Goal: Task Accomplishment & Management: Complete application form

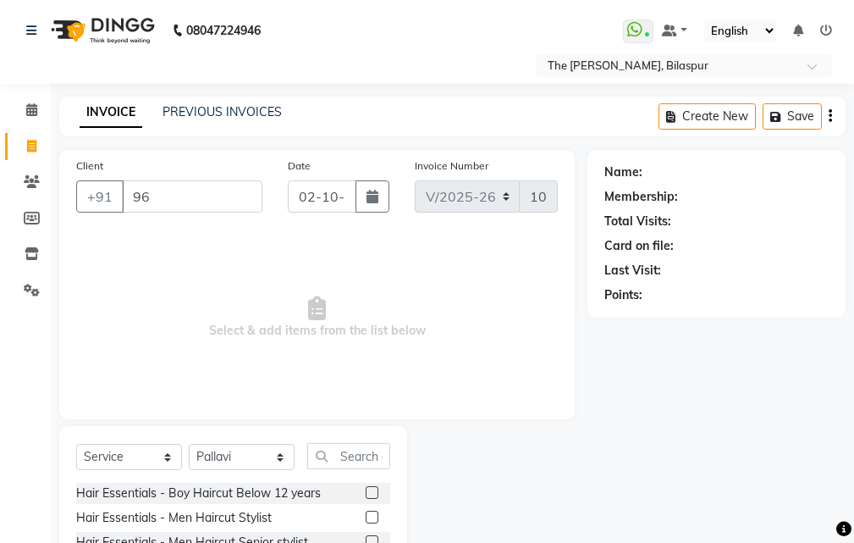
select select "6473"
select select "service"
select select "63556"
click at [201, 192] on input "96" at bounding box center [192, 196] width 141 height 32
type input "9"
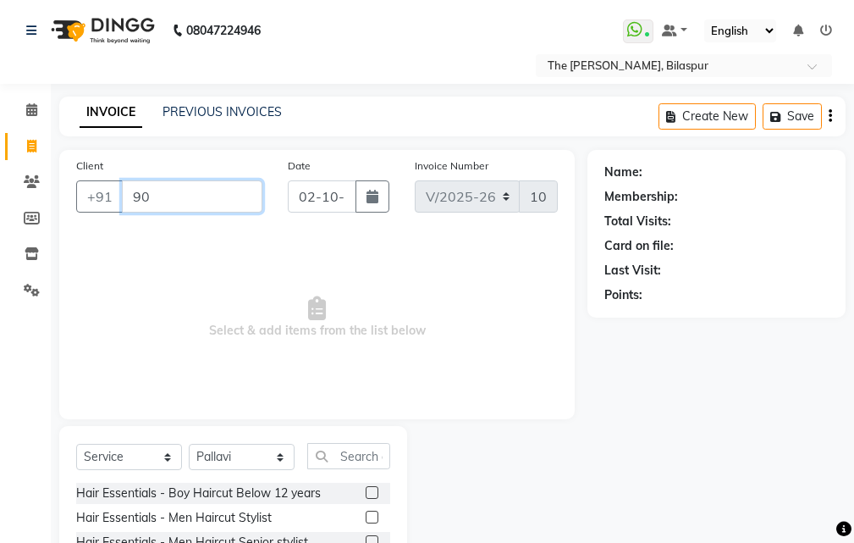
type input "9"
click at [163, 202] on input "Client" at bounding box center [192, 196] width 141 height 32
click at [163, 201] on input "Client" at bounding box center [192, 196] width 141 height 32
click at [165, 200] on input "Client" at bounding box center [192, 196] width 141 height 32
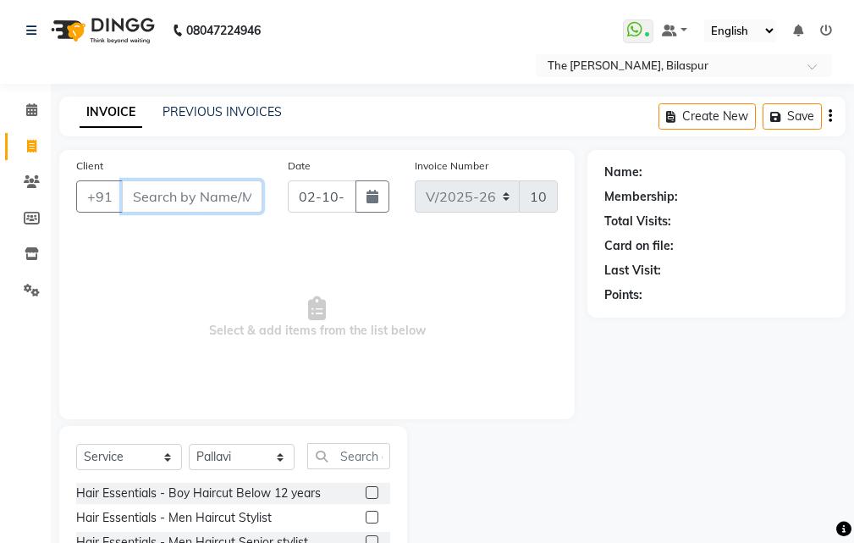
click at [164, 199] on input "Client" at bounding box center [192, 196] width 141 height 32
click at [163, 197] on input "Client" at bounding box center [192, 196] width 141 height 32
click at [181, 212] on div "Client +91" at bounding box center [169, 191] width 212 height 69
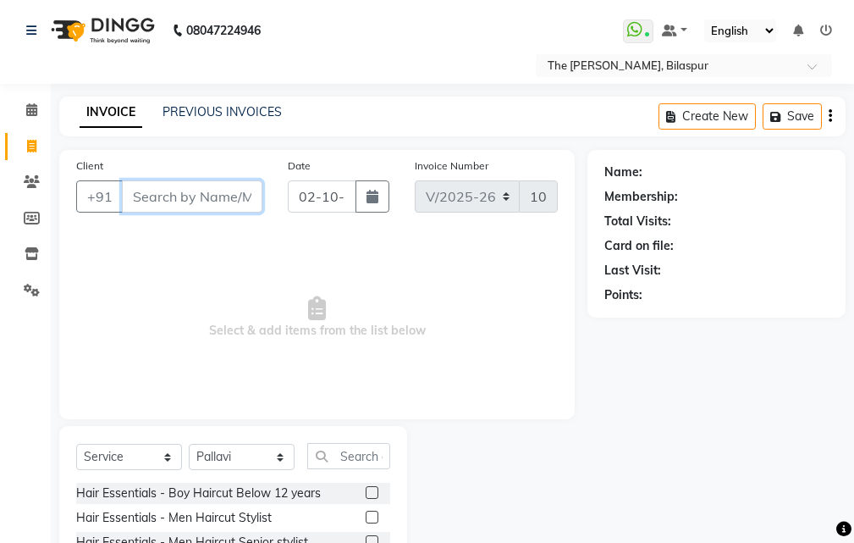
click at [167, 192] on input "Client" at bounding box center [192, 196] width 141 height 32
click at [156, 187] on input "Client" at bounding box center [192, 196] width 141 height 32
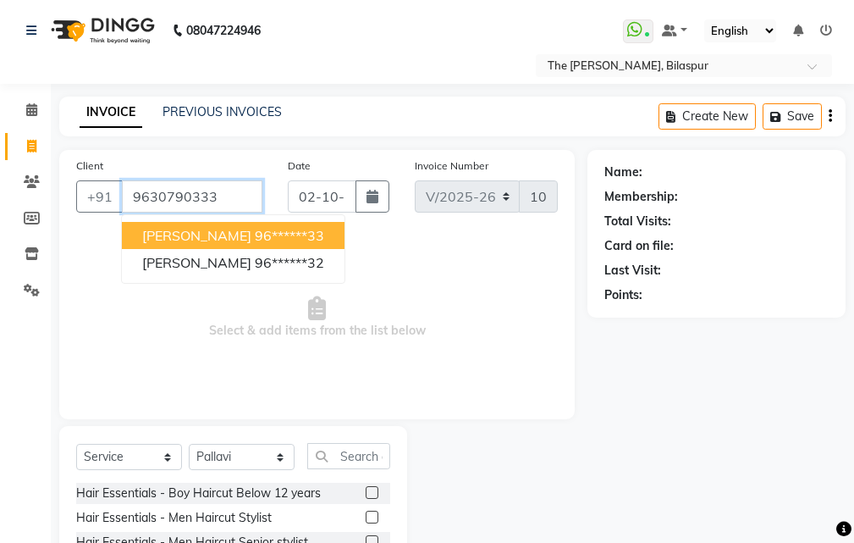
type input "9630790333"
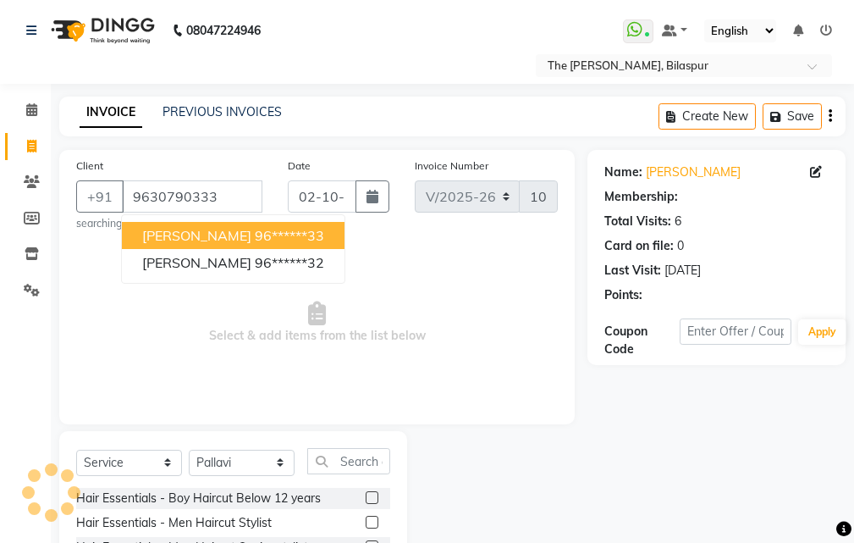
select select "1: Object"
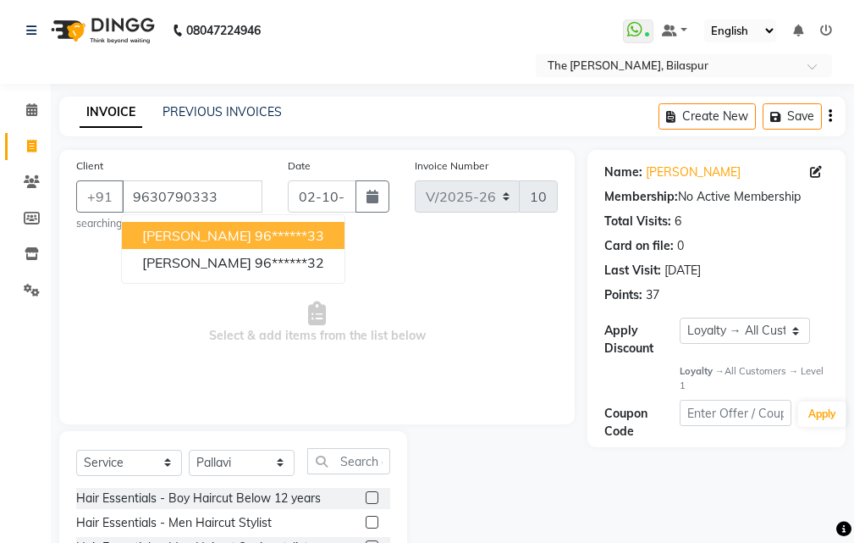
click at [255, 237] on ngb-highlight "96******33" at bounding box center [289, 235] width 69 height 17
type input "96******33"
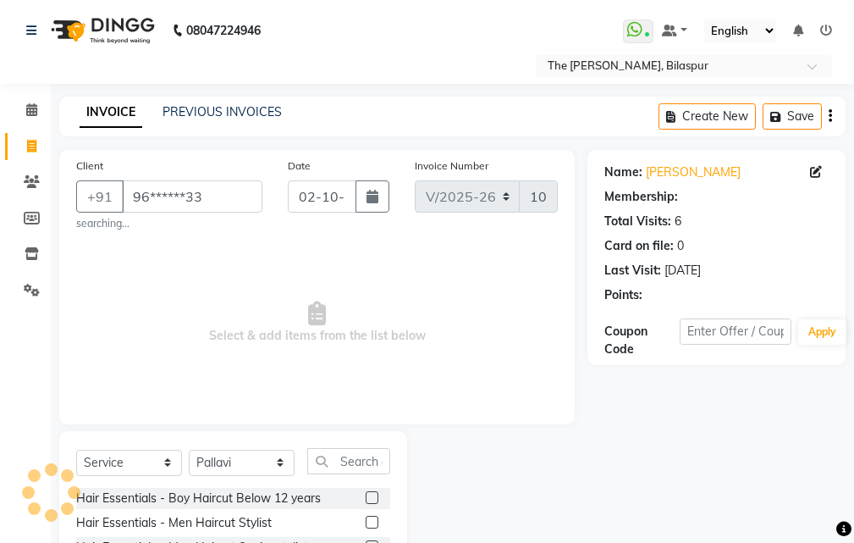
select select "1: Object"
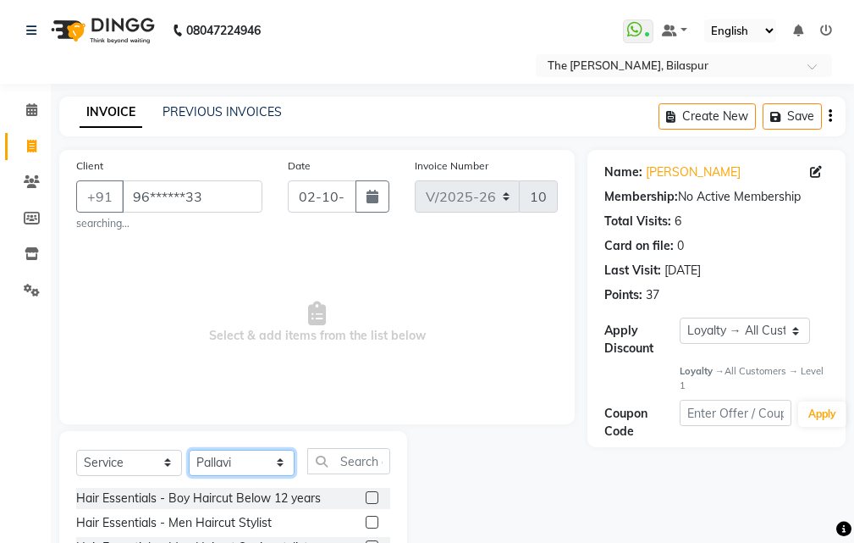
click at [229, 462] on select "Select Stylist Manager [PERSON_NAME][GEOGRAPHIC_DATA] [GEOGRAPHIC_DATA][PERSON_…" at bounding box center [242, 462] width 106 height 26
select select "88211"
click at [189, 449] on select "Select Stylist Manager [PERSON_NAME][GEOGRAPHIC_DATA] [GEOGRAPHIC_DATA][PERSON_…" at bounding box center [242, 462] width 106 height 26
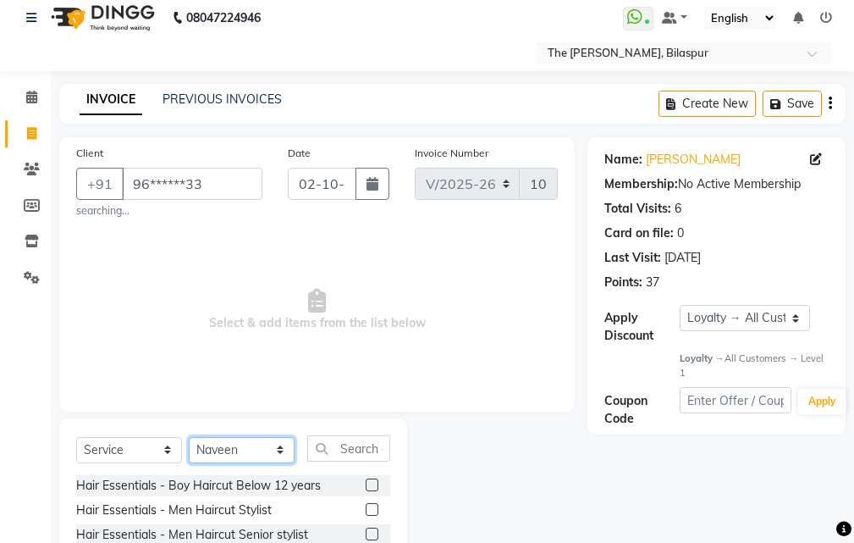
scroll to position [163, 0]
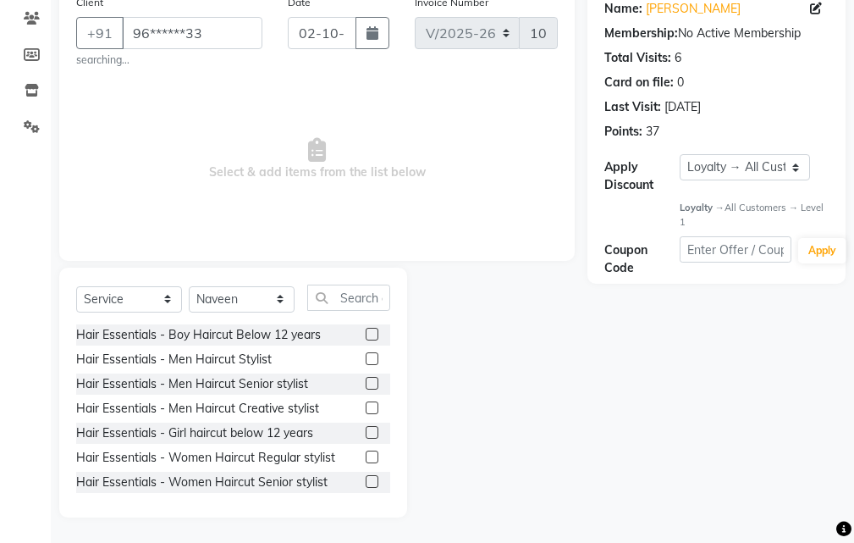
click at [366, 379] on label at bounding box center [372, 383] width 13 height 13
click at [366, 379] on input "checkbox" at bounding box center [371, 383] width 11 height 11
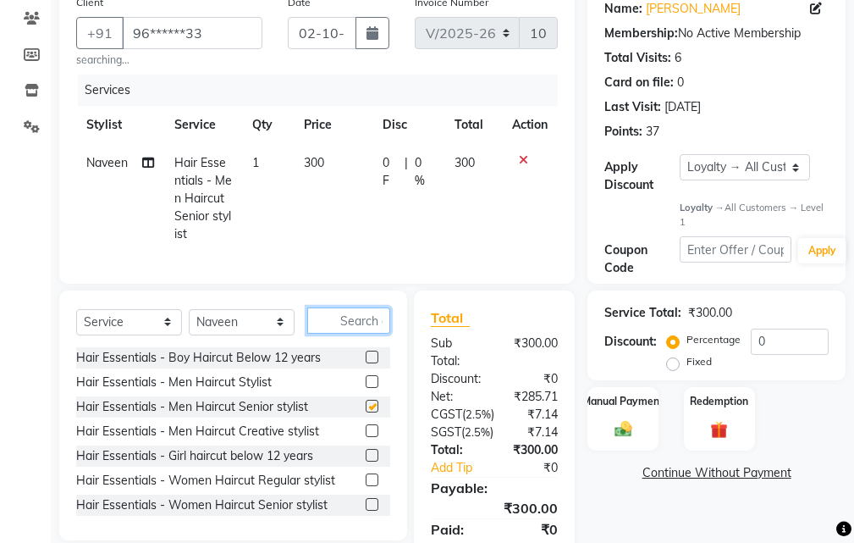
click at [356, 334] on input "text" at bounding box center [348, 320] width 83 height 26
checkbox input "false"
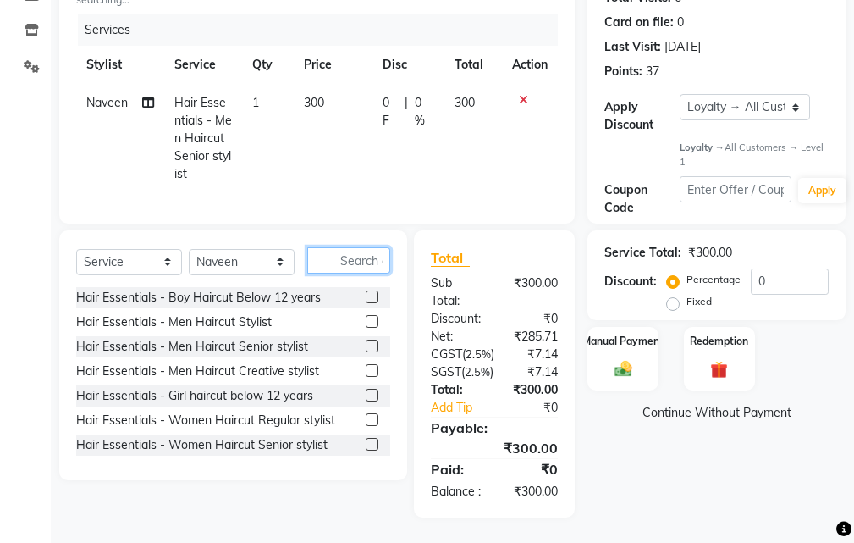
scroll to position [290, 0]
click at [333, 247] on input "text" at bounding box center [348, 260] width 83 height 26
click at [347, 247] on input "text" at bounding box center [348, 260] width 83 height 26
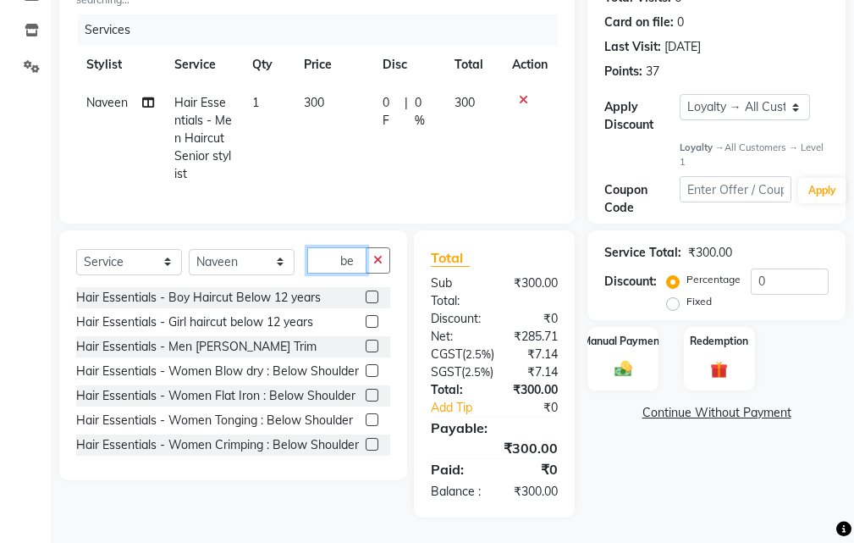
type input "be"
click at [366, 339] on label at bounding box center [372, 345] width 13 height 13
click at [366, 341] on input "checkbox" at bounding box center [371, 346] width 11 height 11
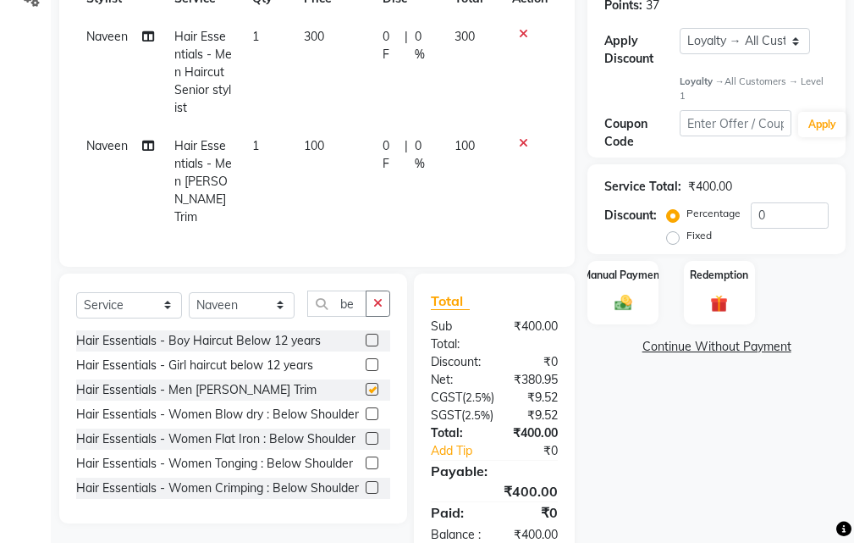
checkbox input "false"
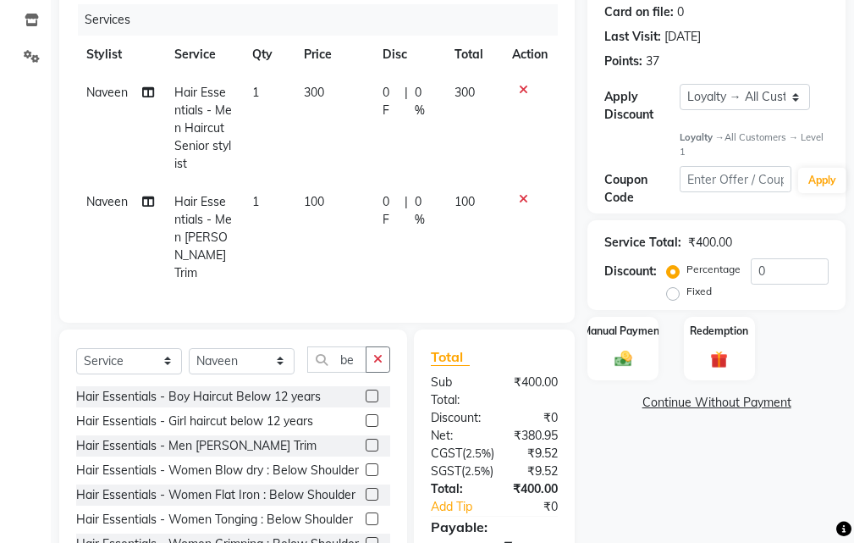
scroll to position [205, 0]
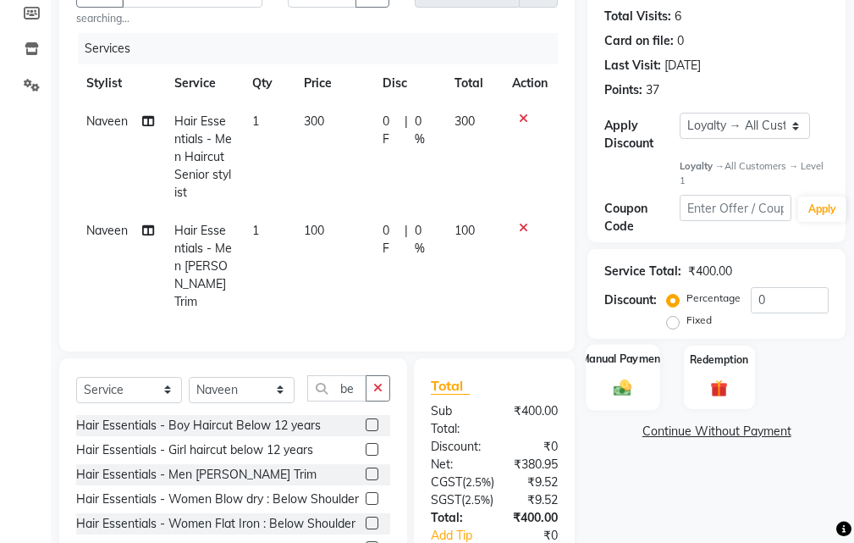
click at [624, 385] on img at bounding box center [623, 388] width 29 height 20
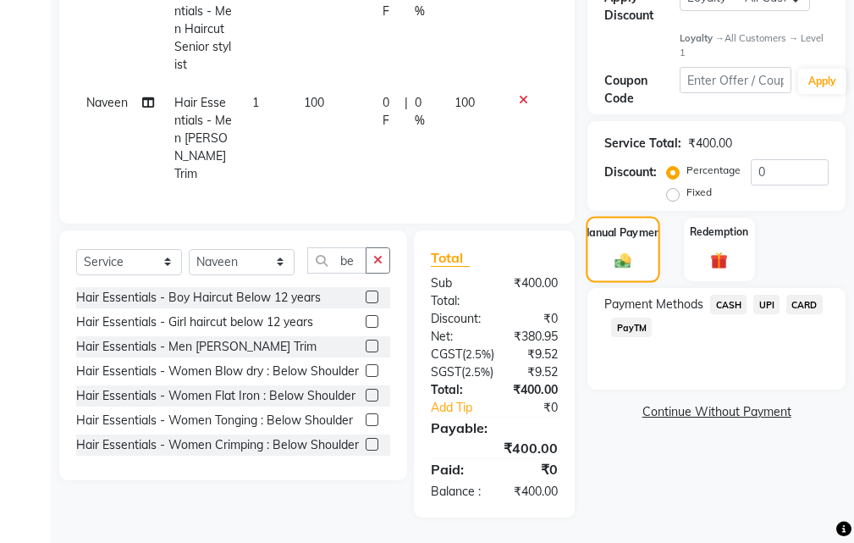
scroll to position [381, 0]
click at [767, 295] on span "UPI" at bounding box center [766, 304] width 26 height 19
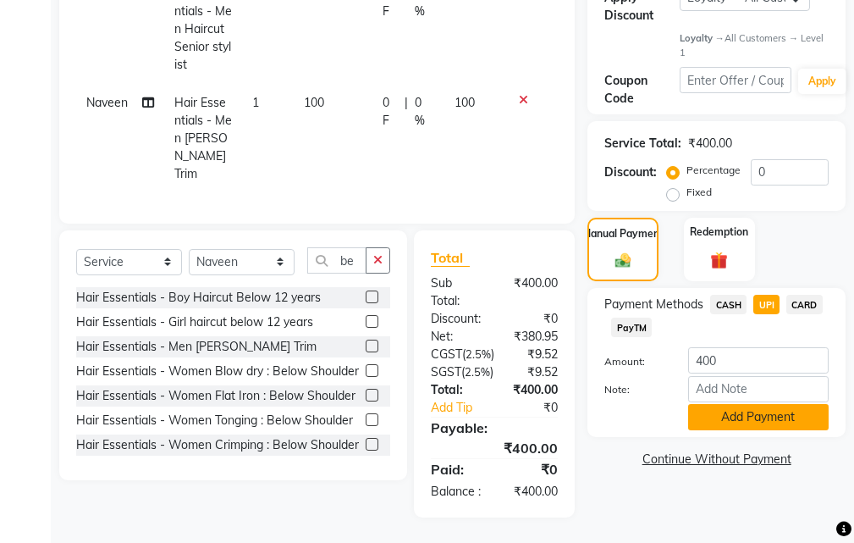
click at [742, 404] on button "Add Payment" at bounding box center [758, 417] width 141 height 26
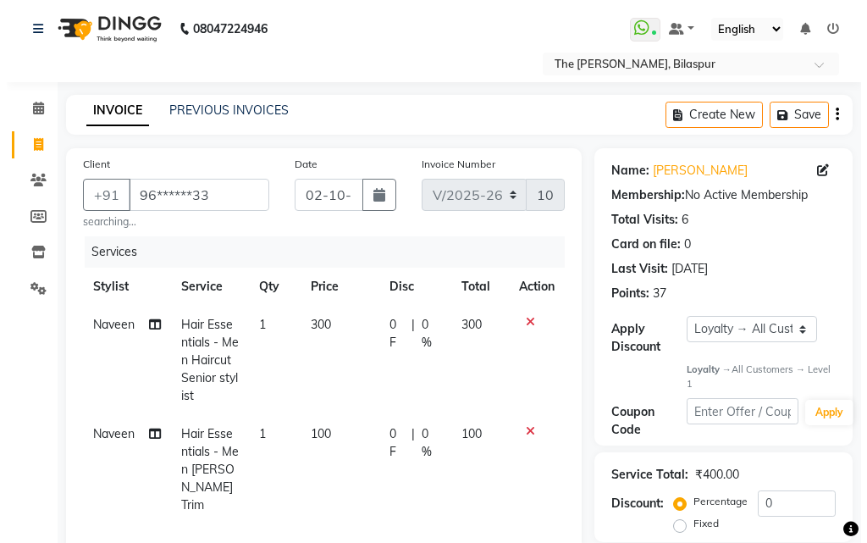
scroll to position [0, 0]
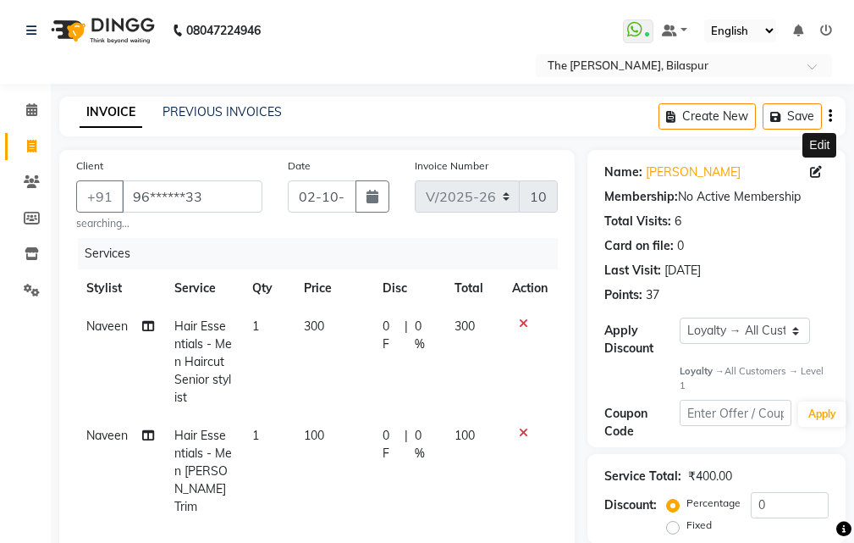
click at [817, 170] on icon at bounding box center [816, 172] width 12 height 12
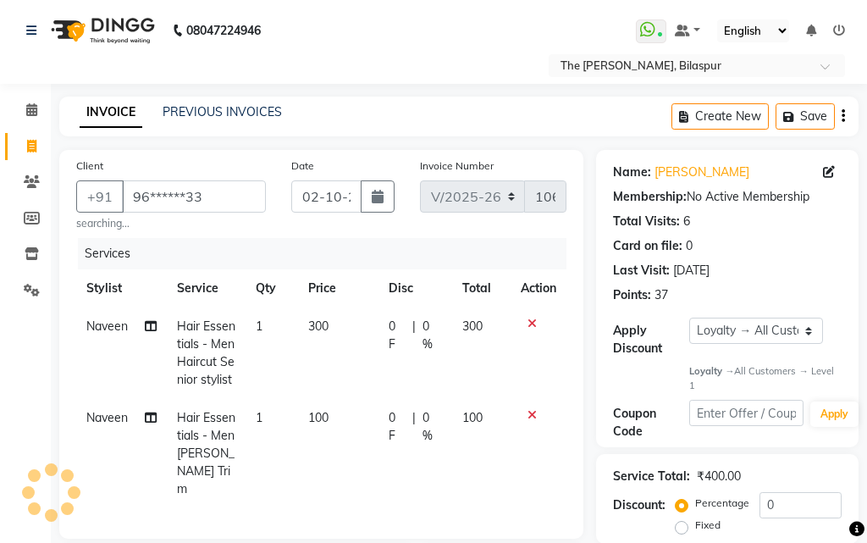
select select "[DEMOGRAPHIC_DATA]"
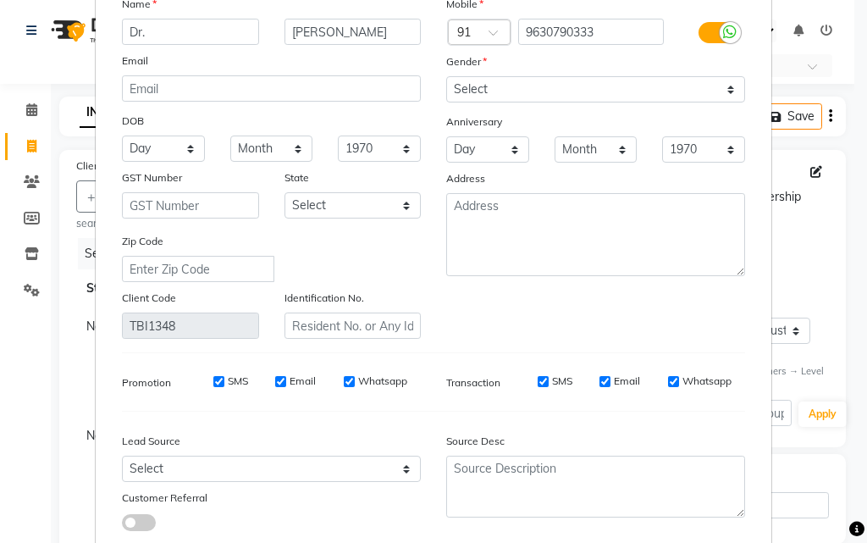
scroll to position [208, 0]
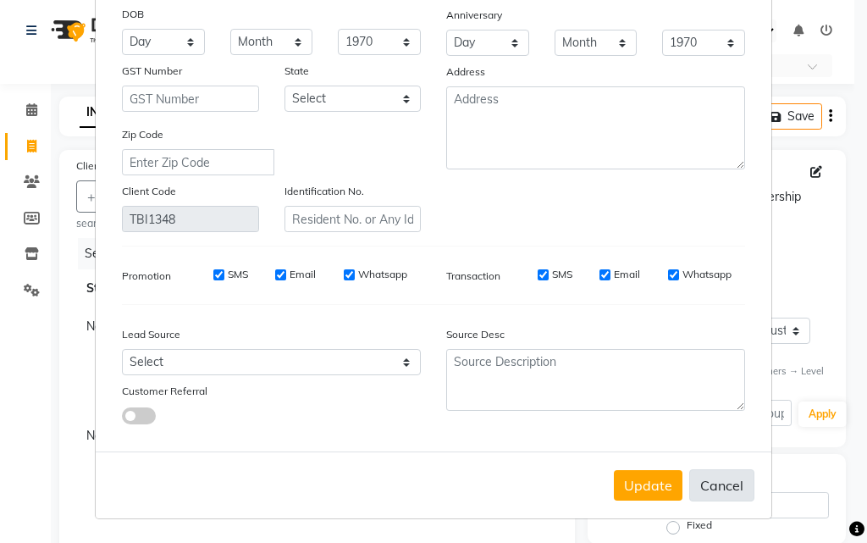
click at [726, 478] on button "Cancel" at bounding box center [721, 485] width 65 height 32
select select
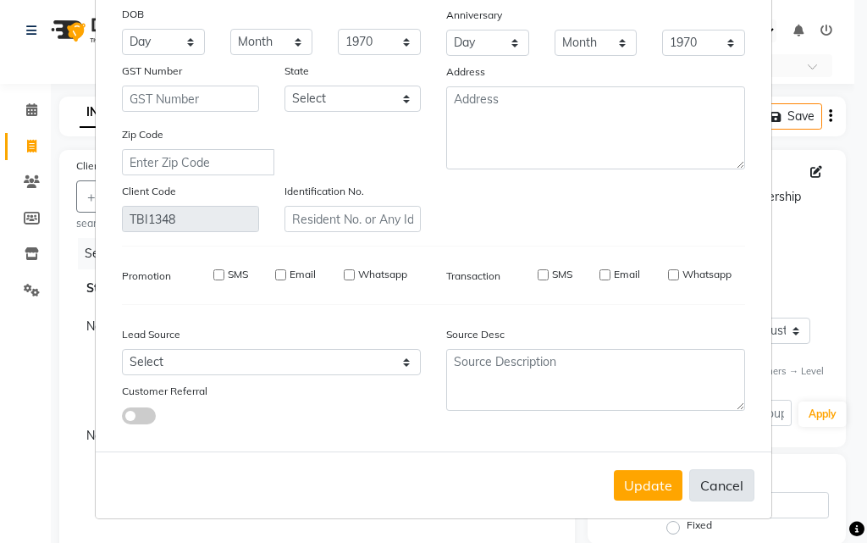
select select
checkbox input "false"
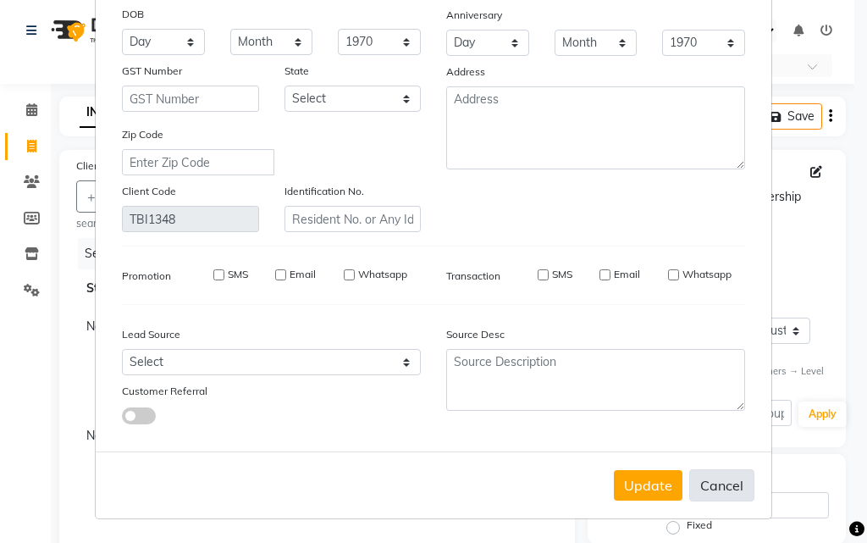
checkbox input "false"
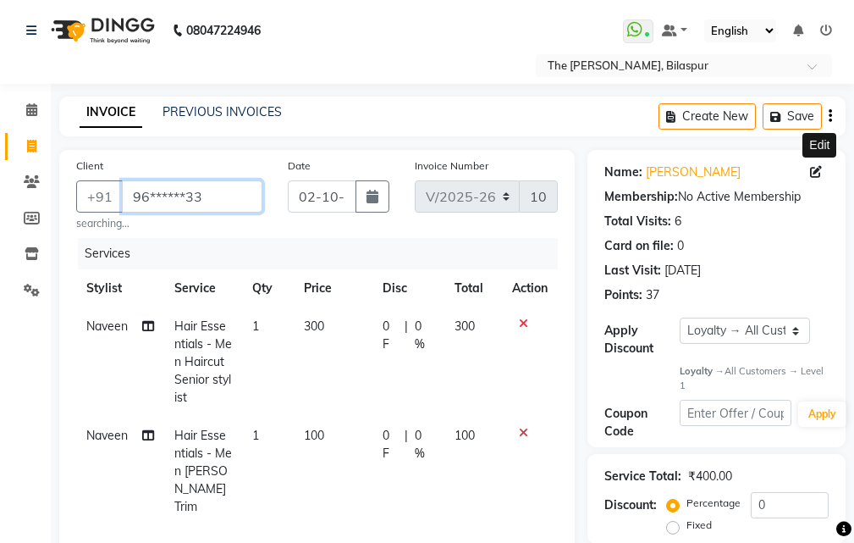
click at [215, 201] on input "96******33" at bounding box center [192, 196] width 141 height 32
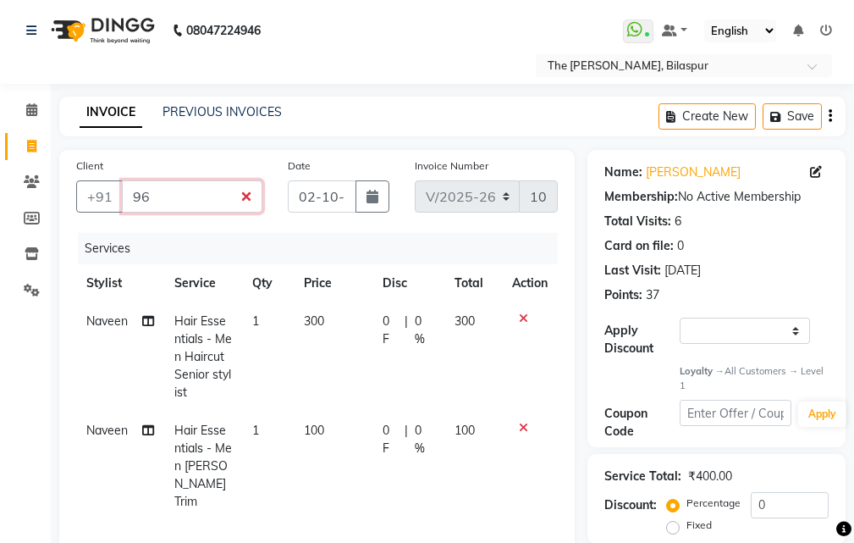
type input "9"
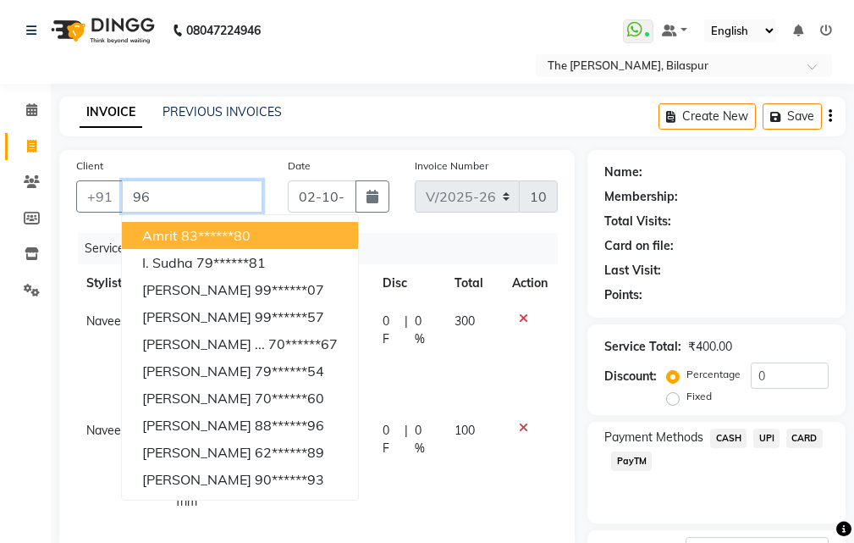
type input "9"
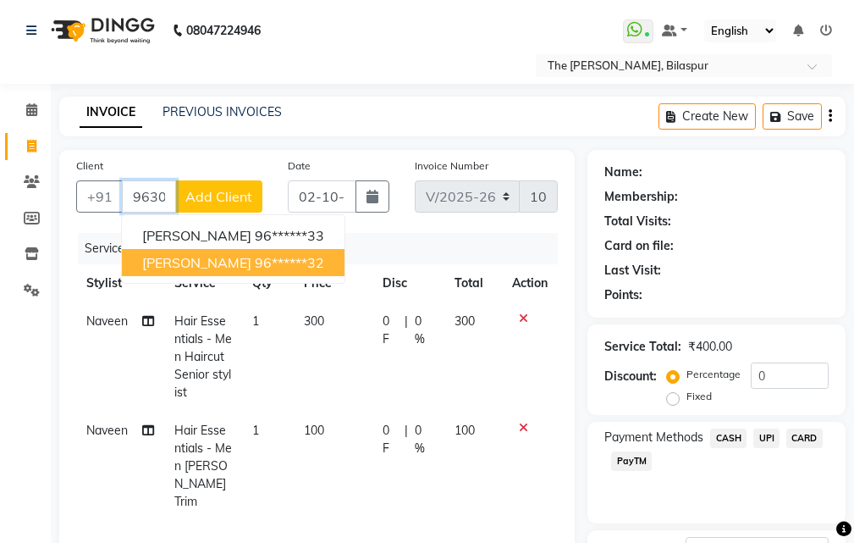
click at [255, 261] on ngb-highlight "96******32" at bounding box center [289, 262] width 69 height 17
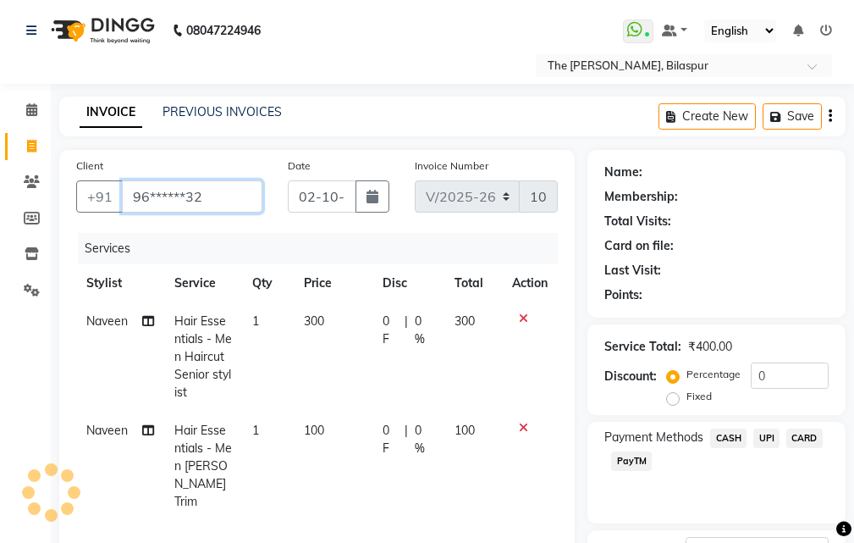
type input "96******32"
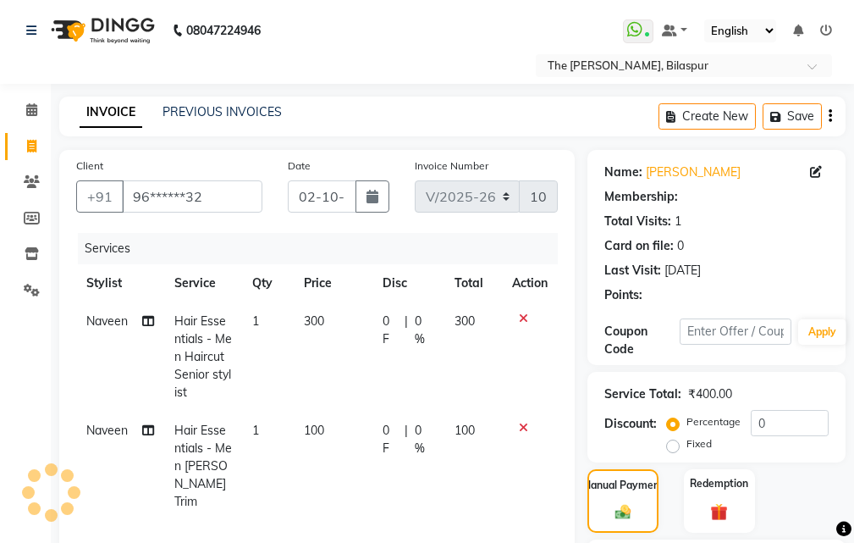
select select "1: Object"
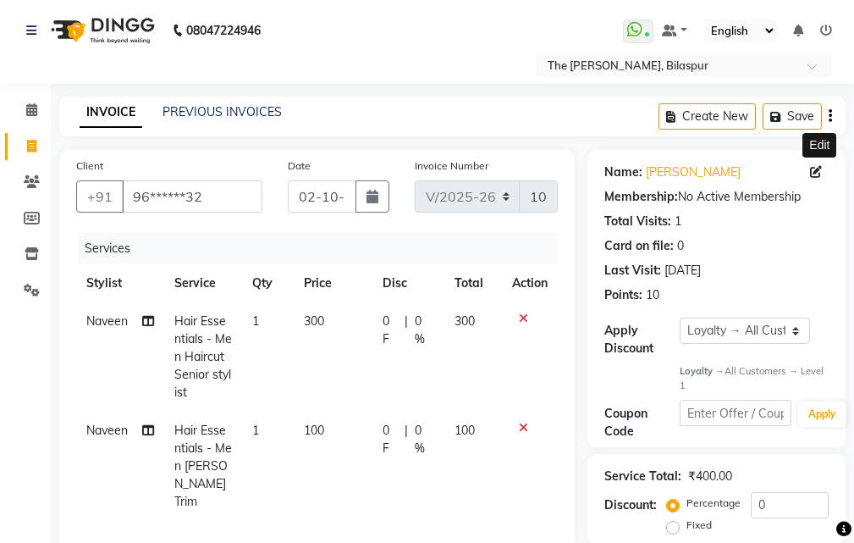
click at [819, 174] on icon at bounding box center [816, 172] width 12 height 12
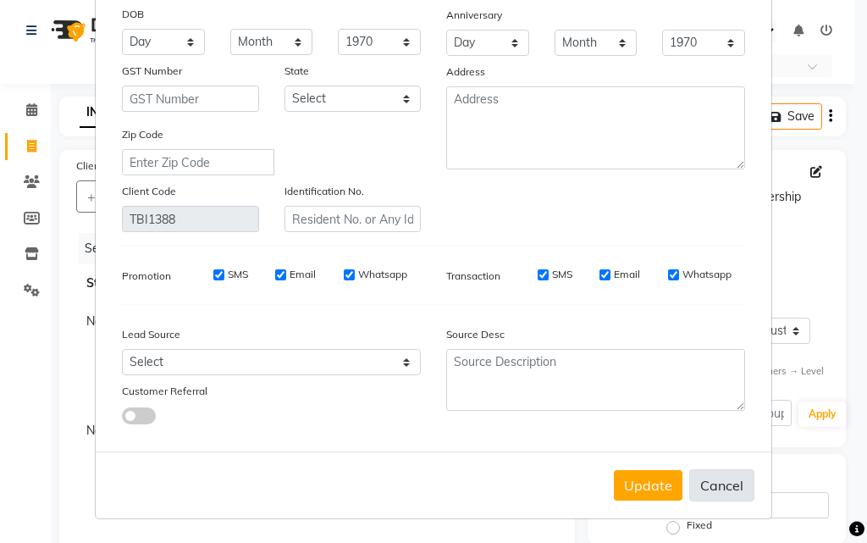
click at [716, 486] on button "Cancel" at bounding box center [721, 485] width 65 height 32
select select
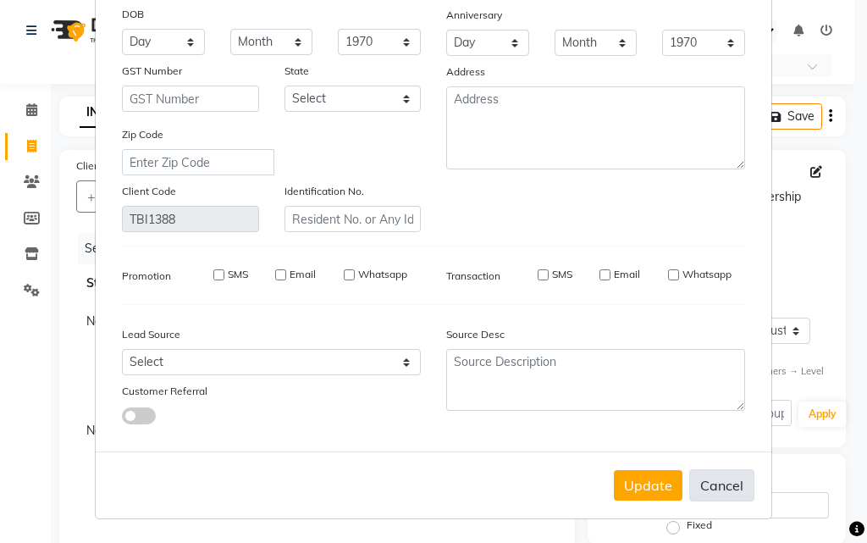
select select
checkbox input "false"
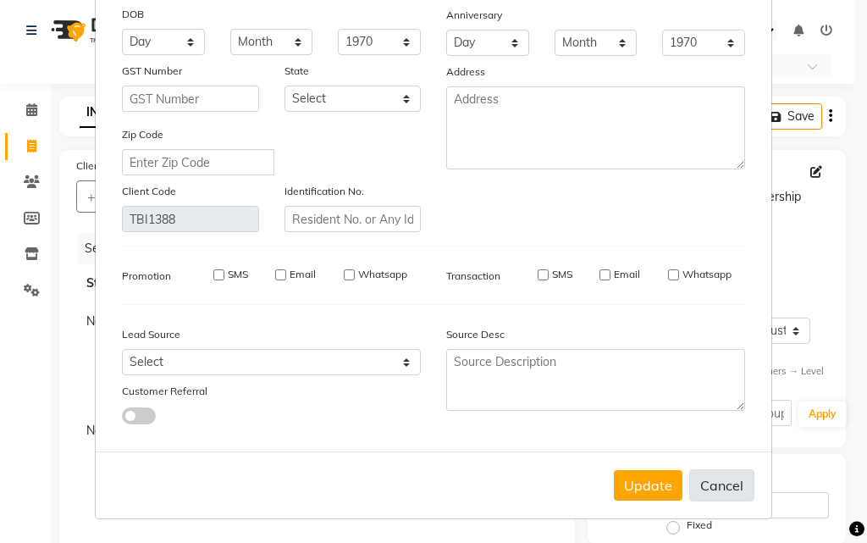
checkbox input "false"
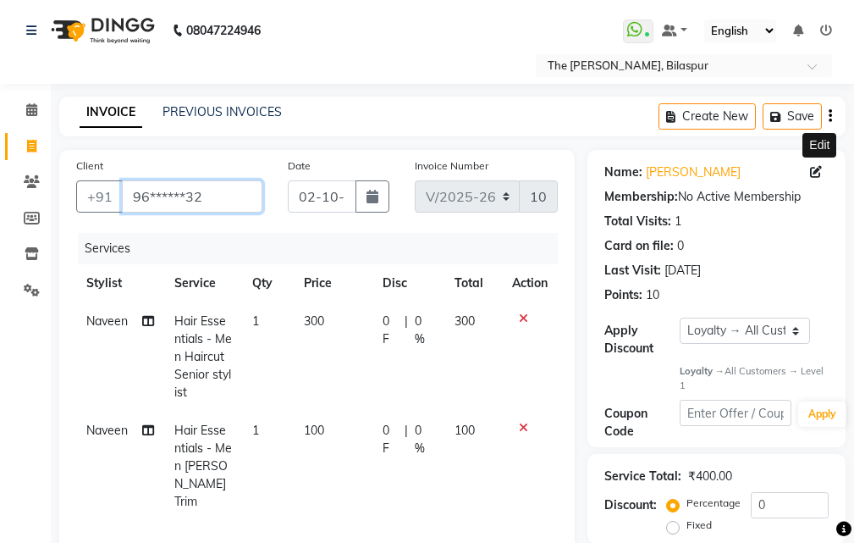
click at [228, 201] on input "96******32" at bounding box center [192, 196] width 141 height 32
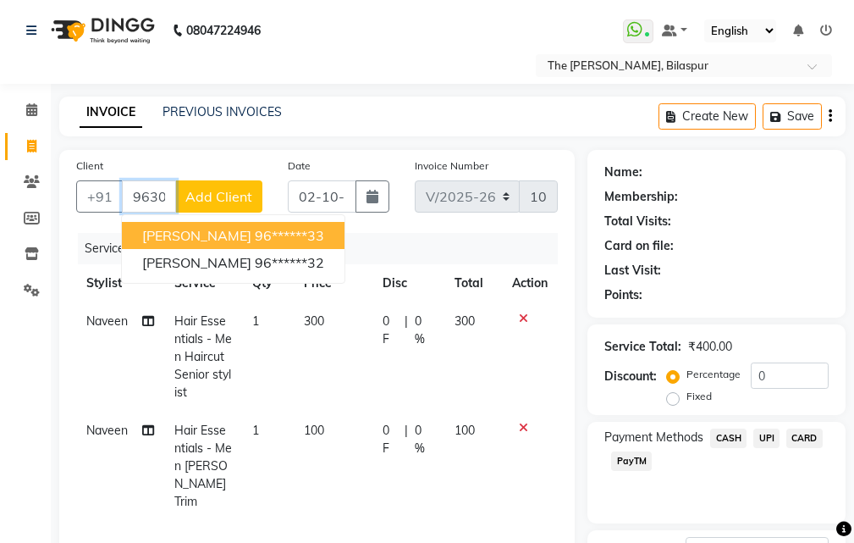
click at [211, 235] on span "[PERSON_NAME]" at bounding box center [196, 235] width 109 height 17
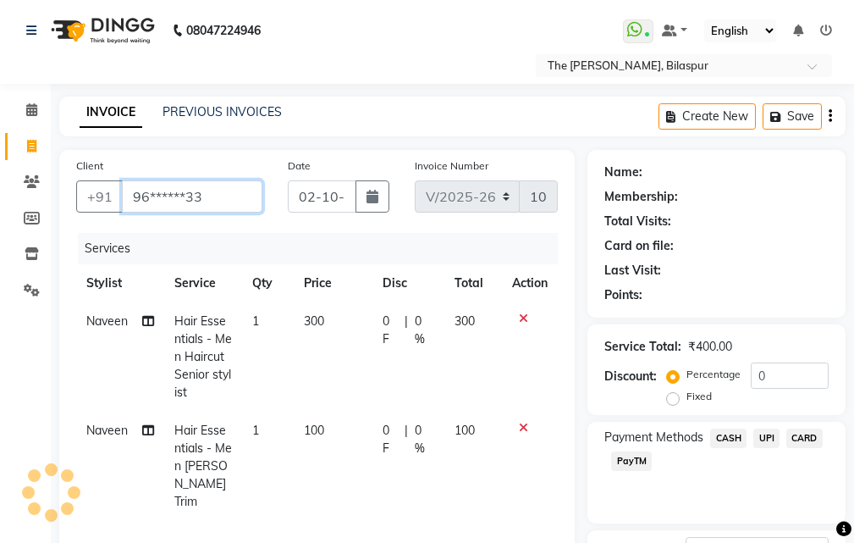
type input "96******33"
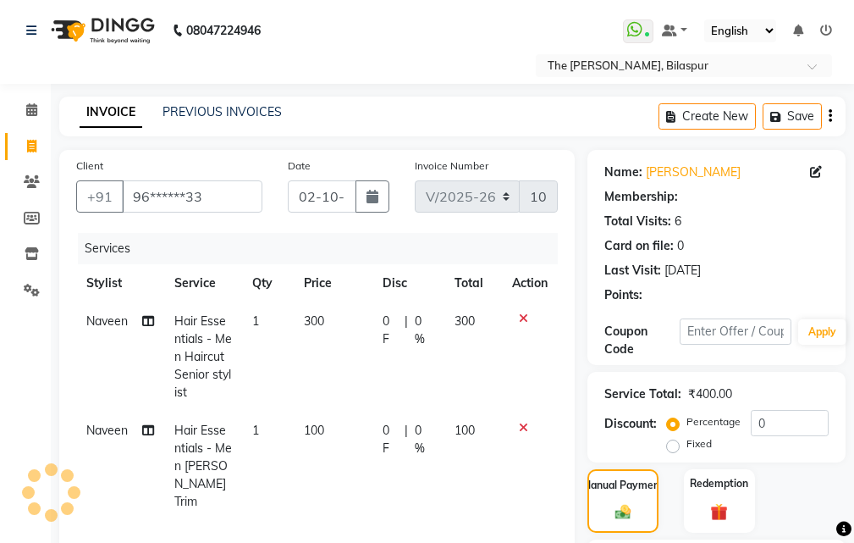
select select "1: Object"
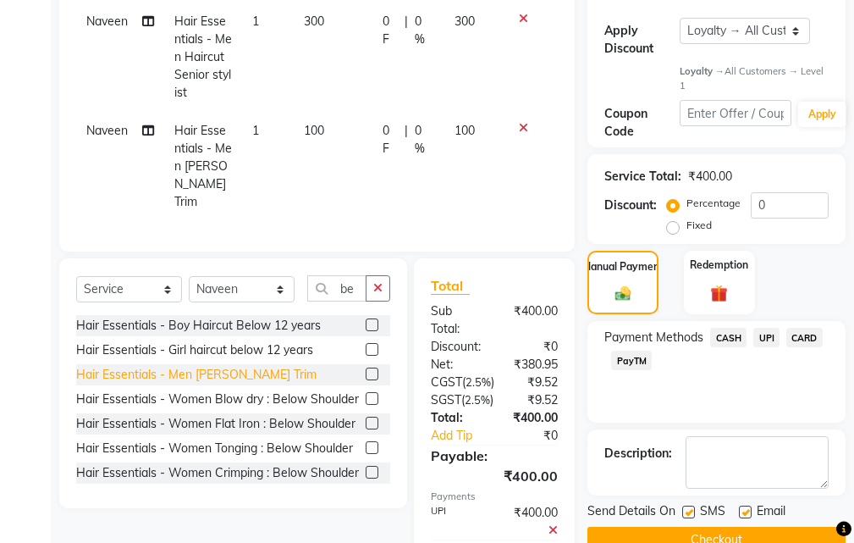
scroll to position [339, 0]
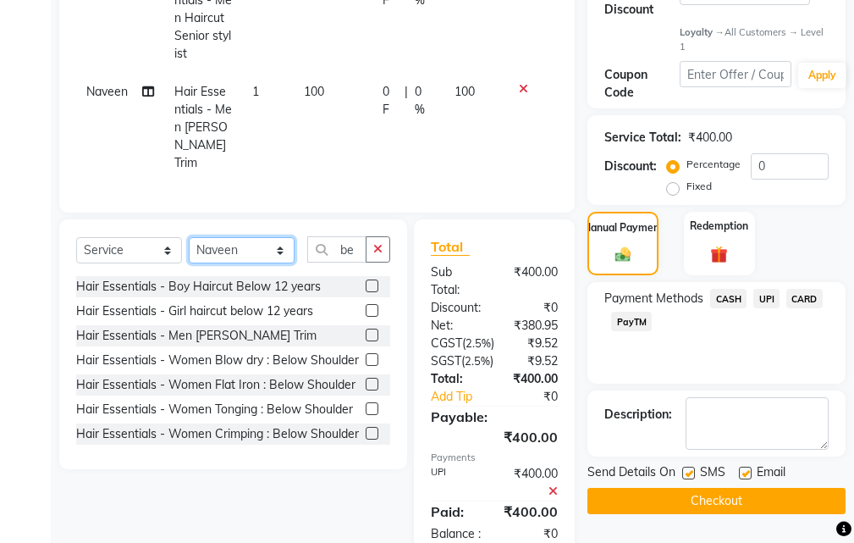
click at [248, 245] on select "Select Stylist Manager [PERSON_NAME][GEOGRAPHIC_DATA] [GEOGRAPHIC_DATA][PERSON_…" at bounding box center [242, 250] width 106 height 26
click at [189, 237] on select "Select Stylist Manager [PERSON_NAME][GEOGRAPHIC_DATA] [GEOGRAPHIC_DATA][PERSON_…" at bounding box center [242, 250] width 106 height 26
click at [775, 295] on span "UPI" at bounding box center [766, 298] width 26 height 19
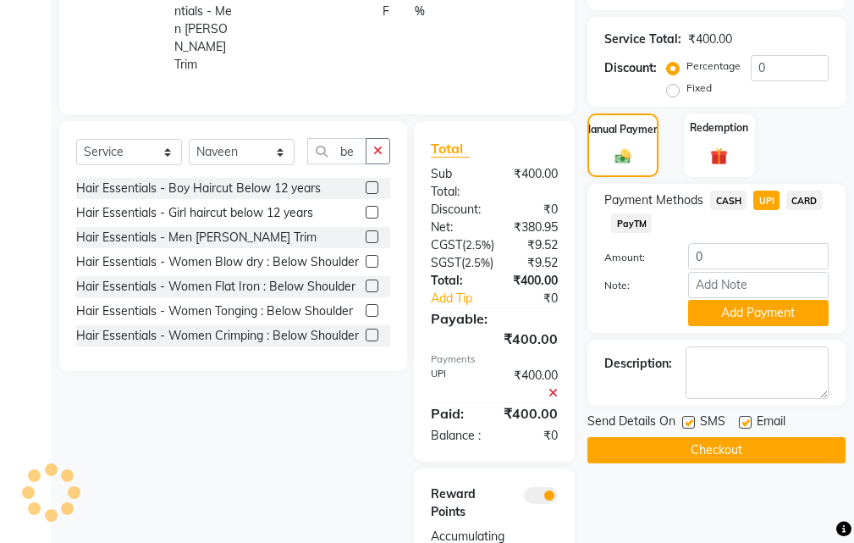
scroll to position [565, 0]
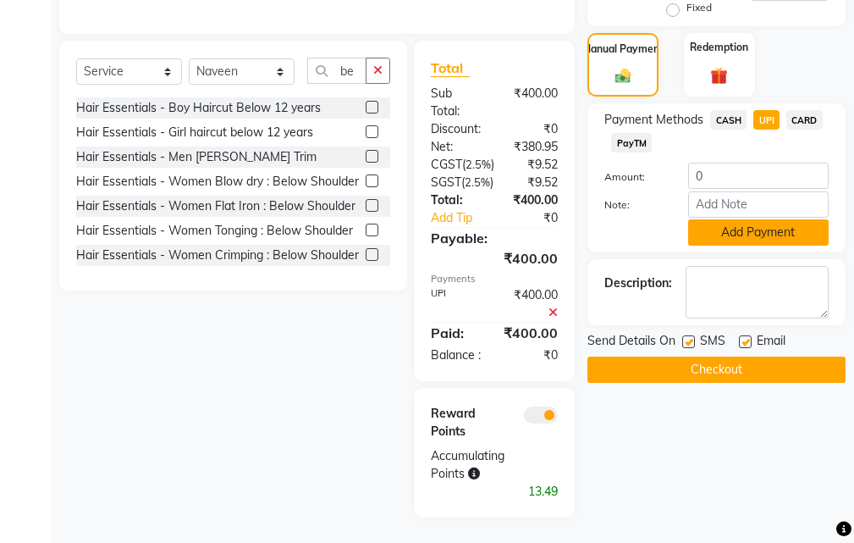
click at [751, 219] on button "Add Payment" at bounding box center [758, 232] width 141 height 26
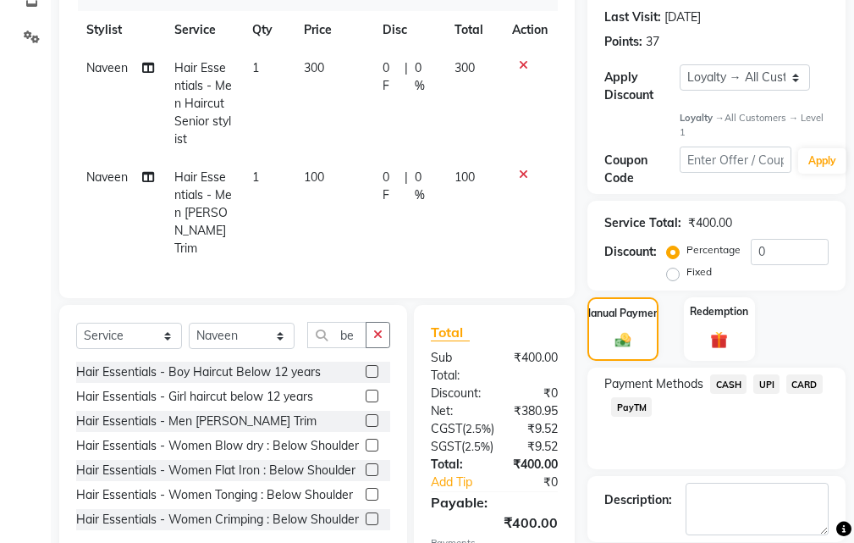
scroll to position [254, 0]
click at [763, 385] on span "UPI" at bounding box center [766, 382] width 26 height 19
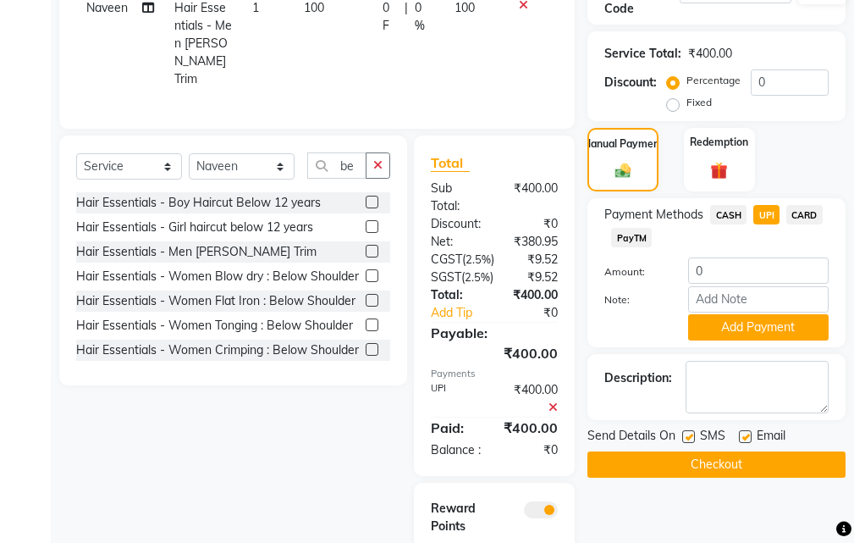
scroll to position [423, 0]
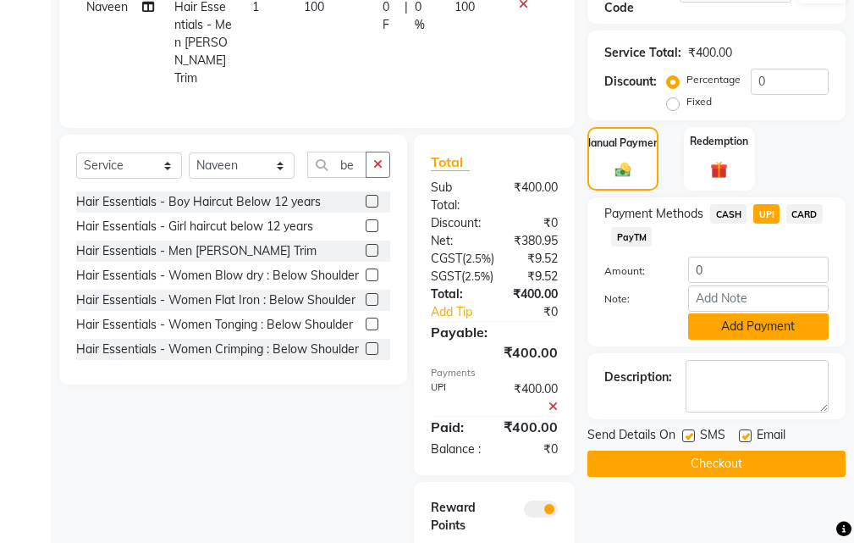
click at [751, 325] on button "Add Payment" at bounding box center [758, 326] width 141 height 26
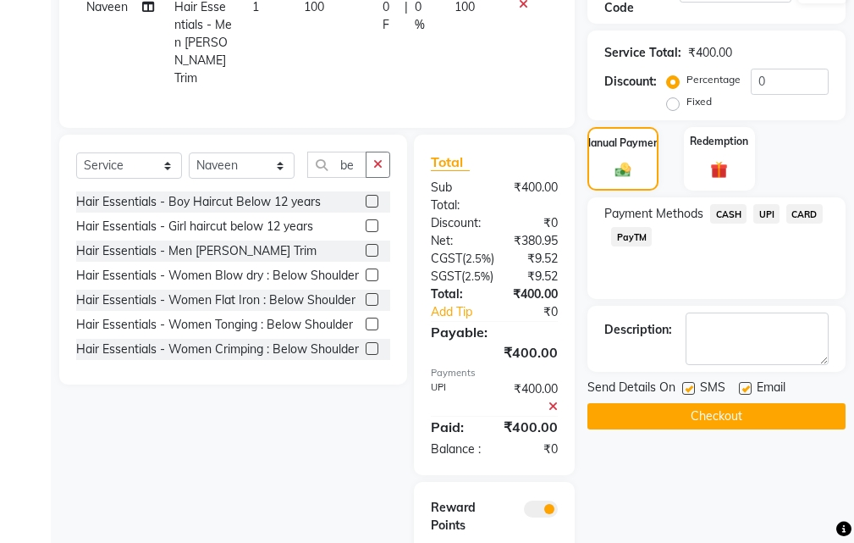
click at [728, 414] on button "Checkout" at bounding box center [716, 416] width 258 height 26
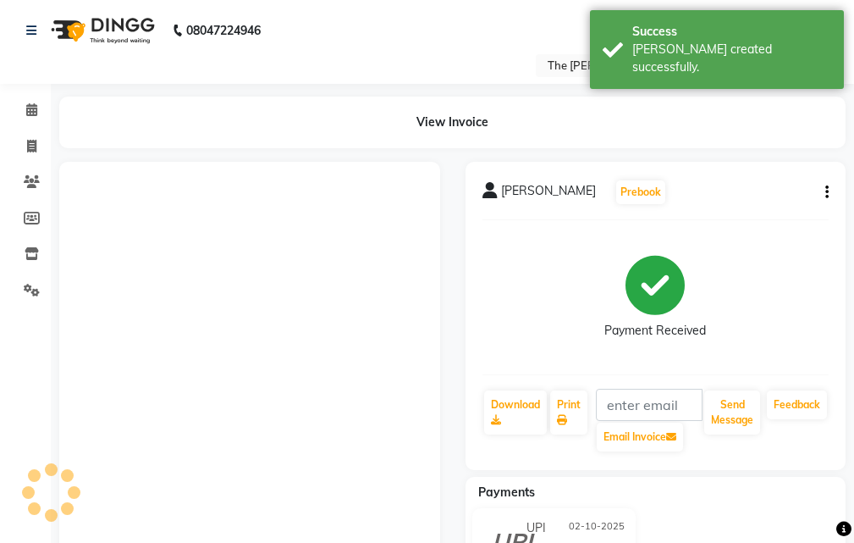
select select "service"
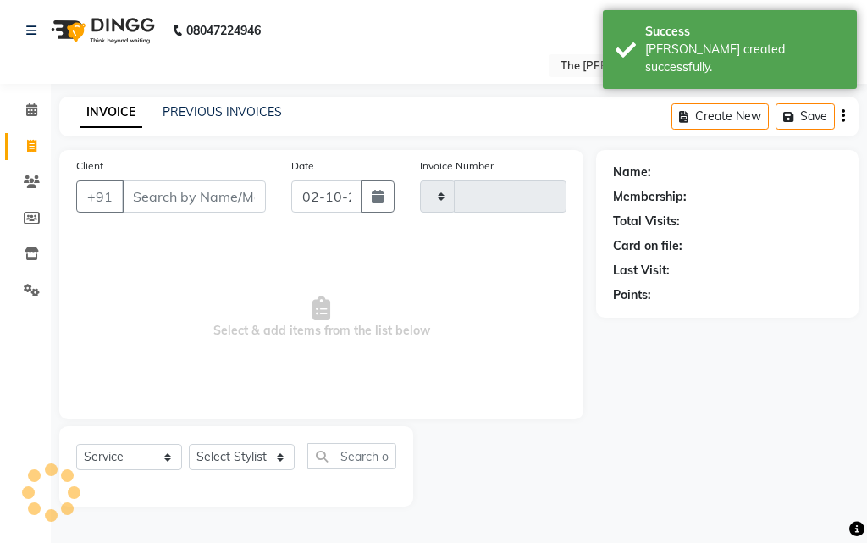
type input "1068"
select select "6473"
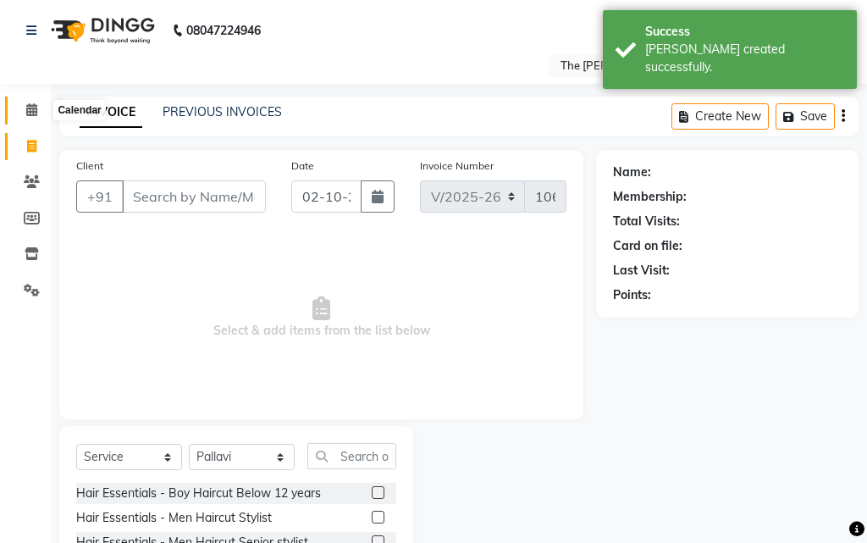
click at [30, 110] on icon at bounding box center [31, 109] width 11 height 13
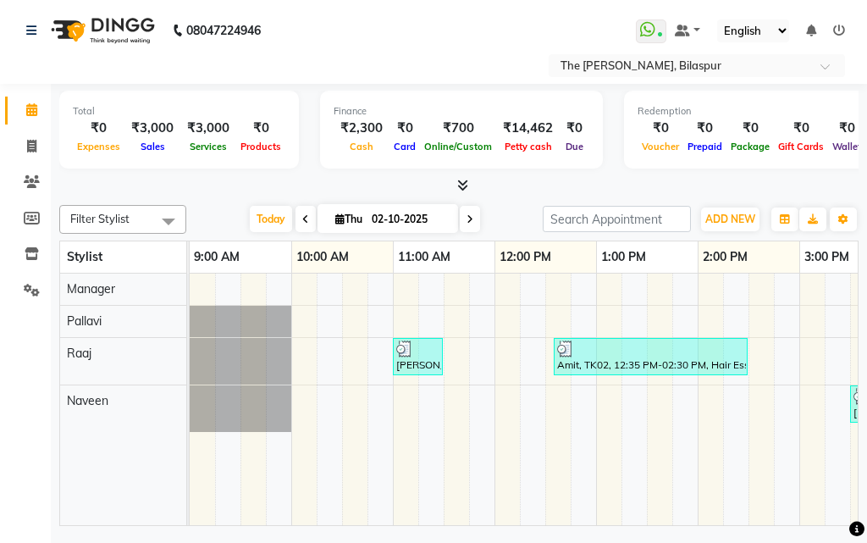
select select "service"
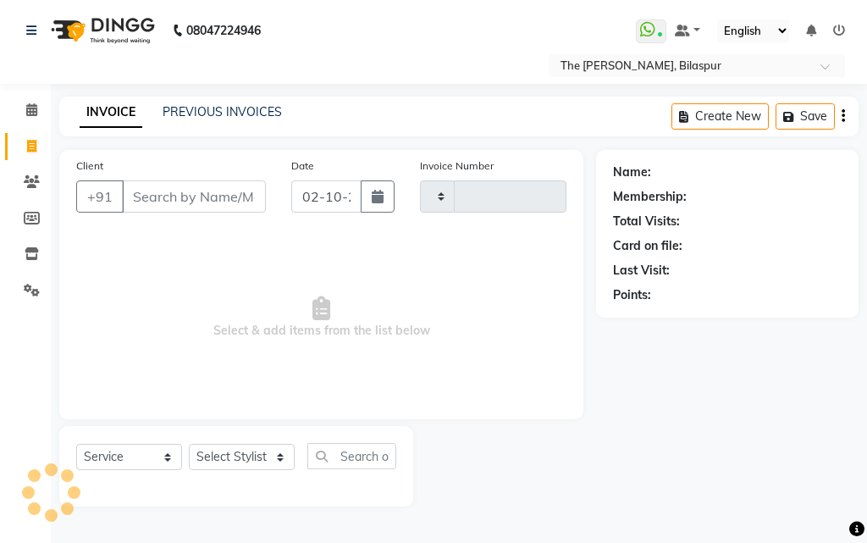
type input "1068"
select select "6473"
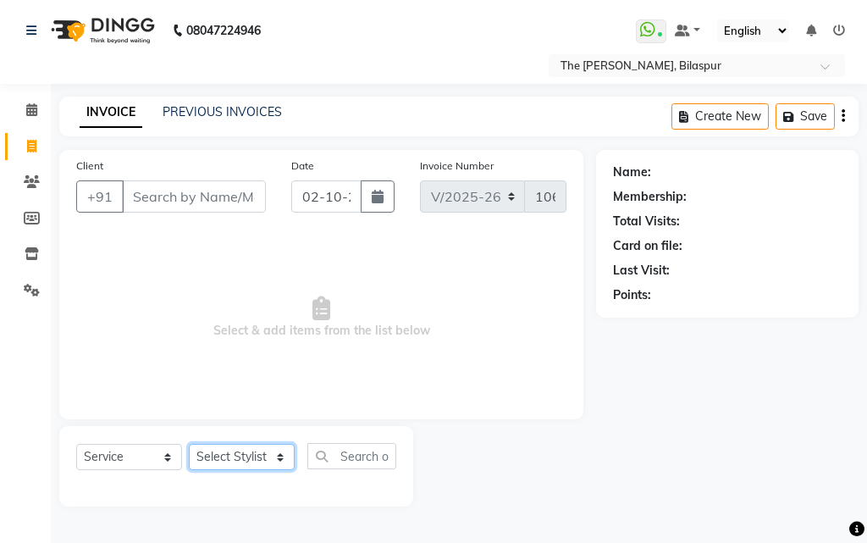
click at [251, 457] on select "Select Stylist" at bounding box center [242, 457] width 106 height 26
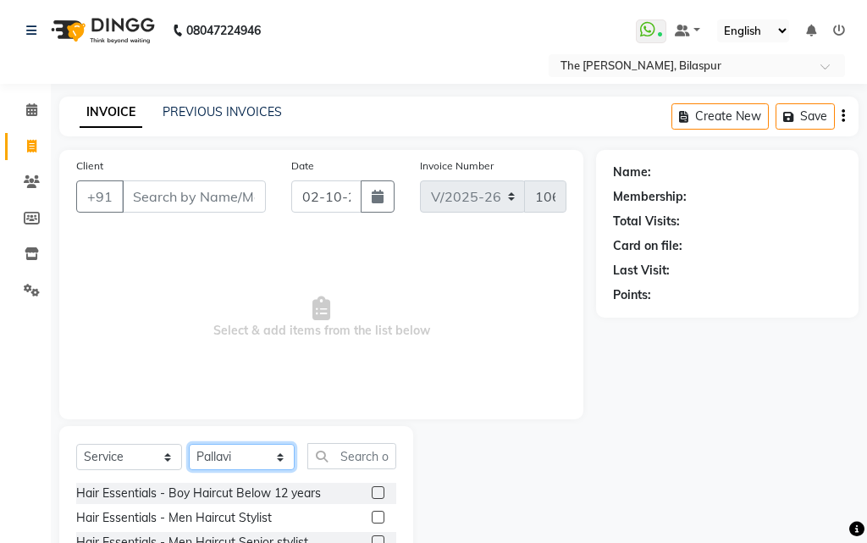
click at [244, 450] on select "Select Stylist Manager [PERSON_NAME][GEOGRAPHIC_DATA] [GEOGRAPHIC_DATA][PERSON_…" at bounding box center [242, 457] width 106 height 26
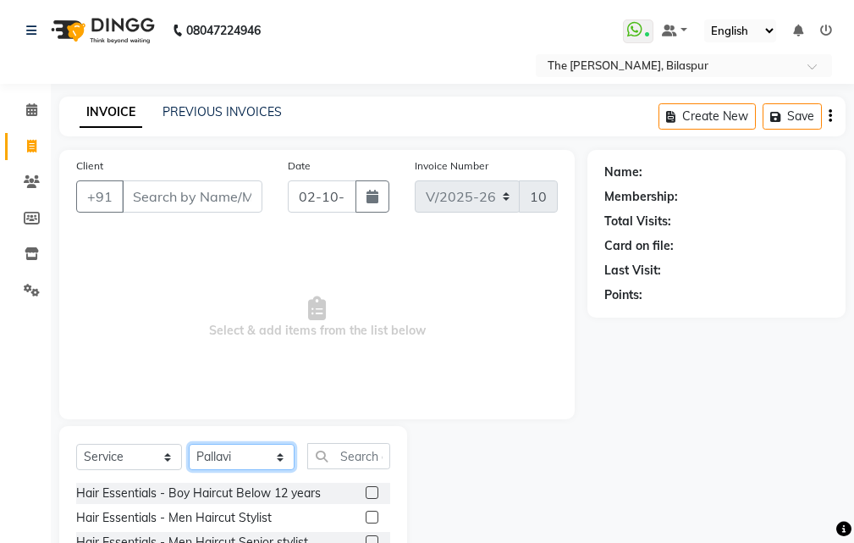
click at [244, 450] on select "Select Stylist Manager [PERSON_NAME][GEOGRAPHIC_DATA] [GEOGRAPHIC_DATA][PERSON_…" at bounding box center [242, 457] width 106 height 26
select select "86788"
click at [189, 444] on select "Select Stylist Manager [PERSON_NAME][GEOGRAPHIC_DATA] [GEOGRAPHIC_DATA][PERSON_…" at bounding box center [242, 457] width 106 height 26
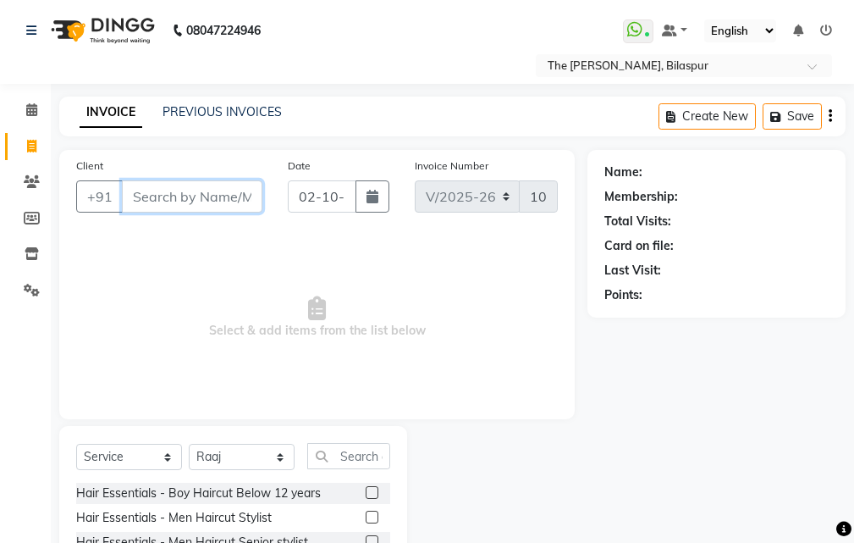
click at [185, 182] on input "Client" at bounding box center [192, 196] width 141 height 32
click at [190, 195] on input "Client" at bounding box center [192, 196] width 141 height 32
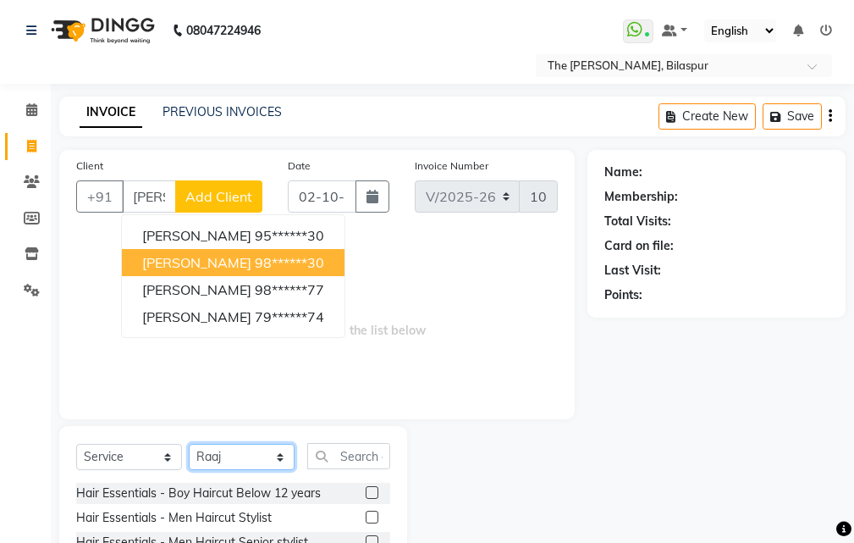
click at [243, 451] on select "Select Stylist Manager [PERSON_NAME][GEOGRAPHIC_DATA] [GEOGRAPHIC_DATA][PERSON_…" at bounding box center [242, 457] width 106 height 26
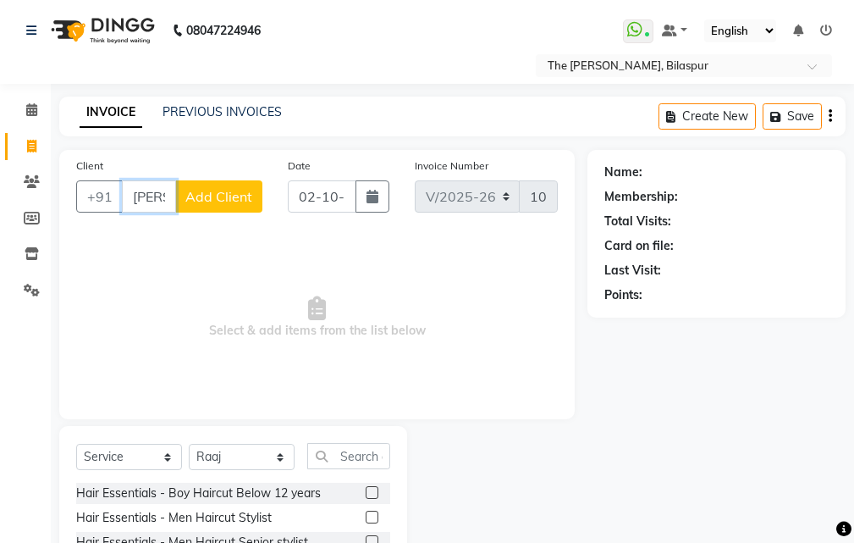
click at [170, 196] on input "[PERSON_NAME]" at bounding box center [149, 196] width 54 height 32
type input "h"
click at [204, 192] on input "h" at bounding box center [192, 196] width 141 height 32
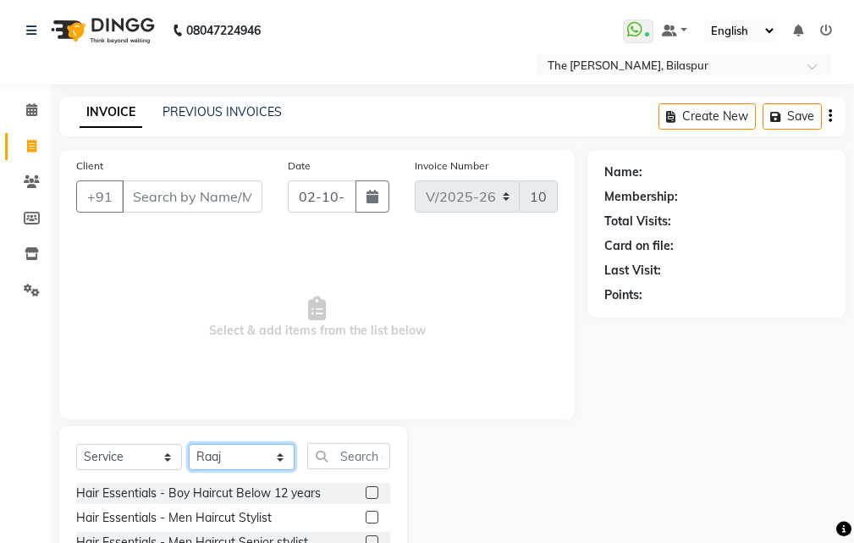
click at [272, 455] on select "Select Stylist Manager [PERSON_NAME][GEOGRAPHIC_DATA] [GEOGRAPHIC_DATA][PERSON_…" at bounding box center [242, 457] width 106 height 26
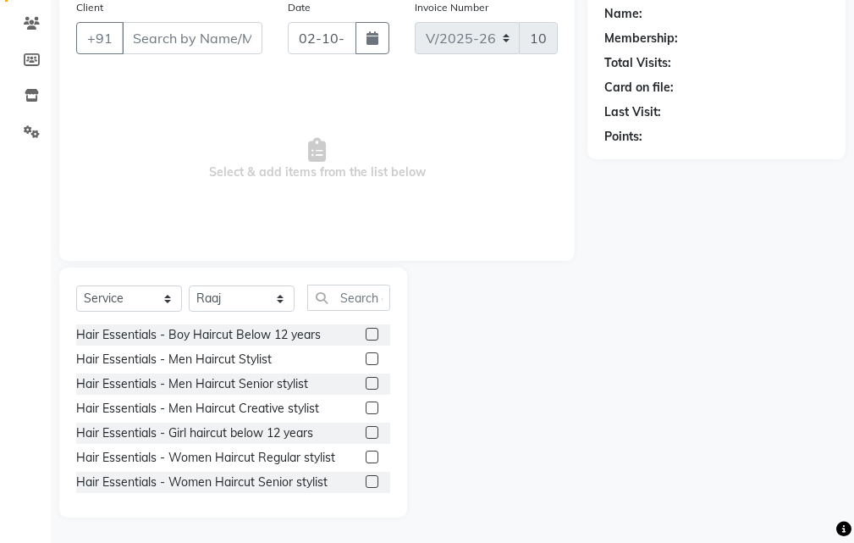
click at [366, 383] on label at bounding box center [372, 383] width 13 height 13
click at [366, 383] on input "checkbox" at bounding box center [371, 383] width 11 height 11
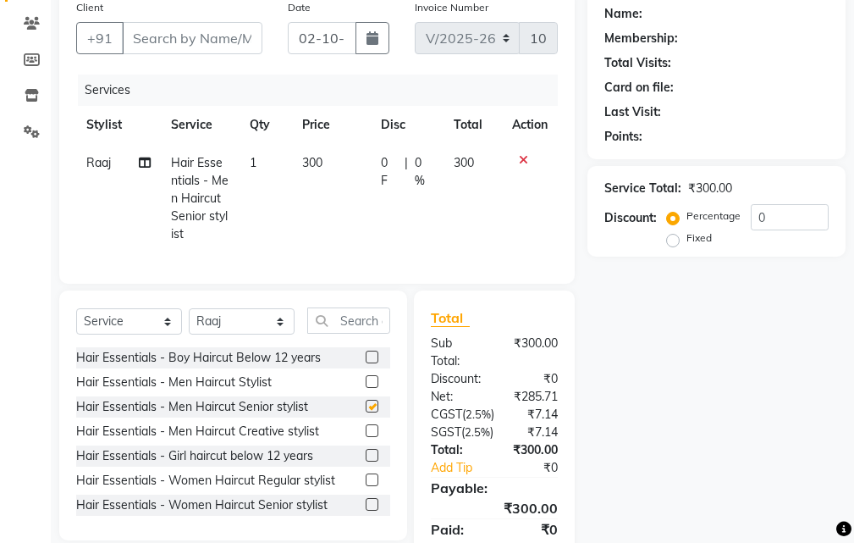
checkbox input "false"
click at [354, 328] on input "text" at bounding box center [348, 320] width 83 height 26
type input "b"
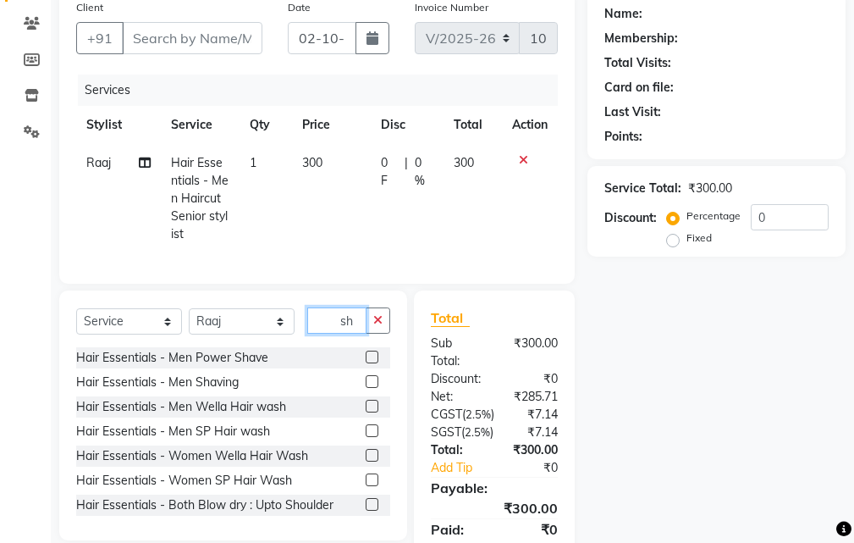
type input "sh"
click at [366, 388] on label at bounding box center [372, 381] width 13 height 13
click at [366, 388] on input "checkbox" at bounding box center [371, 382] width 11 height 11
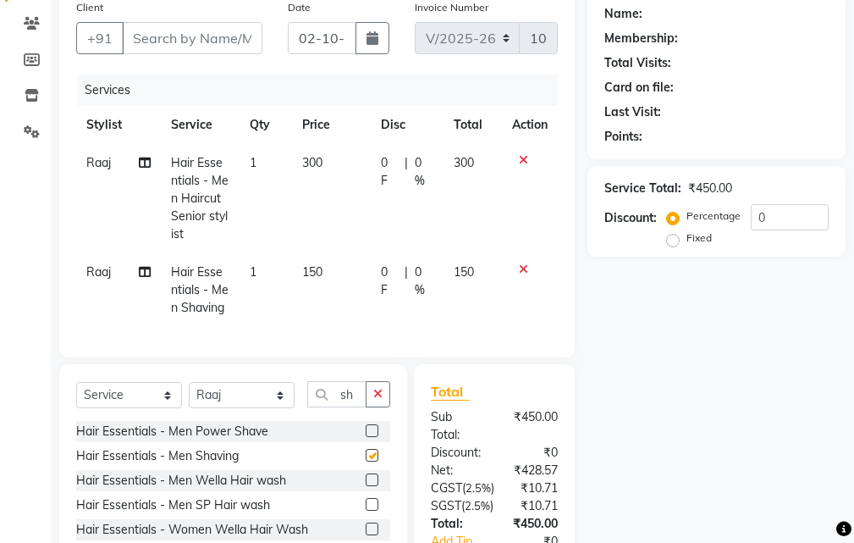
checkbox input "false"
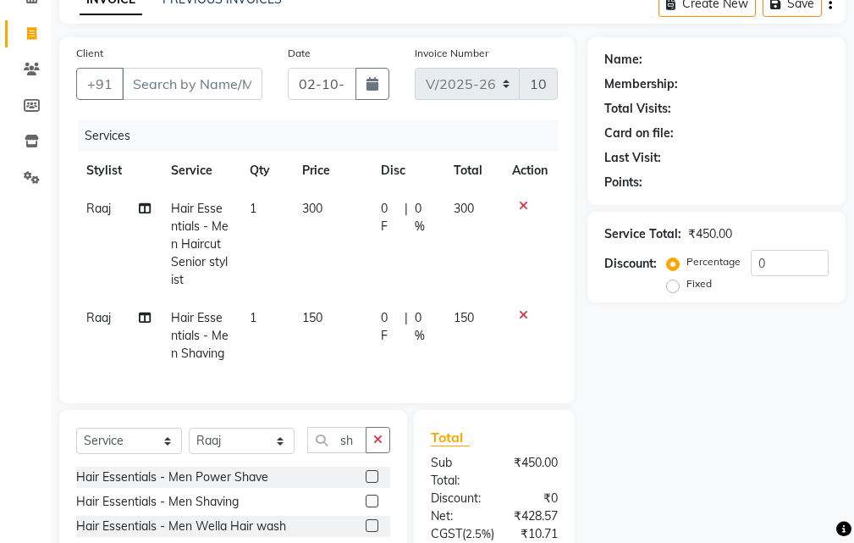
scroll to position [74, 0]
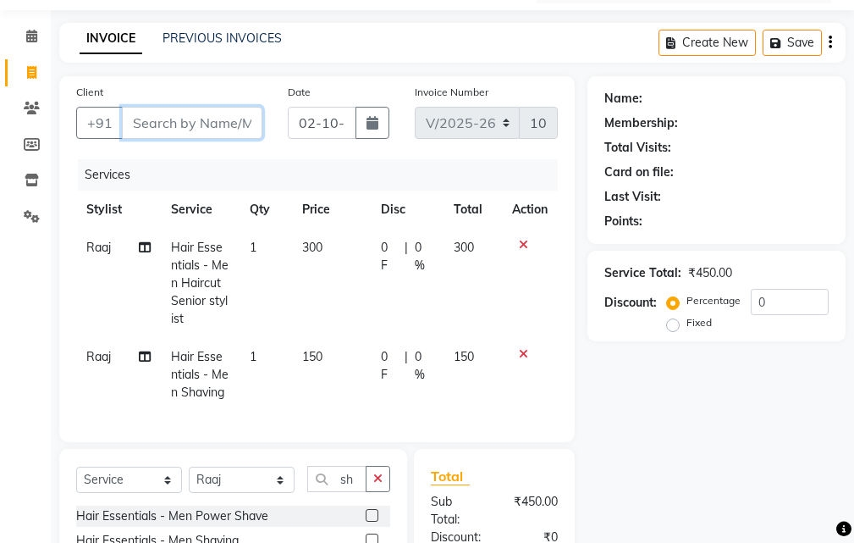
click at [174, 126] on input "Client" at bounding box center [192, 123] width 141 height 32
click at [206, 131] on input "Client" at bounding box center [192, 123] width 141 height 32
click at [148, 126] on input "Client" at bounding box center [192, 123] width 141 height 32
type input "A"
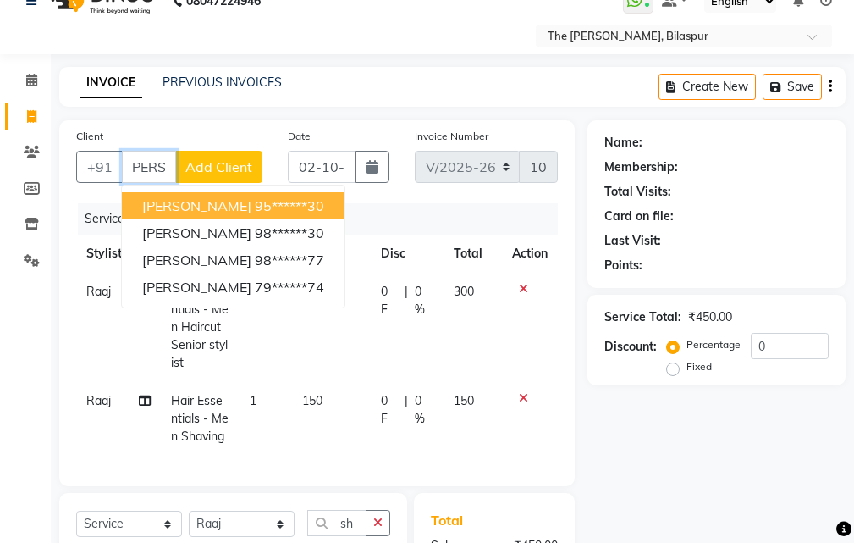
scroll to position [19, 0]
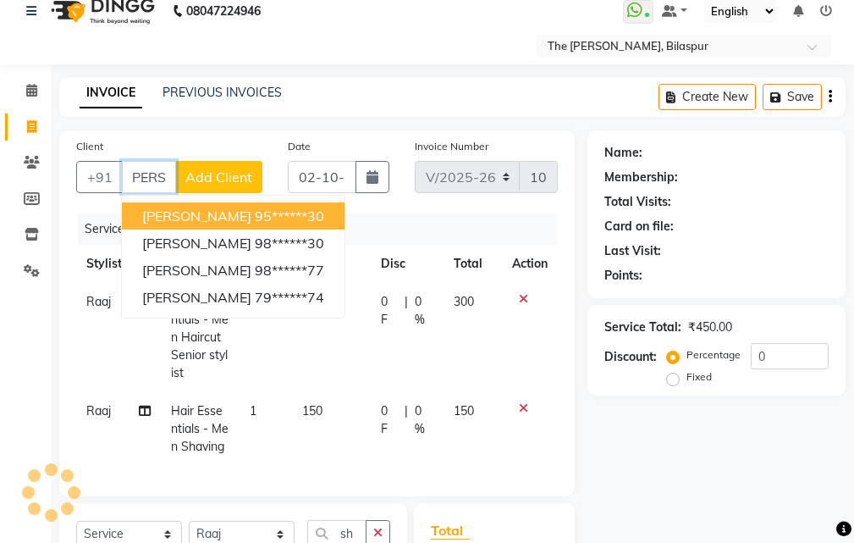
click at [172, 174] on input "[PERSON_NAME]" at bounding box center [149, 177] width 54 height 32
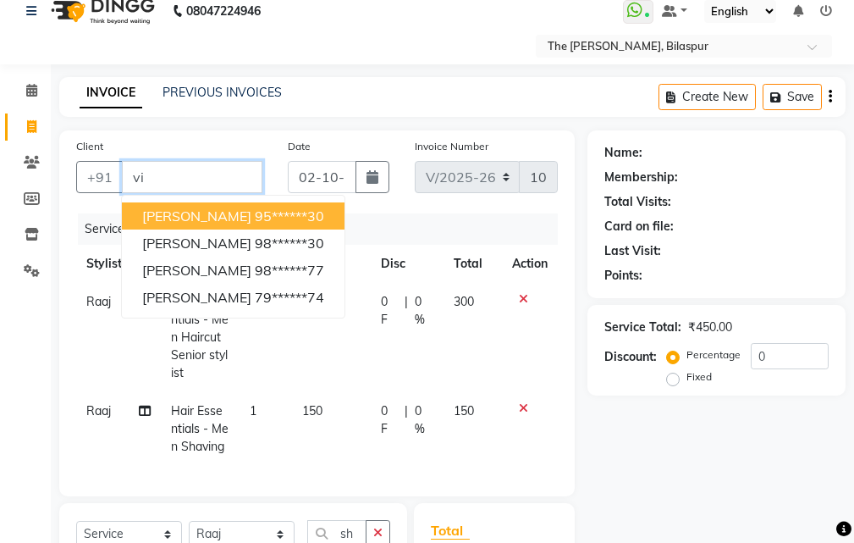
type input "v"
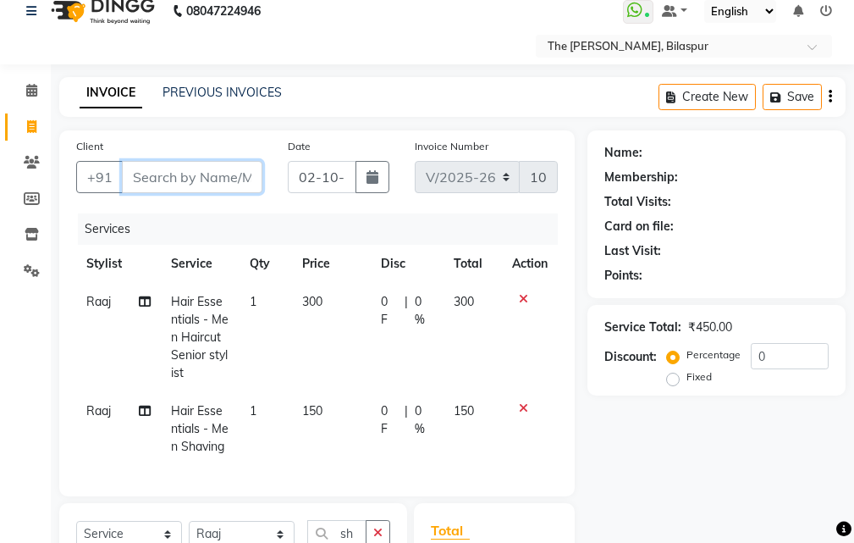
click at [217, 166] on input "Client" at bounding box center [192, 177] width 141 height 32
click at [219, 179] on input "Client" at bounding box center [192, 177] width 141 height 32
click at [196, 171] on input "Client" at bounding box center [192, 177] width 141 height 32
click at [174, 176] on input "Client" at bounding box center [192, 177] width 141 height 32
click at [192, 180] on input "Client" at bounding box center [192, 177] width 141 height 32
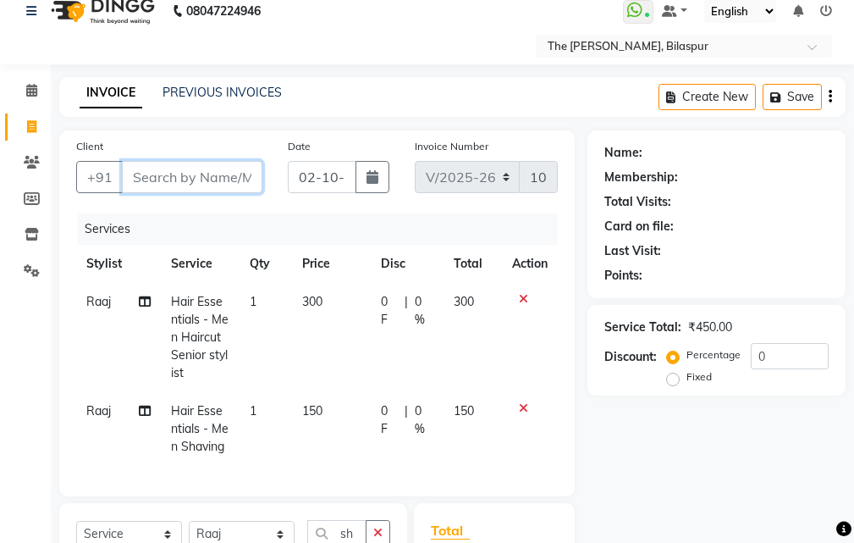
click at [185, 168] on input "Client" at bounding box center [192, 177] width 141 height 32
click at [197, 181] on input "Client" at bounding box center [192, 177] width 141 height 32
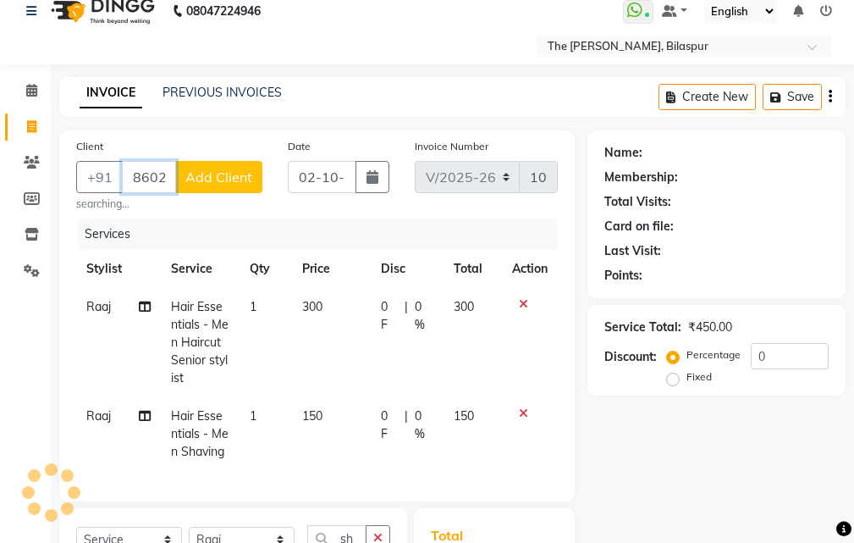
click at [141, 176] on input "860200553" at bounding box center [149, 177] width 54 height 32
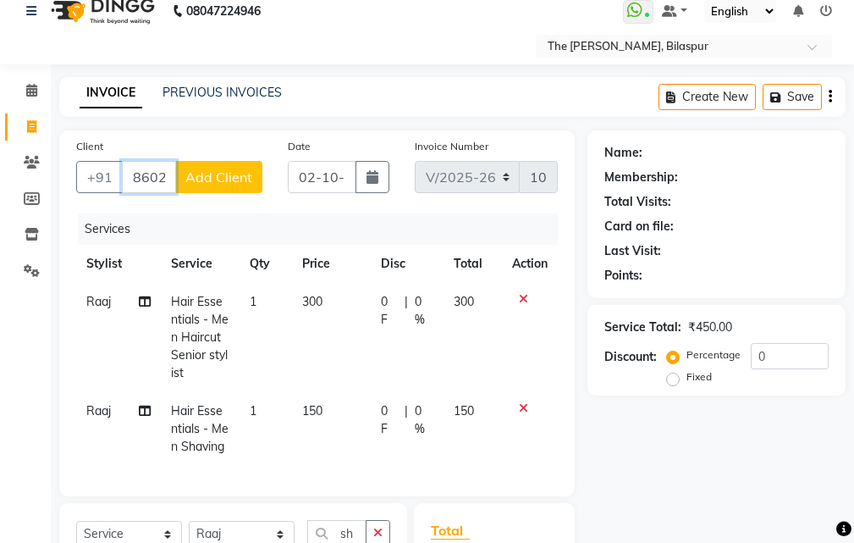
click at [166, 176] on input "860200553" at bounding box center [149, 177] width 54 height 32
click at [169, 180] on input "860200553" at bounding box center [149, 177] width 54 height 32
drag, startPoint x: 131, startPoint y: 180, endPoint x: 249, endPoint y: 185, distance: 117.8
click at [249, 185] on div "[PHONE_NUMBER] Add Client" at bounding box center [169, 177] width 186 height 32
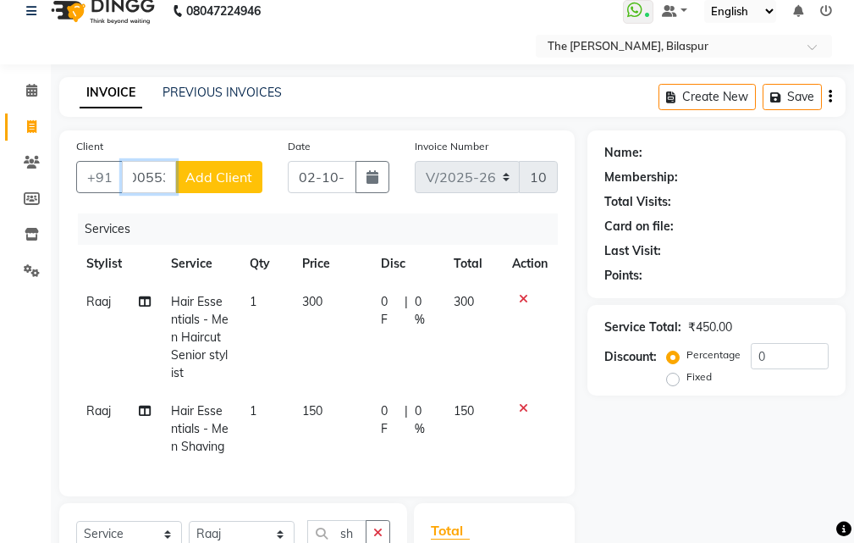
click at [169, 182] on input "860200553" at bounding box center [149, 177] width 54 height 32
click at [166, 179] on input "860200553" at bounding box center [149, 177] width 54 height 32
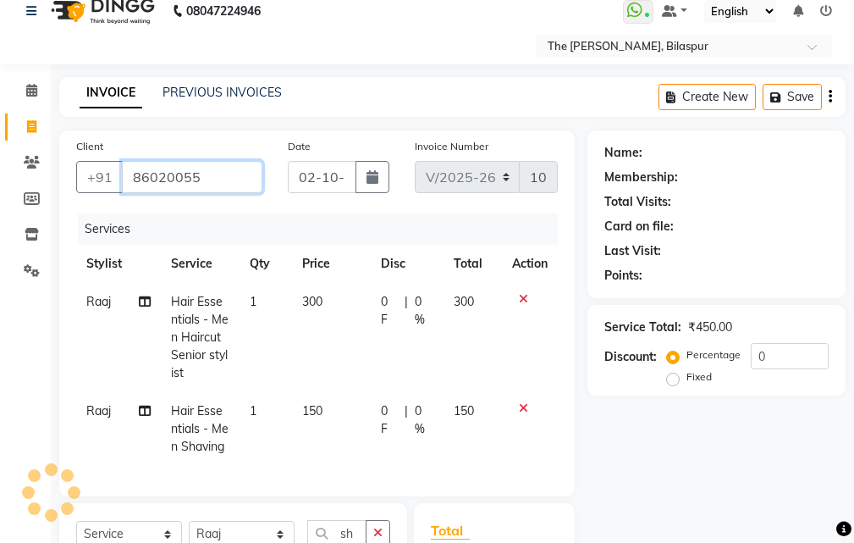
scroll to position [0, 0]
type input "8"
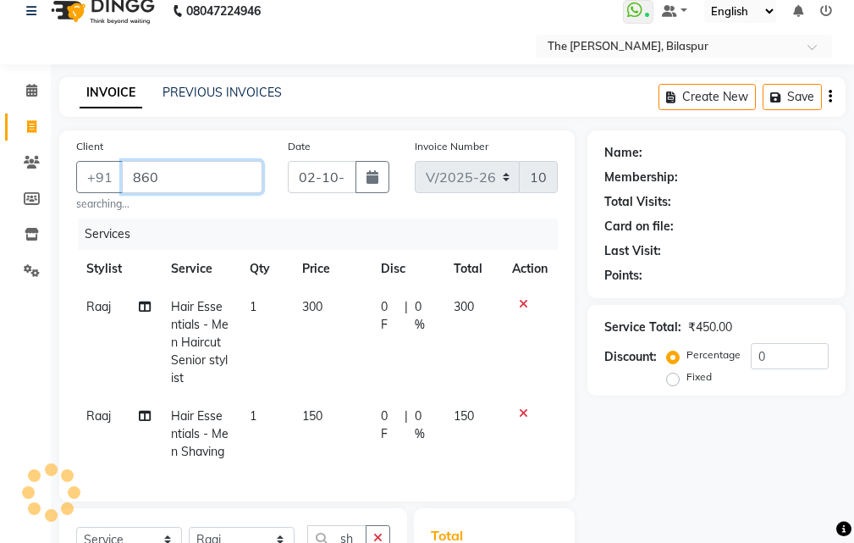
click at [175, 179] on input "860" at bounding box center [192, 177] width 141 height 32
click at [229, 178] on input "860" at bounding box center [192, 177] width 141 height 32
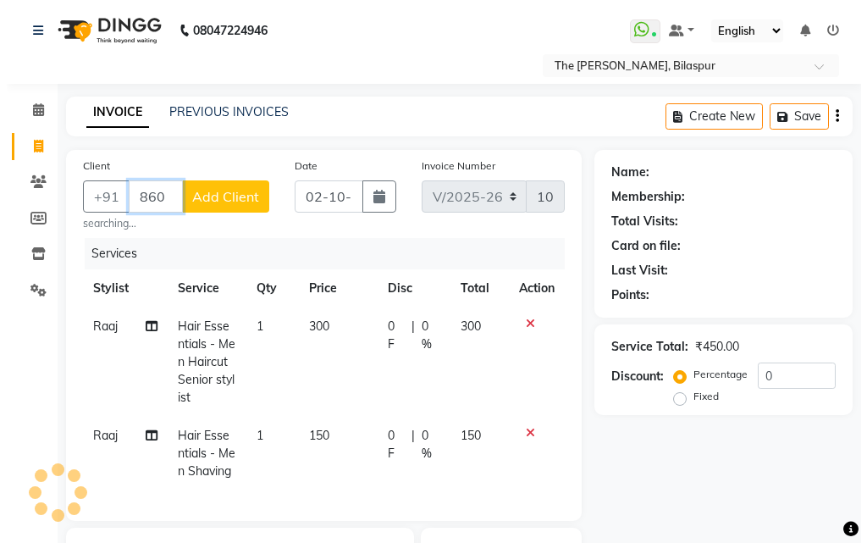
scroll to position [0, 13]
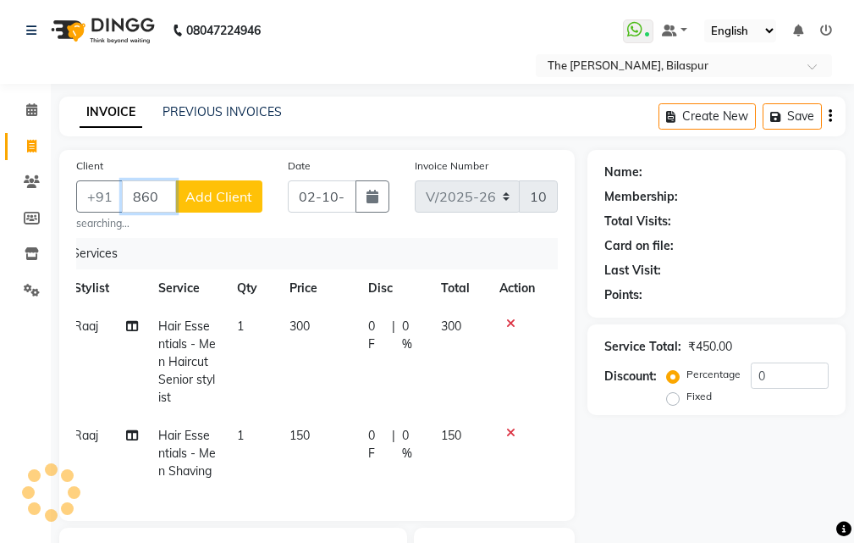
click at [168, 195] on input "860" at bounding box center [149, 196] width 54 height 32
click at [172, 194] on input "860" at bounding box center [149, 196] width 54 height 32
click at [168, 198] on input "860" at bounding box center [149, 196] width 54 height 32
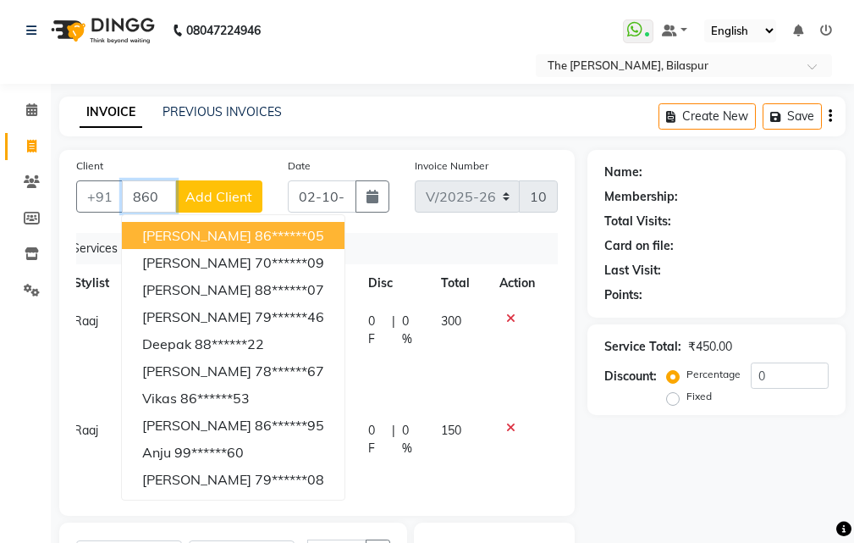
click at [172, 201] on input "860" at bounding box center [149, 196] width 54 height 32
click at [168, 194] on input "860" at bounding box center [149, 196] width 54 height 32
type input "8"
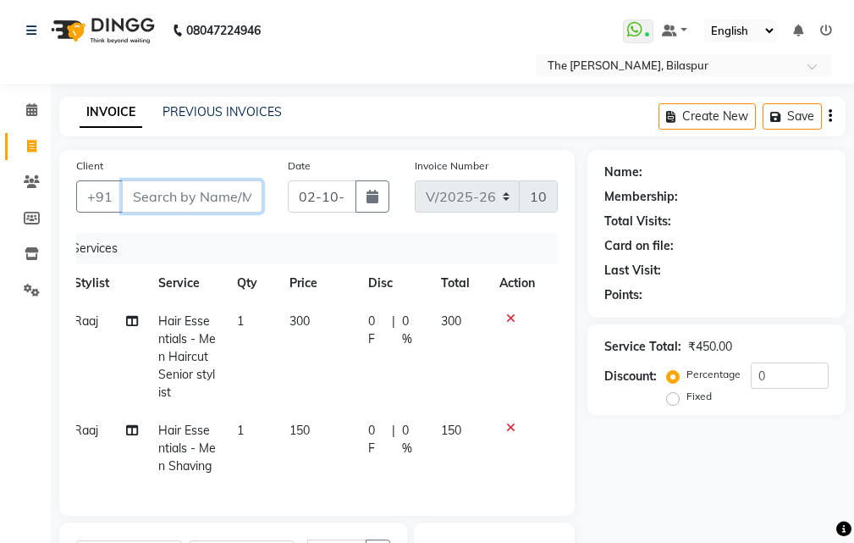
paste input "860200553"
type input "860200553"
click at [235, 203] on span "Add Client" at bounding box center [218, 196] width 67 height 17
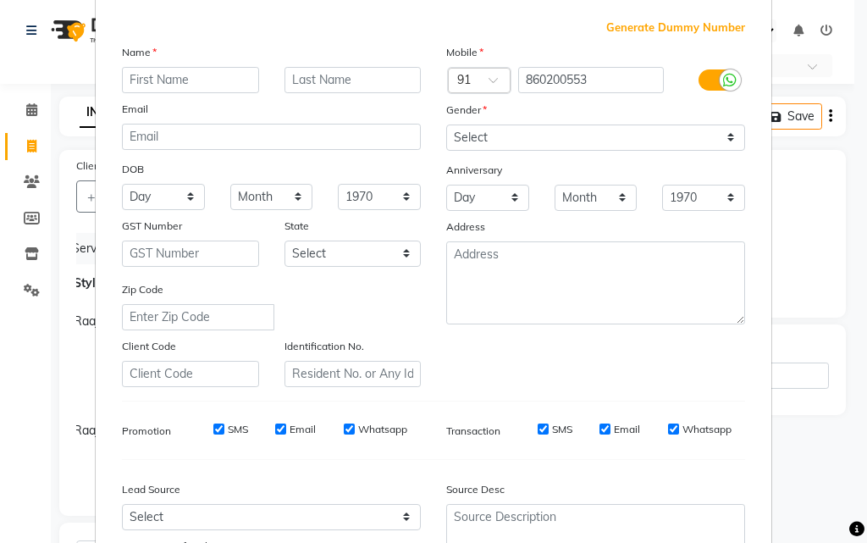
scroll to position [239, 0]
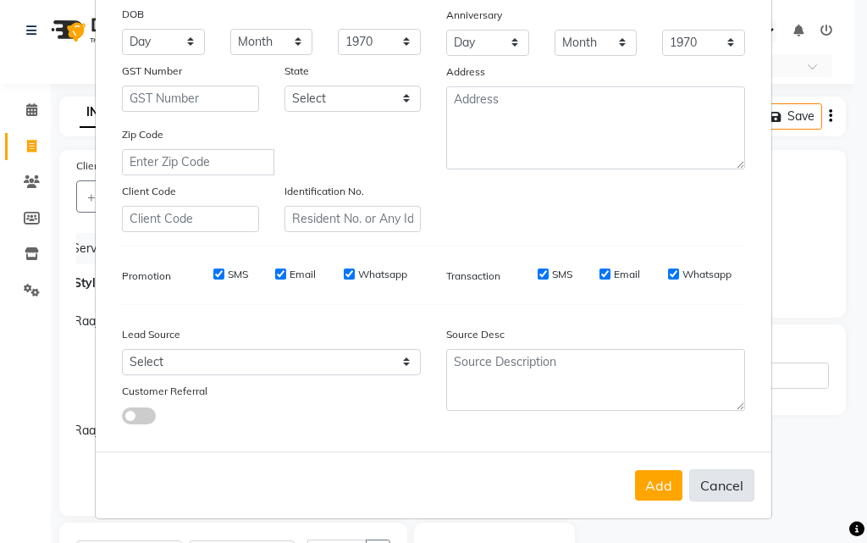
click at [735, 480] on button "Cancel" at bounding box center [721, 485] width 65 height 32
select select
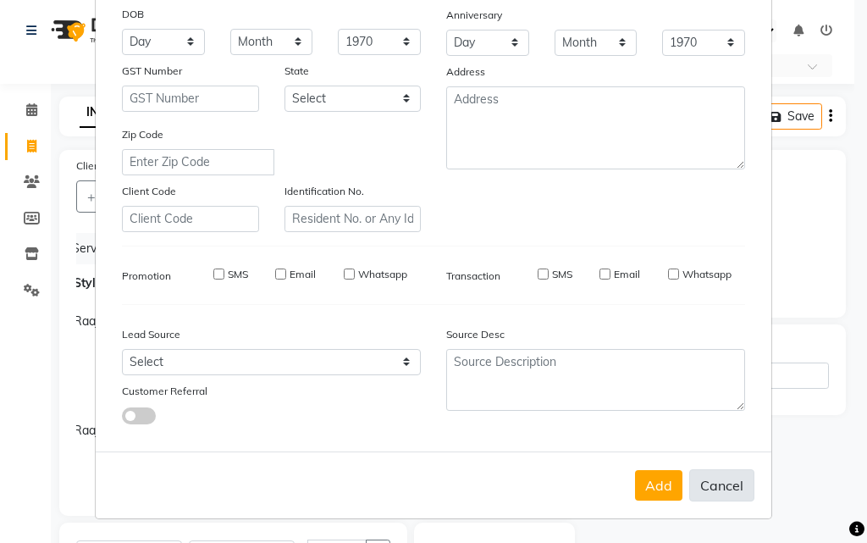
select select
checkbox input "false"
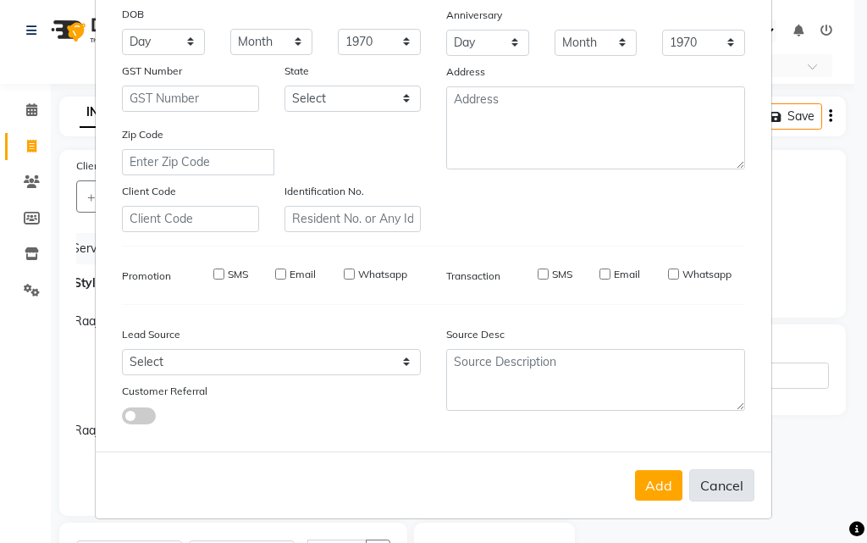
checkbox input "false"
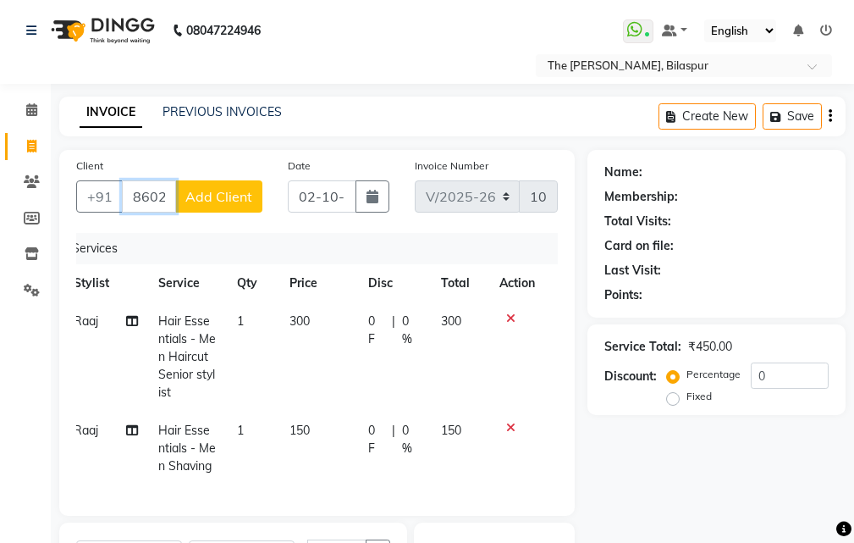
click at [167, 191] on input "860200553" at bounding box center [149, 196] width 54 height 32
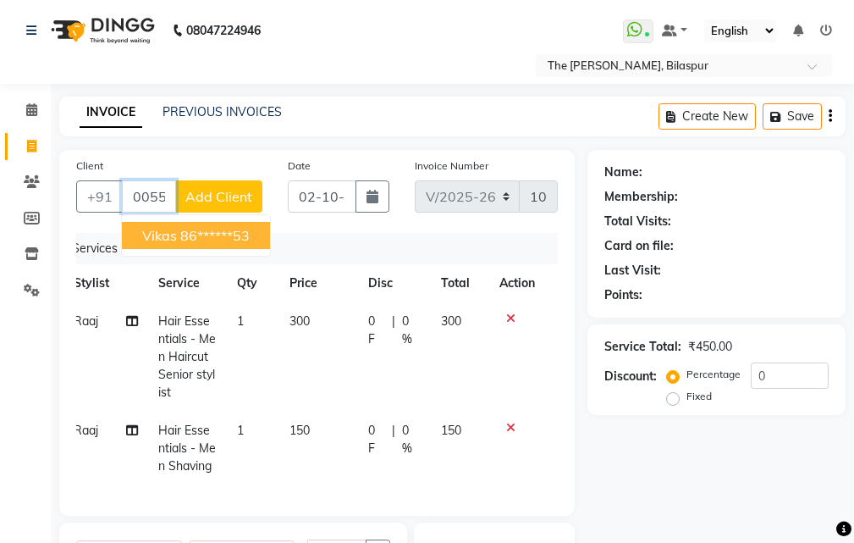
click at [168, 192] on input "00553" at bounding box center [149, 196] width 54 height 32
click at [212, 242] on ngb-highlight "86******53" at bounding box center [214, 235] width 69 height 17
type input "86******53"
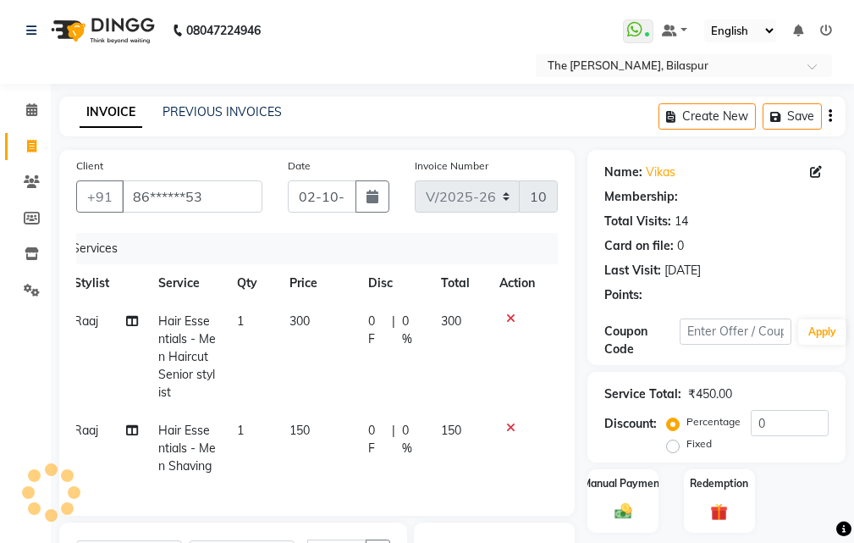
select select "1: Object"
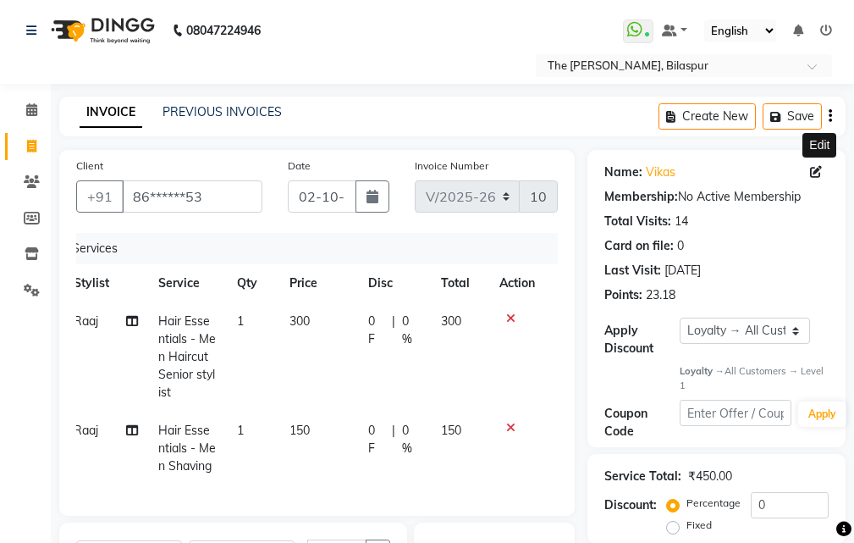
click at [816, 172] on icon at bounding box center [816, 172] width 12 height 12
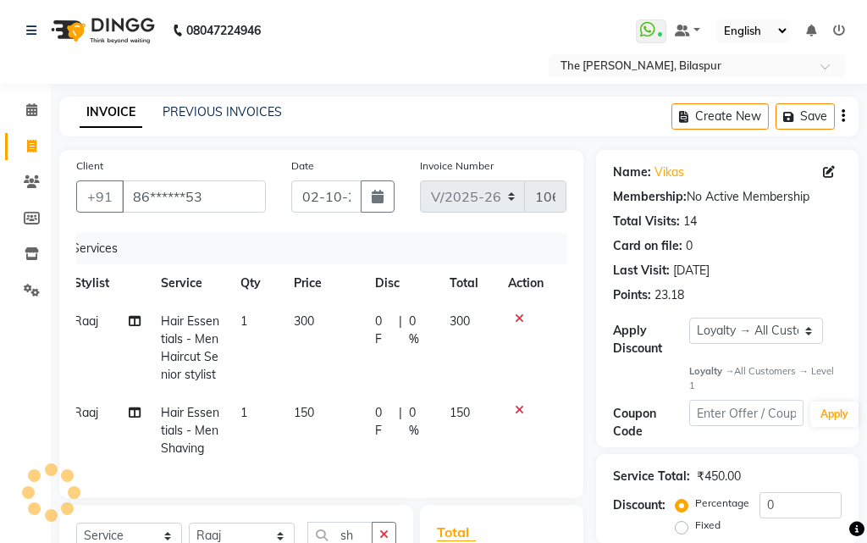
select select "[DEMOGRAPHIC_DATA]"
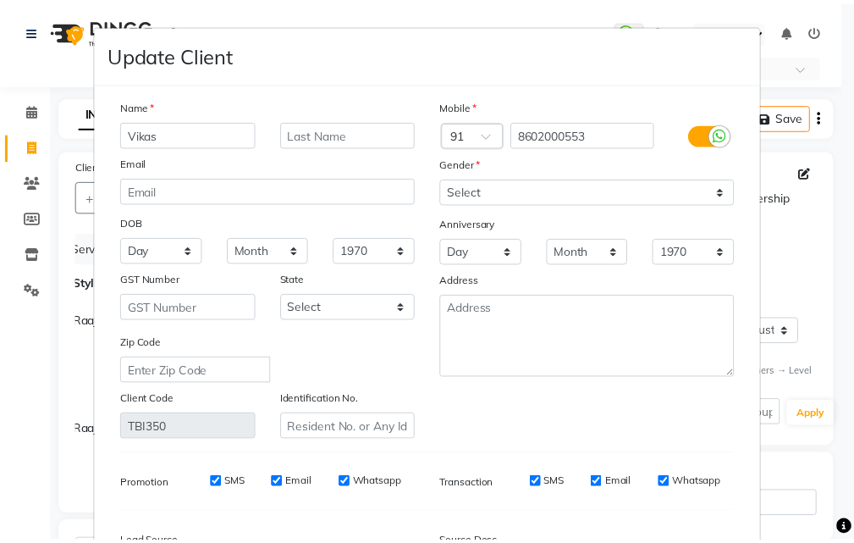
scroll to position [208, 0]
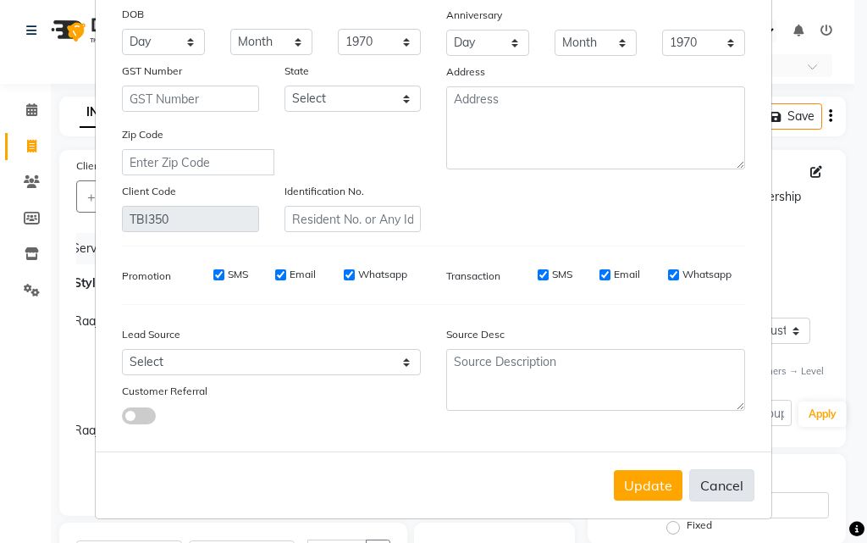
click at [724, 485] on button "Cancel" at bounding box center [721, 485] width 65 height 32
select select
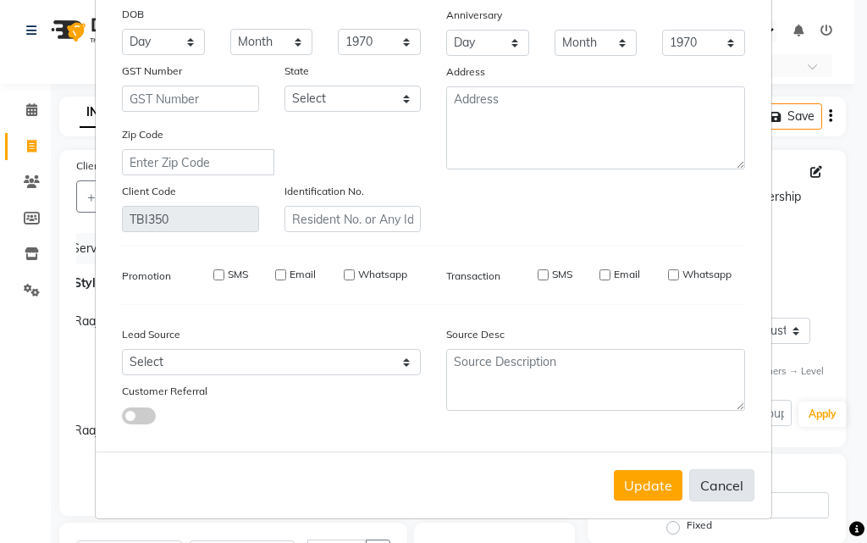
select select
checkbox input "false"
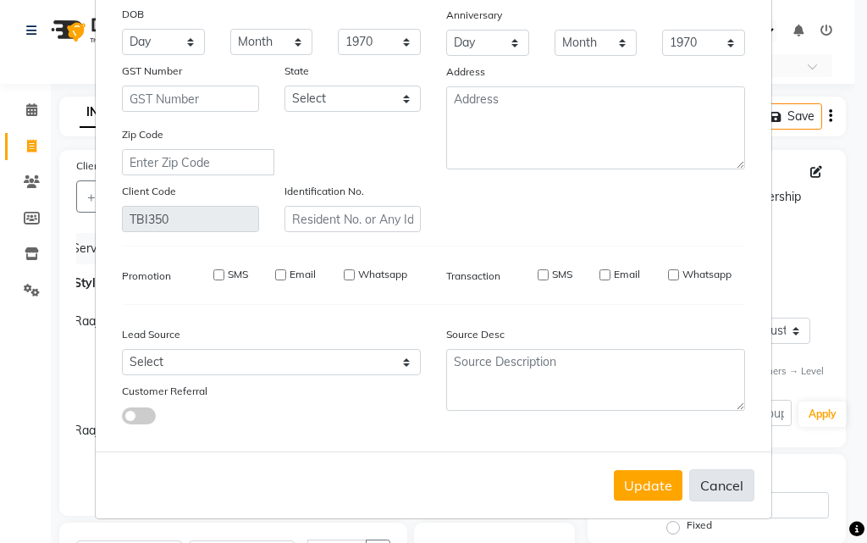
checkbox input "false"
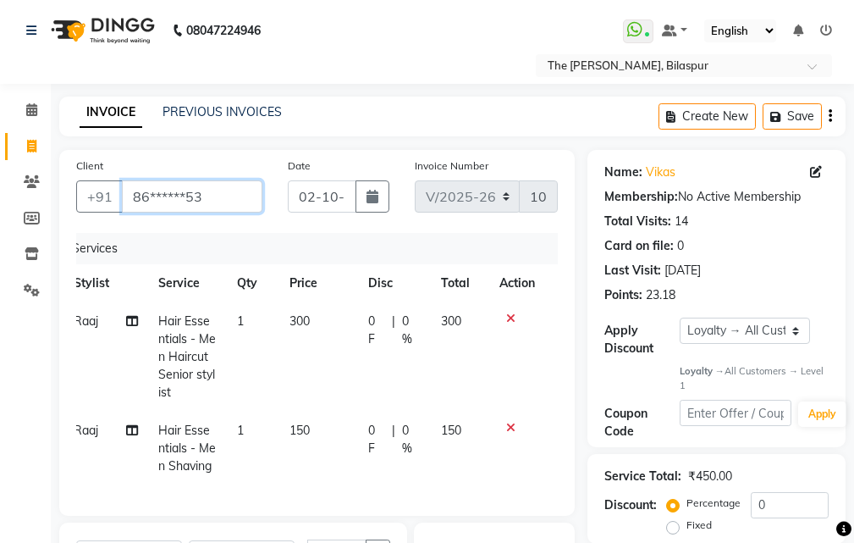
click at [235, 199] on input "86******53" at bounding box center [192, 196] width 141 height 32
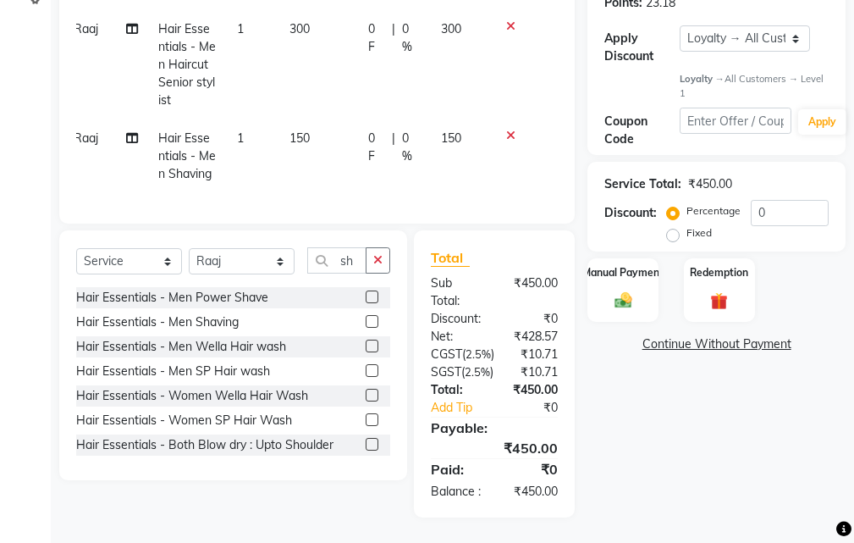
scroll to position [339, 0]
click at [627, 290] on img at bounding box center [623, 300] width 29 height 20
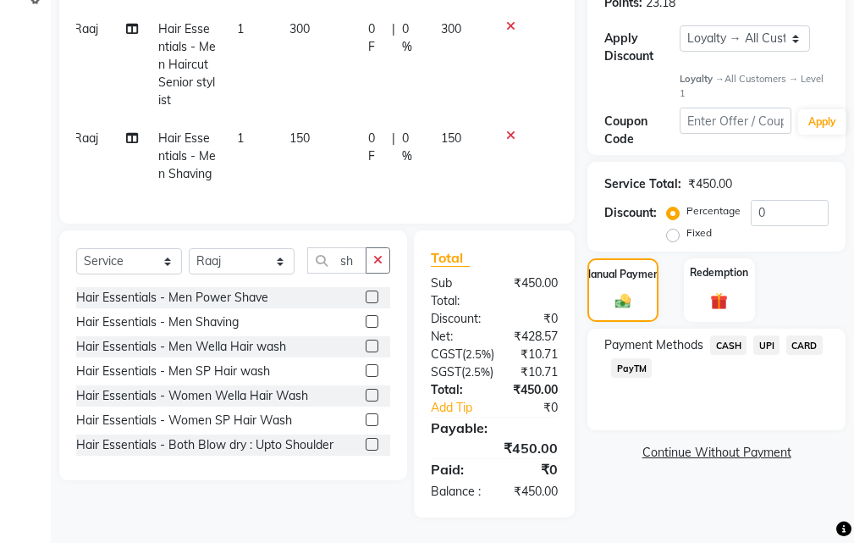
click at [775, 335] on span "UPI" at bounding box center [766, 344] width 26 height 19
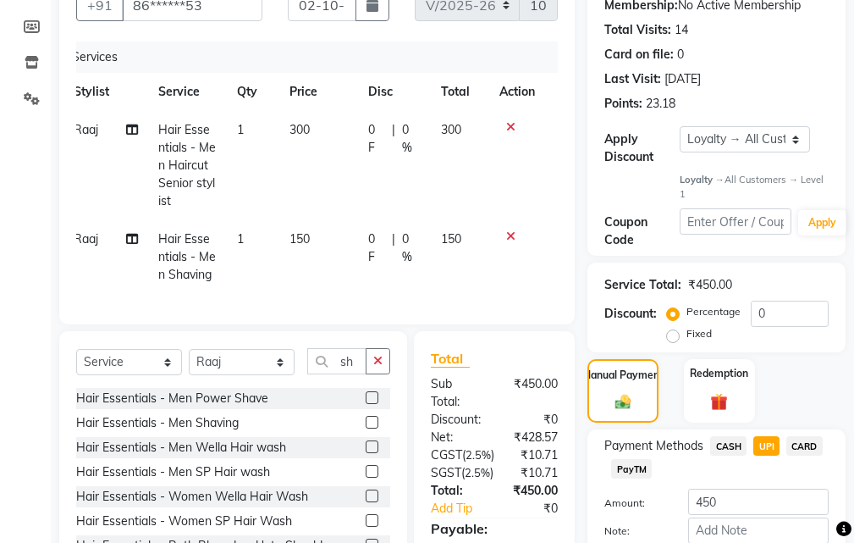
scroll to position [358, 0]
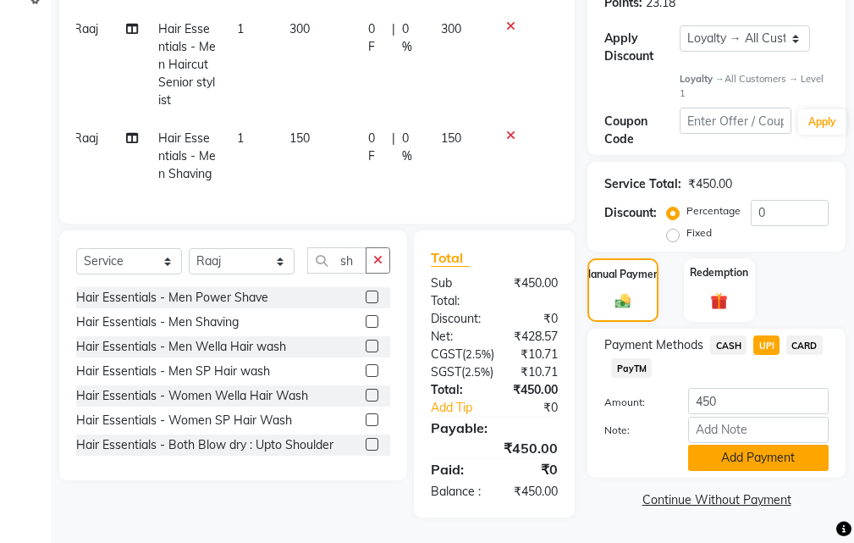
click at [743, 444] on button "Add Payment" at bounding box center [758, 457] width 141 height 26
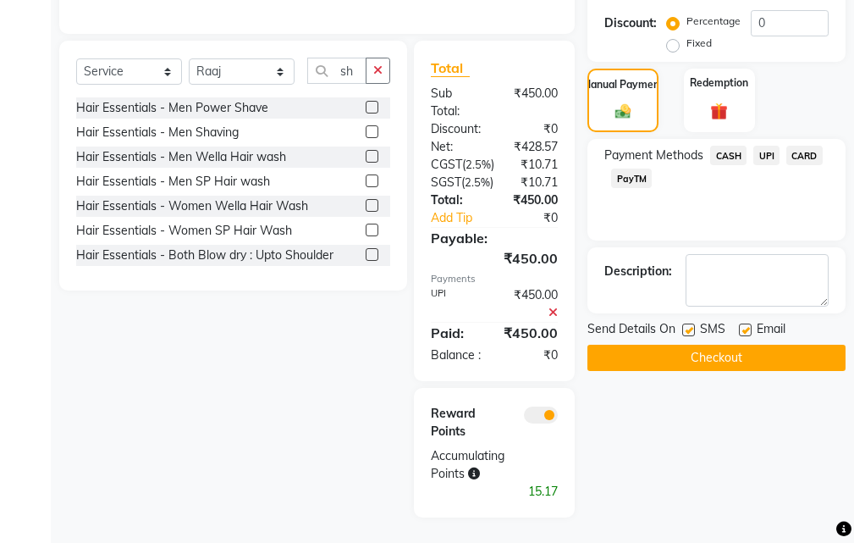
scroll to position [548, 0]
click at [661, 345] on button "Checkout" at bounding box center [716, 358] width 258 height 26
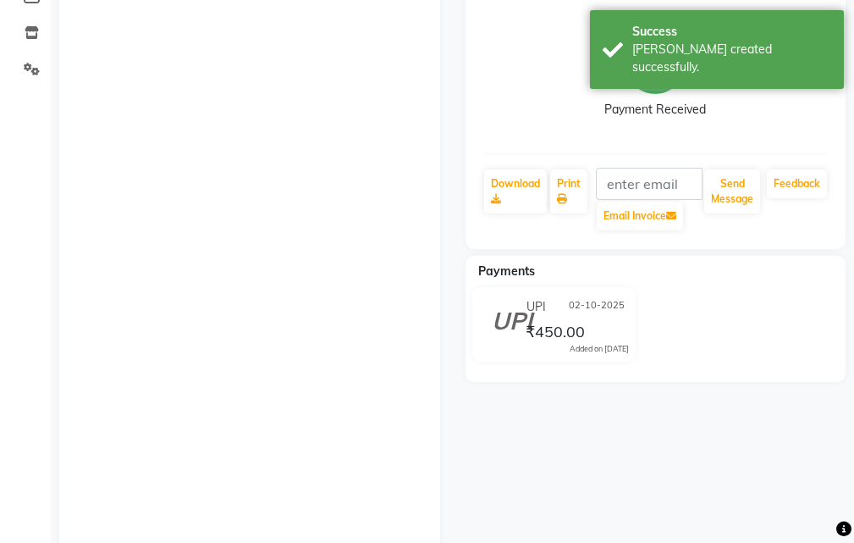
scroll to position [169, 0]
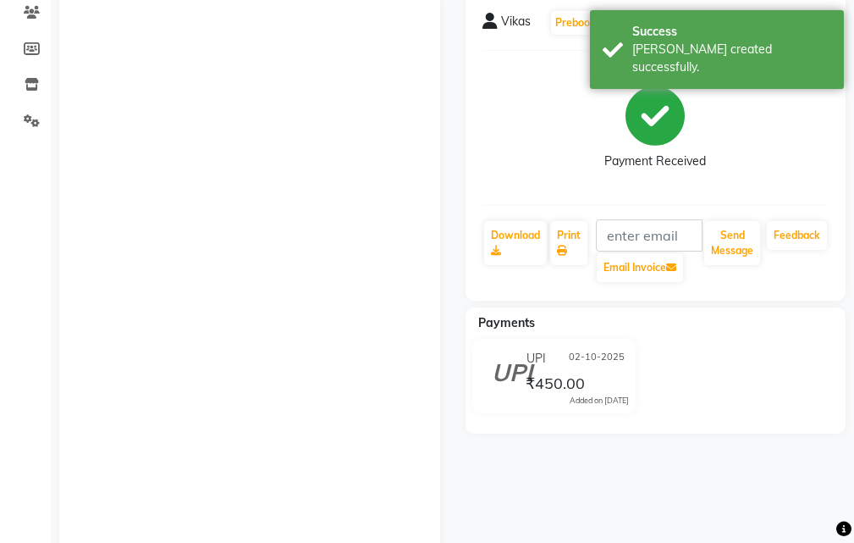
select select "service"
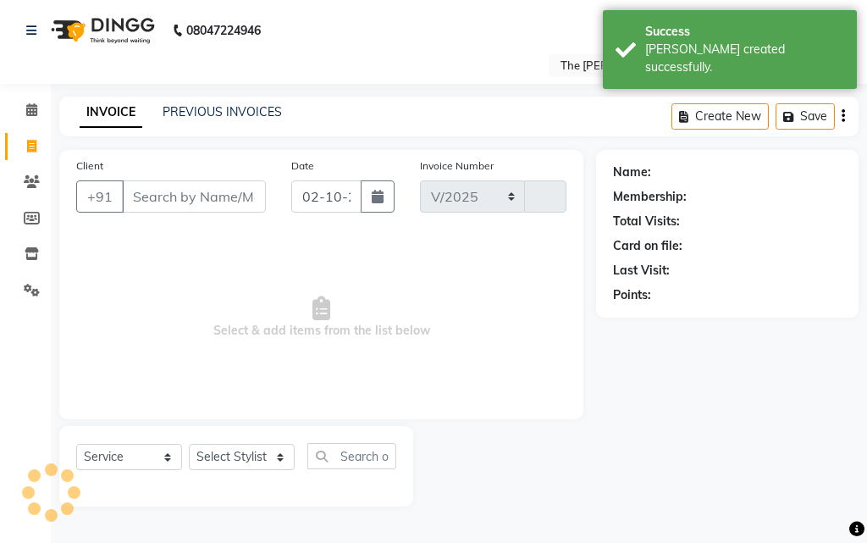
select select "6473"
type input "1069"
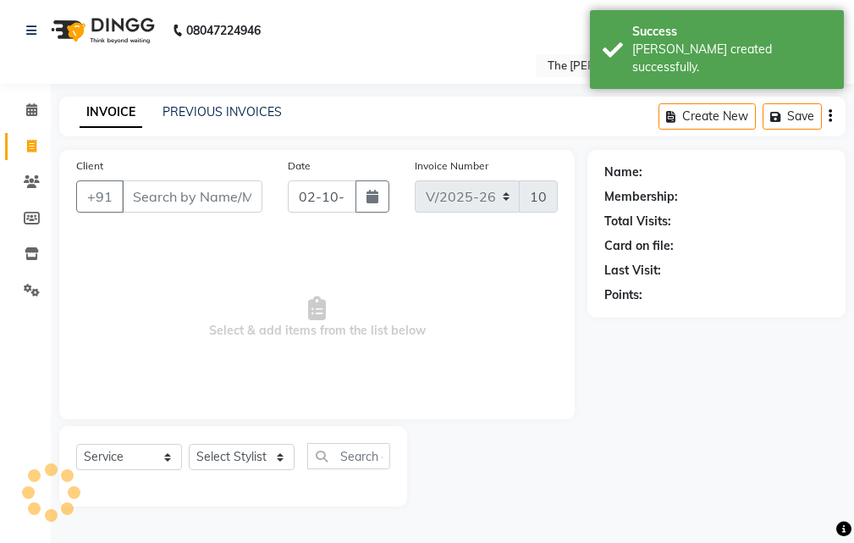
select select "63556"
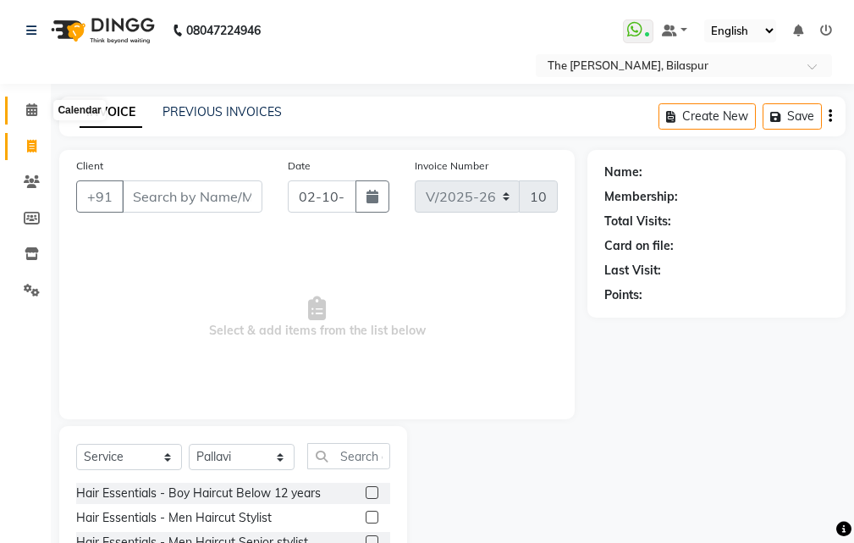
drag, startPoint x: 30, startPoint y: 113, endPoint x: 47, endPoint y: 307, distance: 195.4
click at [30, 114] on icon at bounding box center [31, 109] width 11 height 13
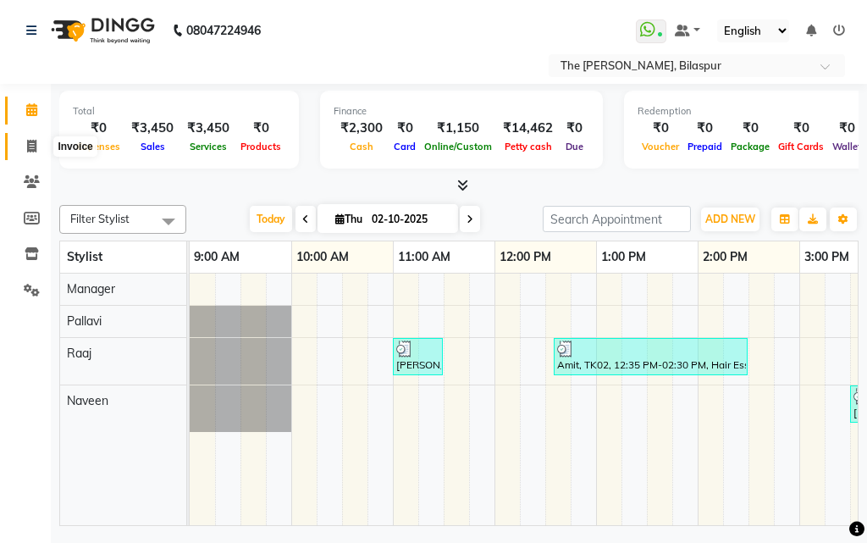
click at [43, 146] on span at bounding box center [32, 146] width 30 height 19
select select "service"
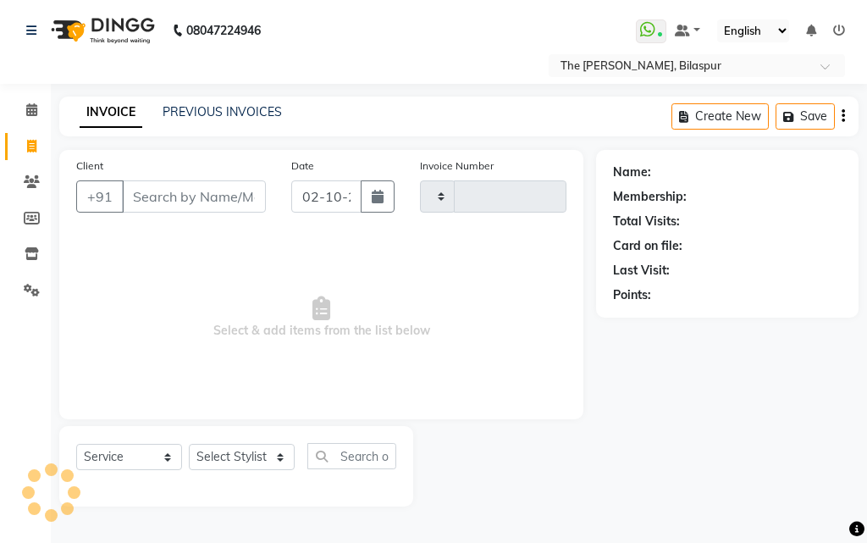
type input "1069"
select select "6473"
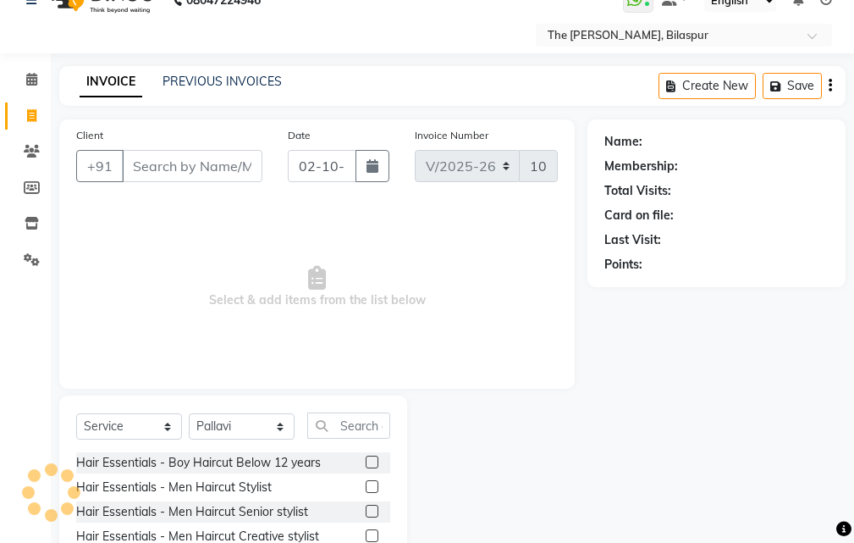
scroll to position [85, 0]
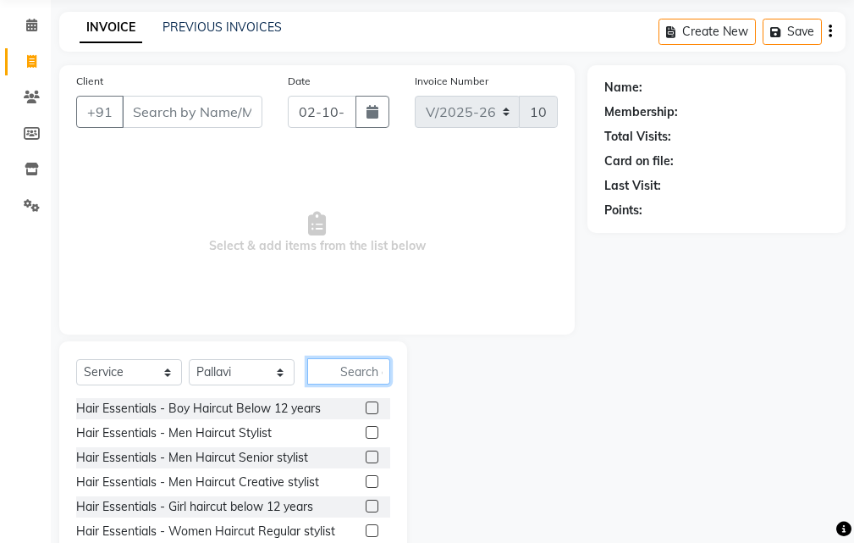
click at [345, 364] on input "text" at bounding box center [348, 371] width 83 height 26
click at [254, 368] on select "Select Stylist Manager [PERSON_NAME][GEOGRAPHIC_DATA] [GEOGRAPHIC_DATA][PERSON_…" at bounding box center [242, 372] width 106 height 26
select select "88211"
click at [189, 359] on select "Select Stylist Manager [PERSON_NAME][GEOGRAPHIC_DATA] [GEOGRAPHIC_DATA][PERSON_…" at bounding box center [242, 372] width 106 height 26
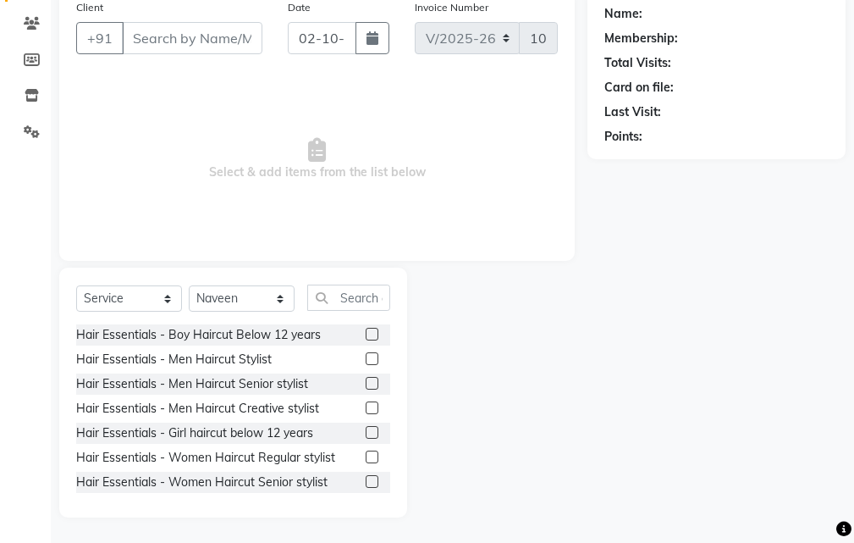
click at [366, 381] on label at bounding box center [372, 383] width 13 height 13
click at [366, 381] on input "checkbox" at bounding box center [371, 383] width 11 height 11
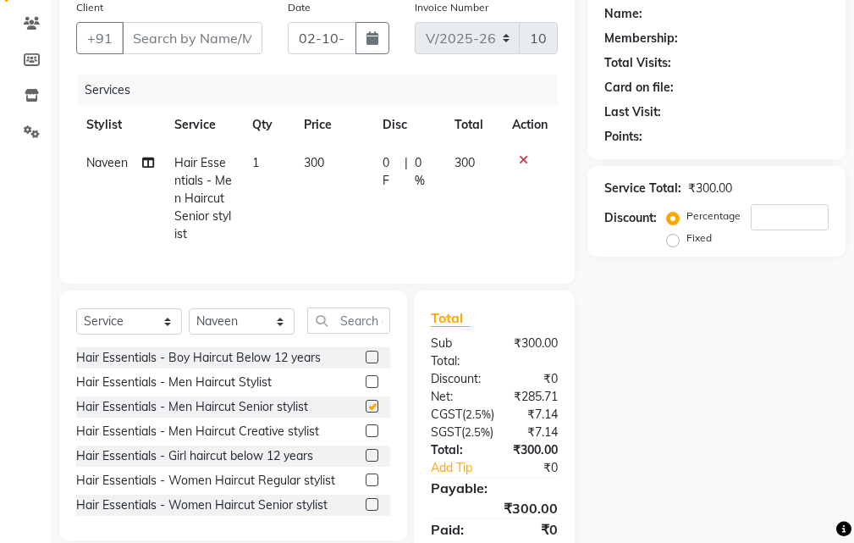
checkbox input "false"
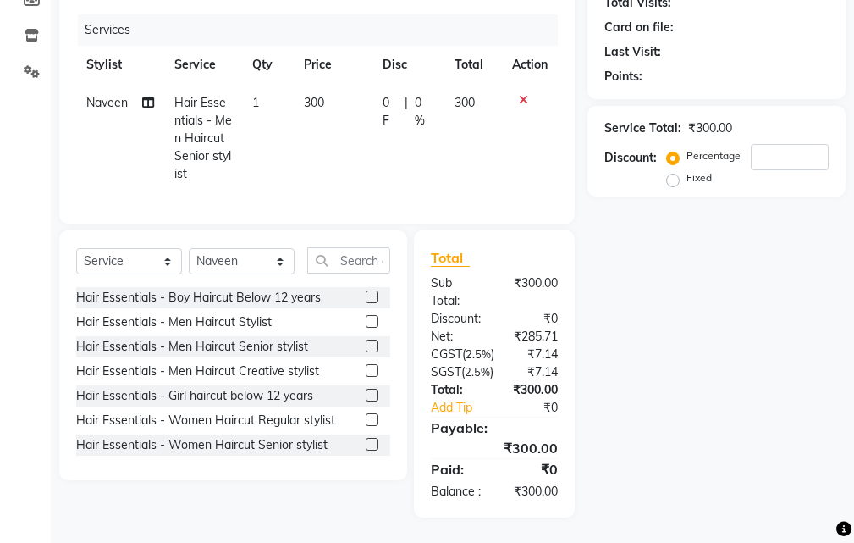
scroll to position [284, 0]
click at [357, 247] on input "text" at bounding box center [348, 260] width 83 height 26
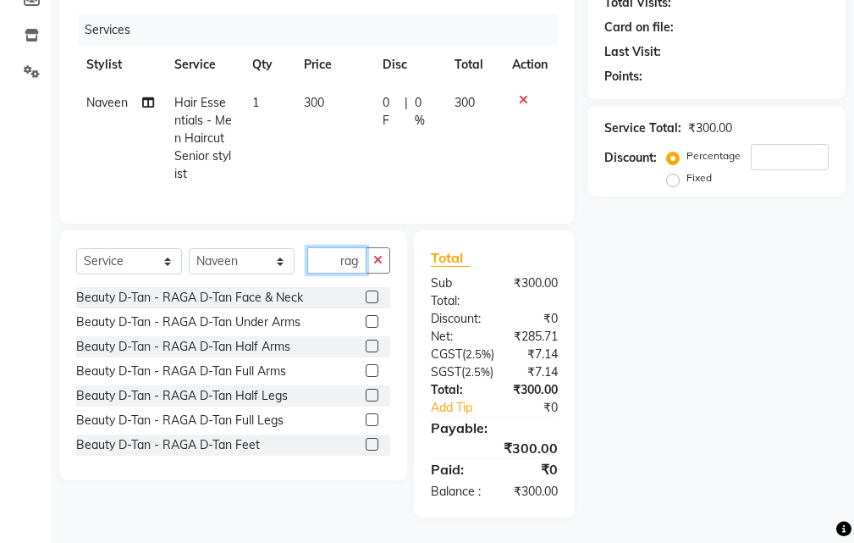
scroll to position [0, 6]
type input "raga"
click at [366, 290] on label at bounding box center [372, 296] width 13 height 13
click at [366, 292] on input "checkbox" at bounding box center [371, 297] width 11 height 11
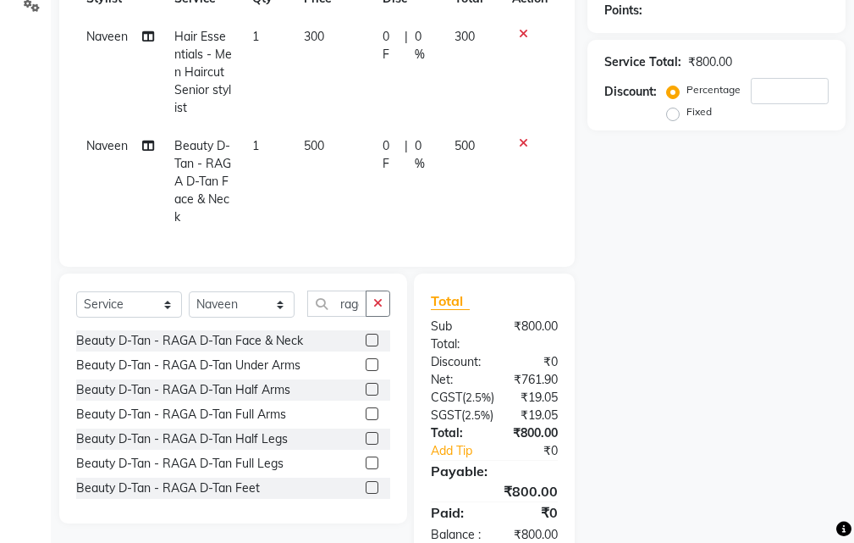
checkbox input "false"
click at [378, 309] on icon "button" at bounding box center [377, 303] width 9 height 12
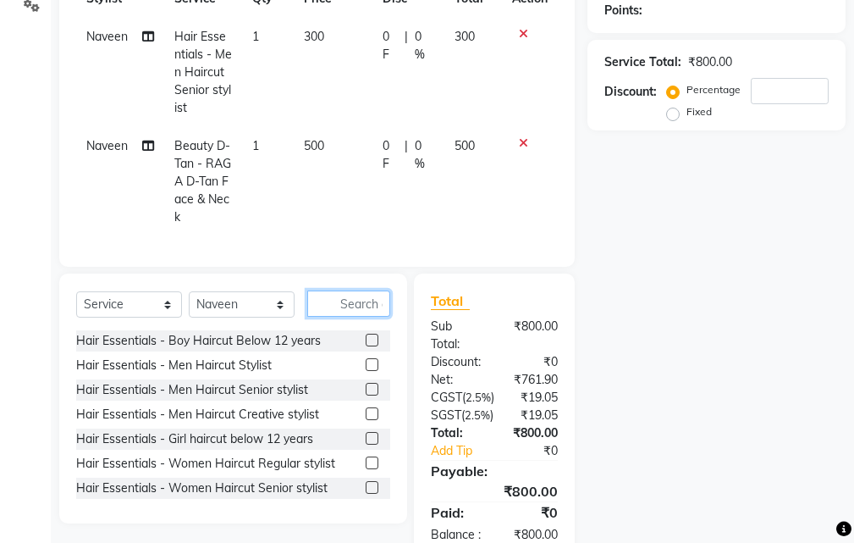
click at [346, 317] on input "text" at bounding box center [348, 303] width 83 height 26
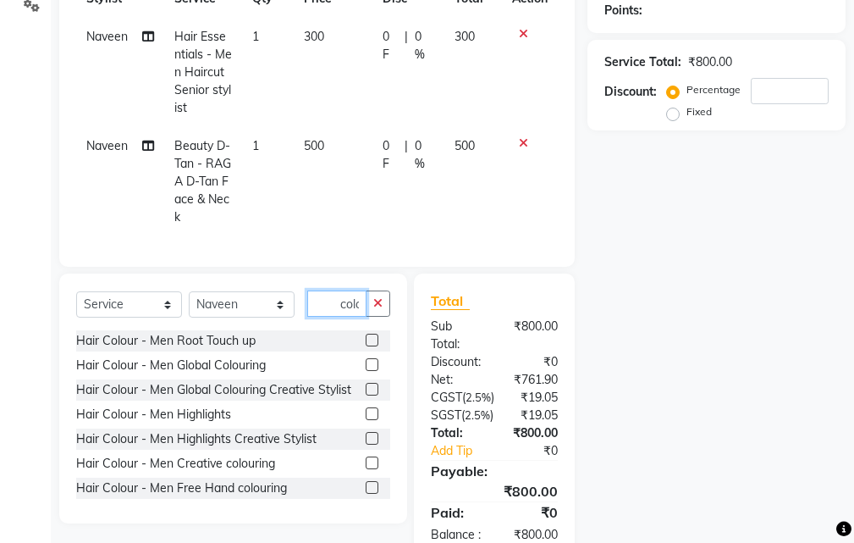
scroll to position [0, 3]
type input "colo"
click at [366, 395] on label at bounding box center [372, 389] width 13 height 13
click at [366, 395] on input "checkbox" at bounding box center [371, 389] width 11 height 11
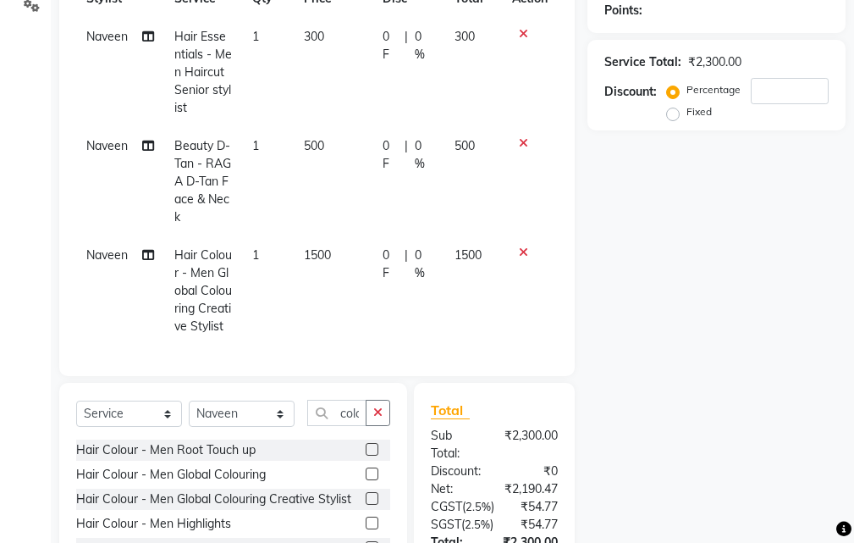
checkbox input "false"
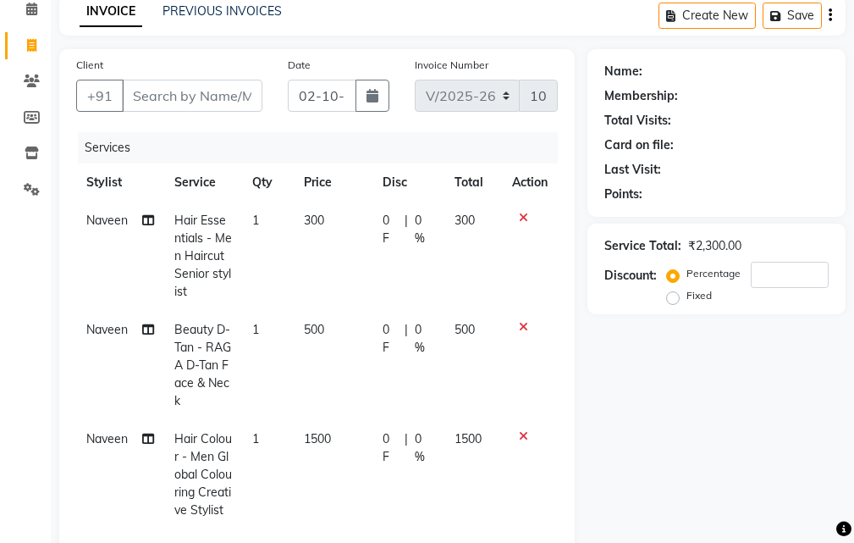
scroll to position [85, 0]
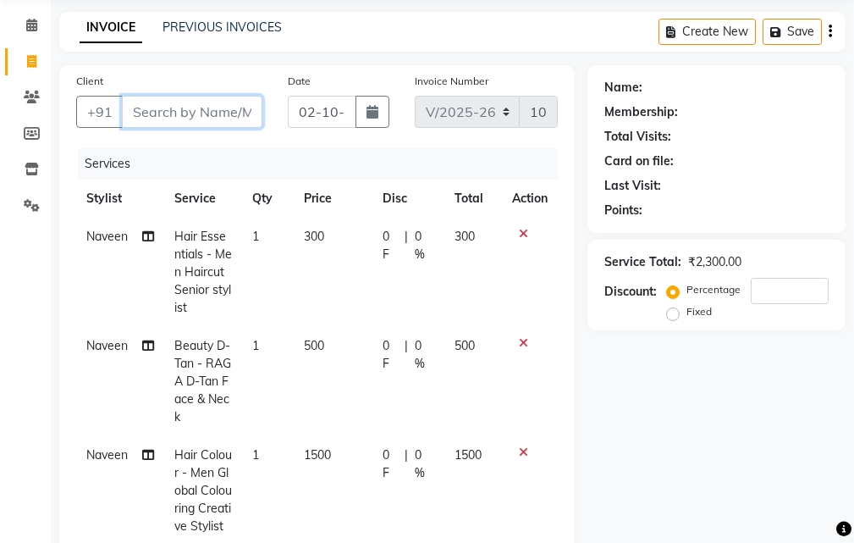
click at [225, 116] on input "Client" at bounding box center [192, 112] width 141 height 32
click at [194, 111] on input "Client" at bounding box center [192, 112] width 141 height 32
click at [193, 98] on input "Client" at bounding box center [192, 112] width 141 height 32
click at [186, 106] on input "Client" at bounding box center [192, 112] width 141 height 32
click at [182, 110] on input "Client" at bounding box center [192, 112] width 141 height 32
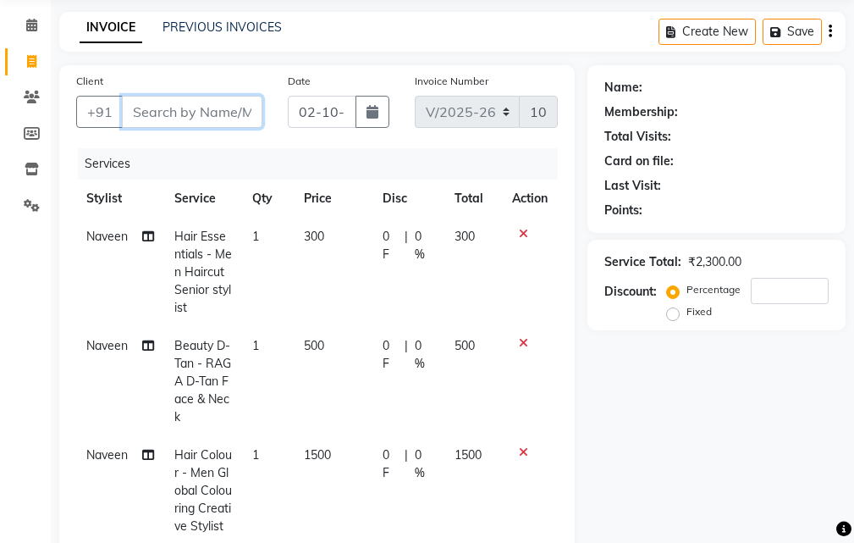
type input "9"
type input "0"
type input "9109913967"
click at [202, 107] on span "Add Client" at bounding box center [218, 111] width 67 height 17
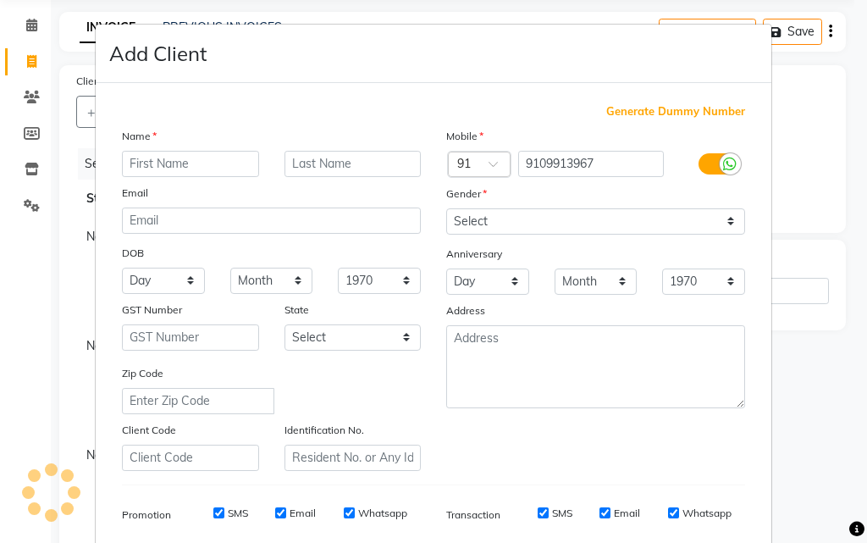
click at [209, 163] on input "text" at bounding box center [190, 164] width 137 height 26
type input "S"
type input "h"
type input "[DEMOGRAPHIC_DATA]"
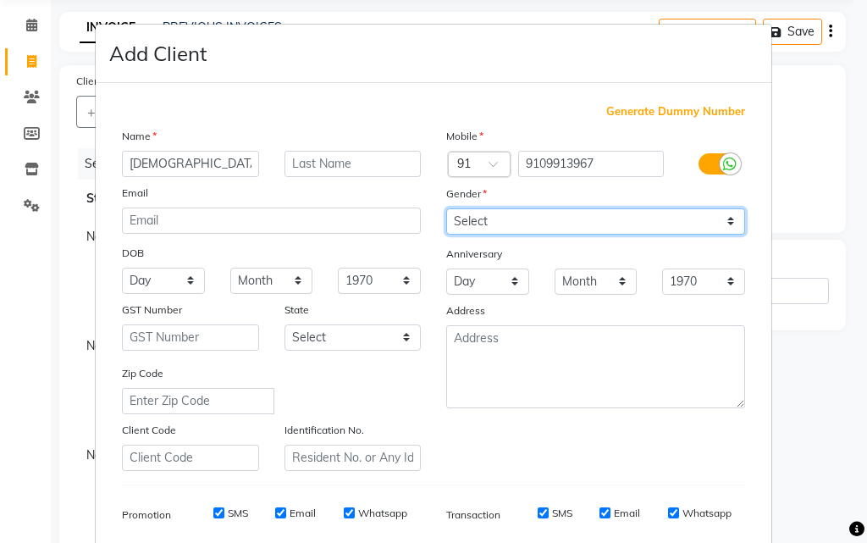
click at [484, 220] on select "Select [DEMOGRAPHIC_DATA] [DEMOGRAPHIC_DATA] Other Prefer Not To Say" at bounding box center [595, 221] width 299 height 26
select select "[DEMOGRAPHIC_DATA]"
click at [446, 208] on select "Select [DEMOGRAPHIC_DATA] [DEMOGRAPHIC_DATA] Other Prefer Not To Say" at bounding box center [595, 221] width 299 height 26
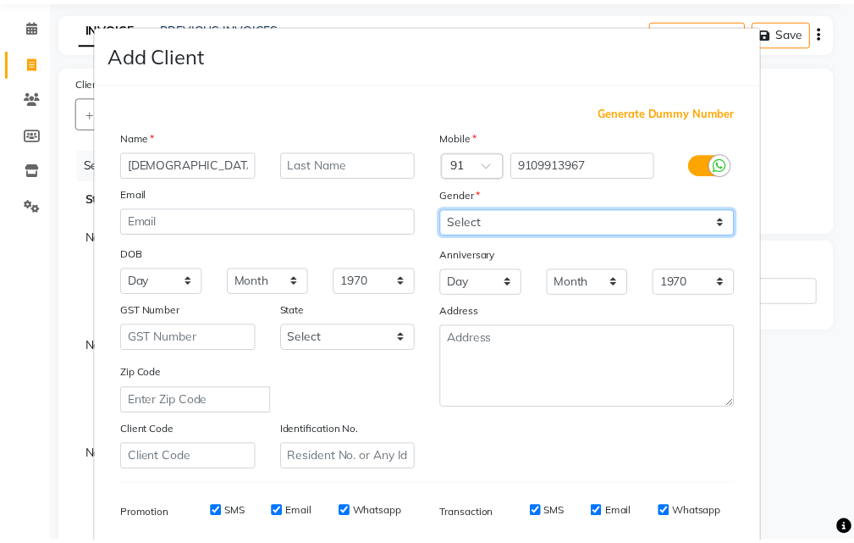
scroll to position [239, 0]
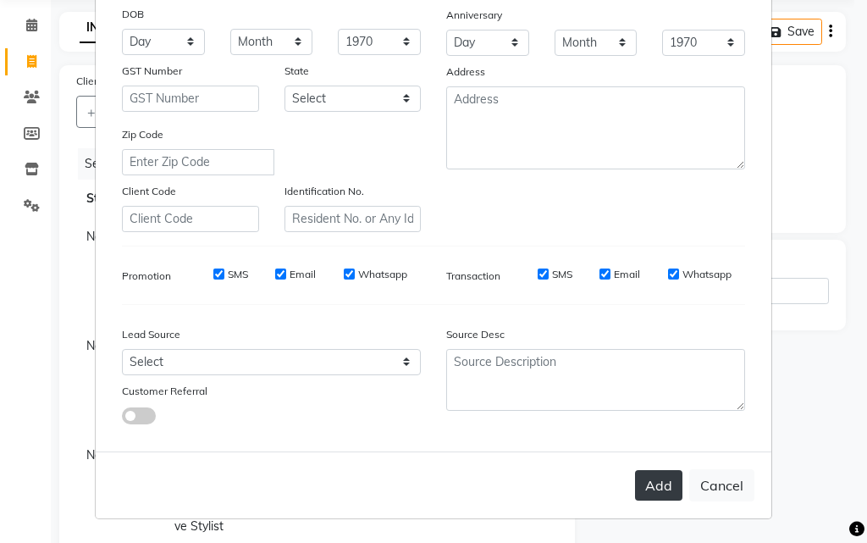
click at [635, 479] on button "Add" at bounding box center [658, 485] width 47 height 30
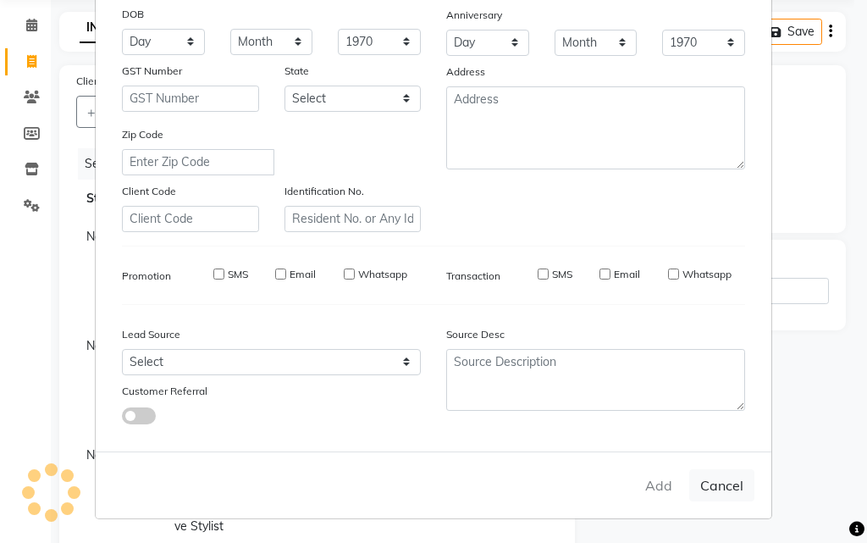
type input "91******67"
select select
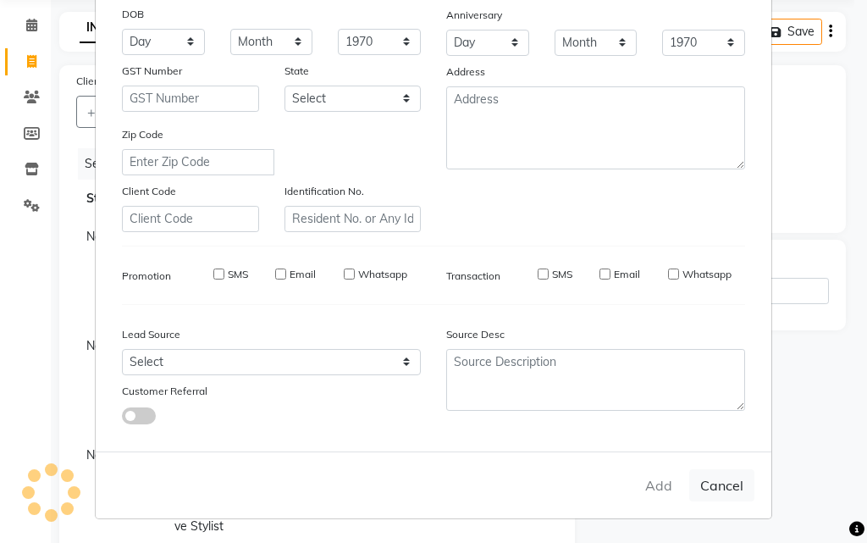
select select
checkbox input "false"
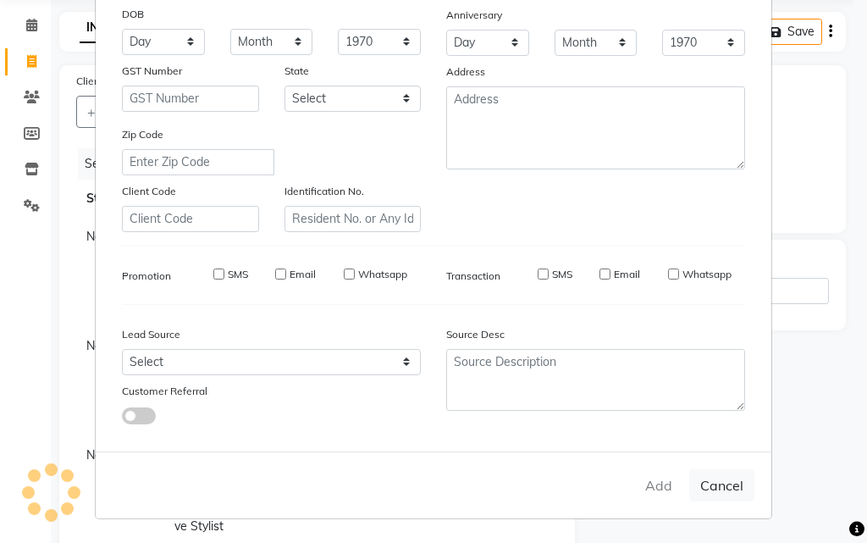
checkbox input "false"
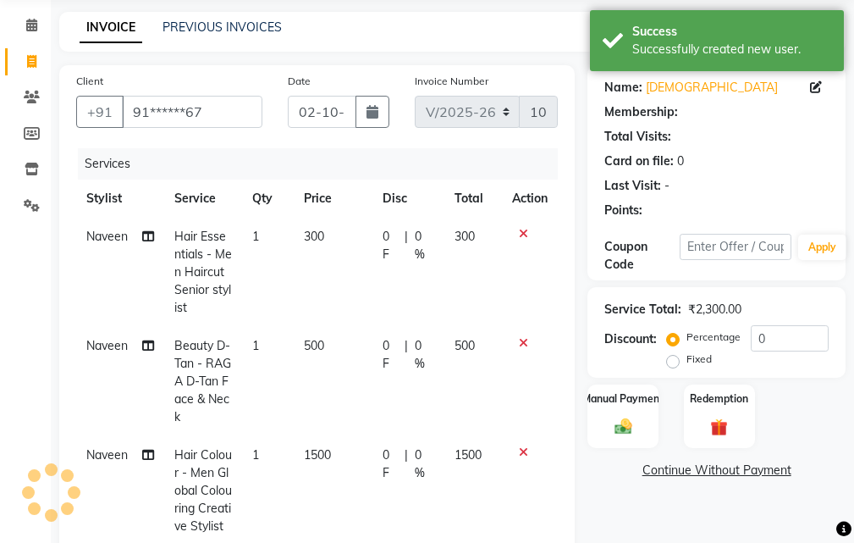
select select "1: Object"
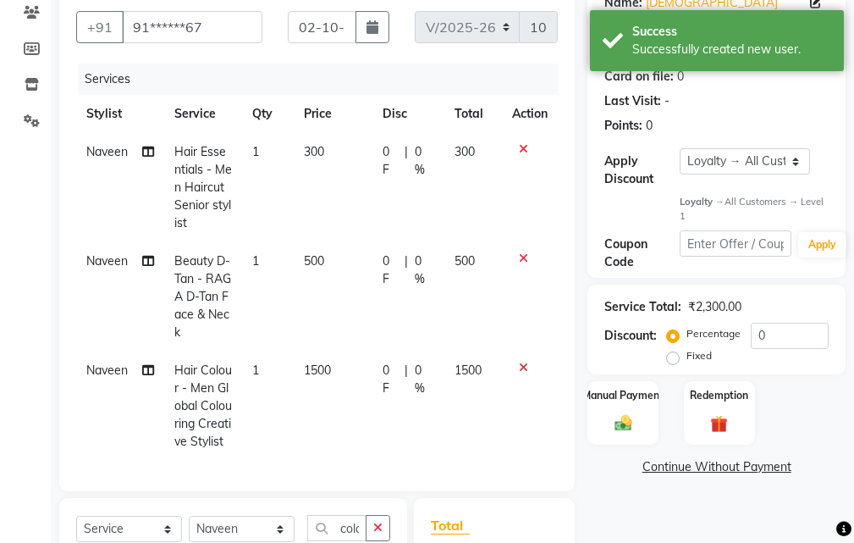
scroll to position [18, 0]
click at [623, 423] on img at bounding box center [623, 423] width 29 height 20
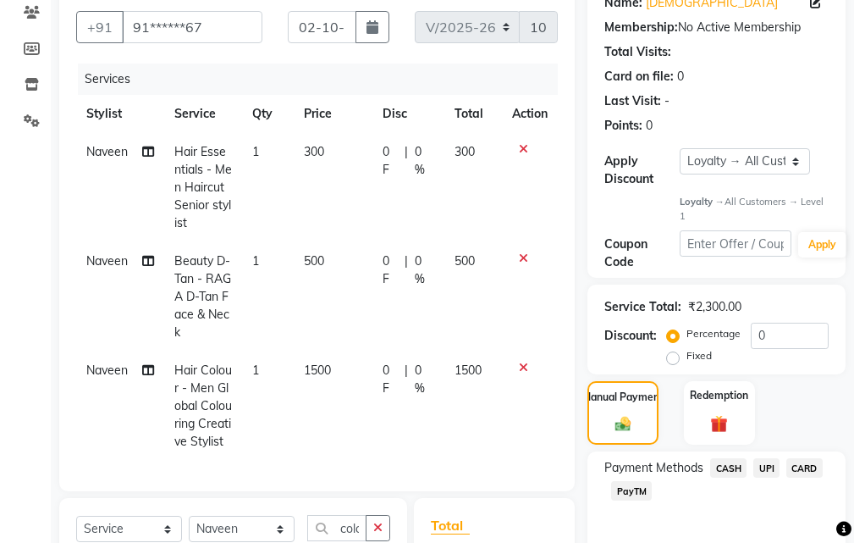
click at [764, 465] on span "UPI" at bounding box center [766, 467] width 26 height 19
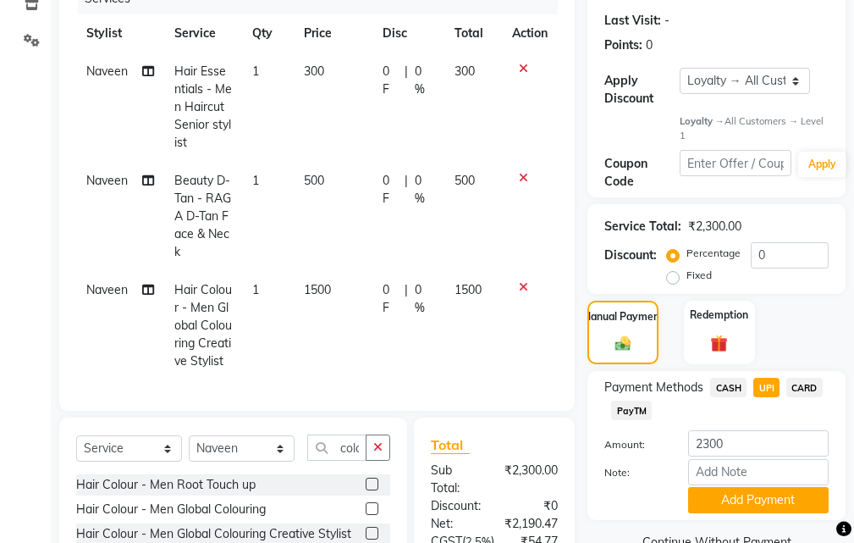
scroll to position [249, 0]
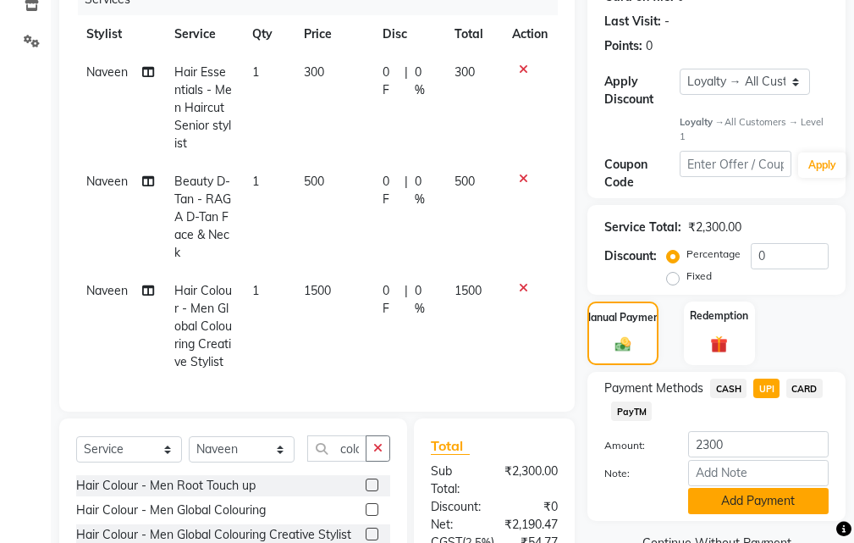
click at [778, 506] on button "Add Payment" at bounding box center [758, 501] width 141 height 26
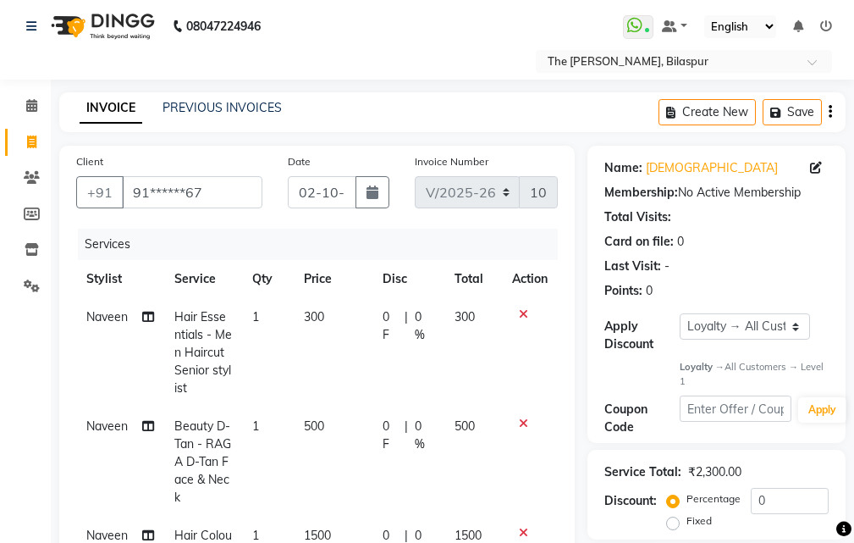
scroll to position [0, 0]
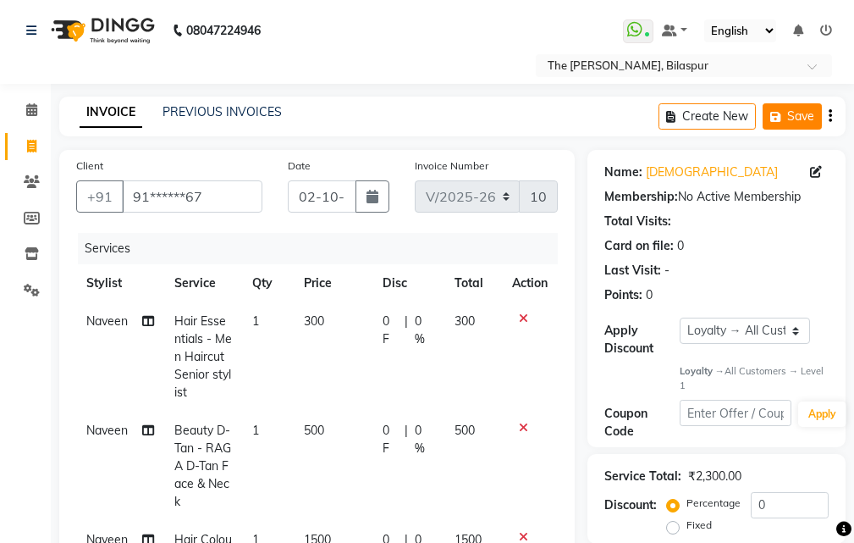
click at [767, 103] on button "Save" at bounding box center [792, 116] width 59 height 26
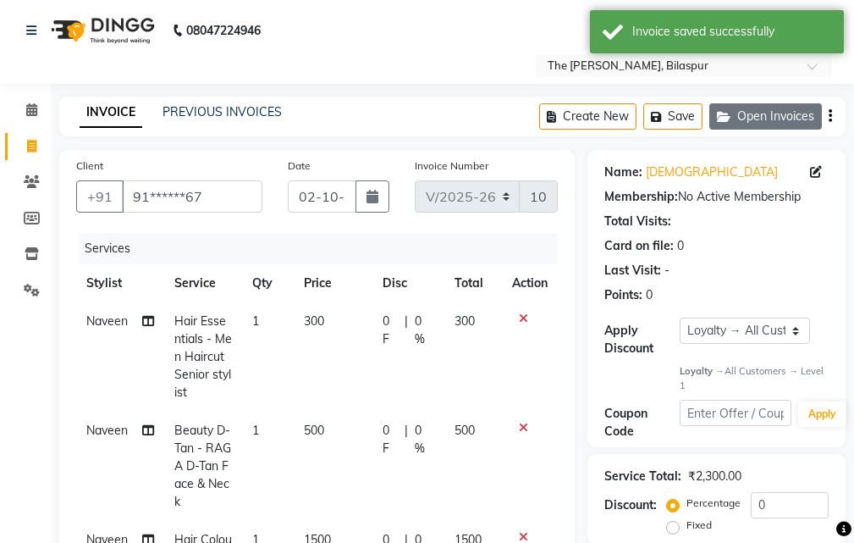
click at [738, 116] on button "Open Invoices" at bounding box center [765, 116] width 113 height 26
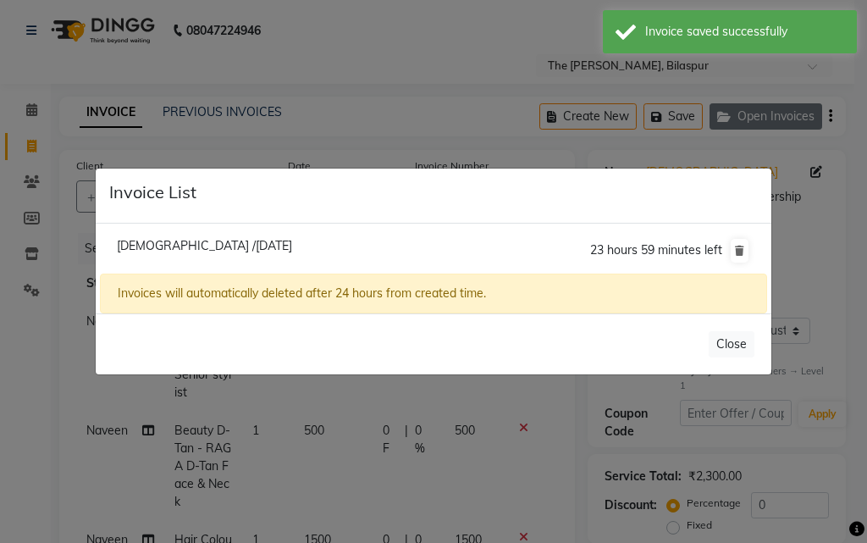
click at [738, 116] on ngb-modal-window "Invoice List [PERSON_NAME] /[DATE] 23 hours 59 minutes left Invoices will autom…" at bounding box center [433, 271] width 867 height 543
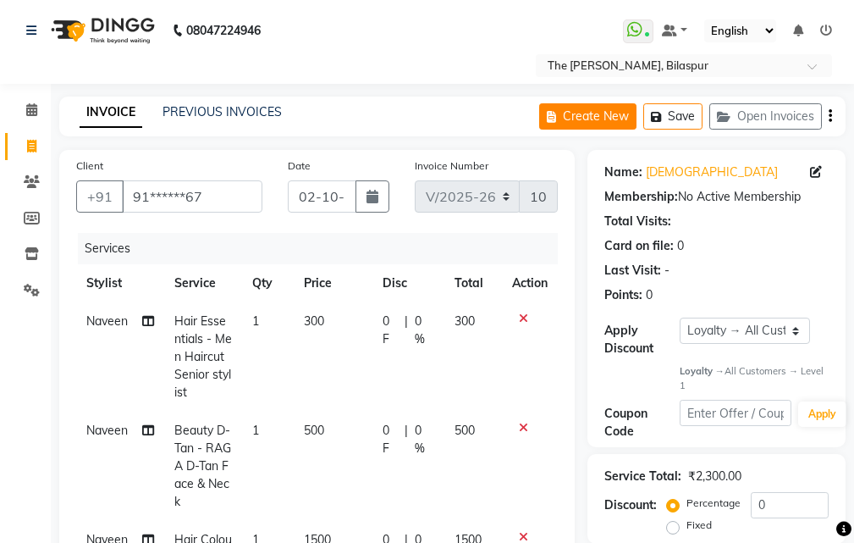
click at [585, 124] on button "Create New" at bounding box center [587, 116] width 97 height 26
select select "service"
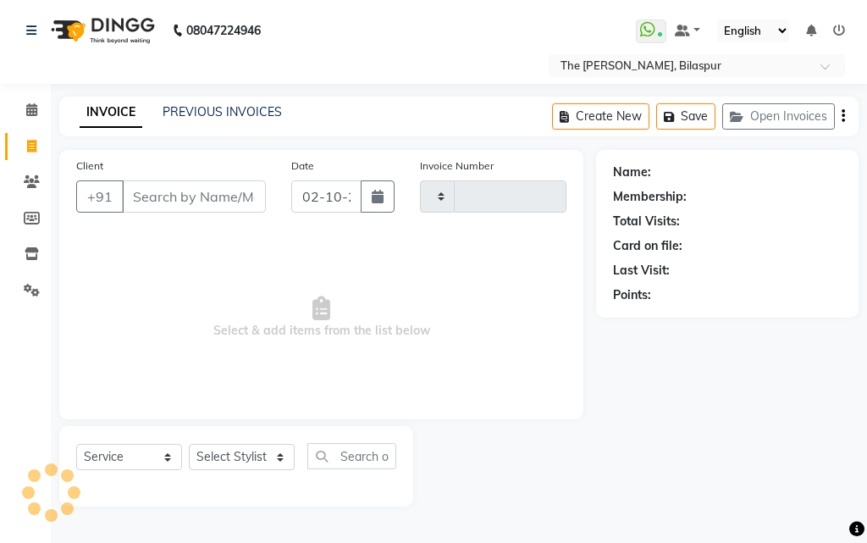
type input "1069"
select select "6473"
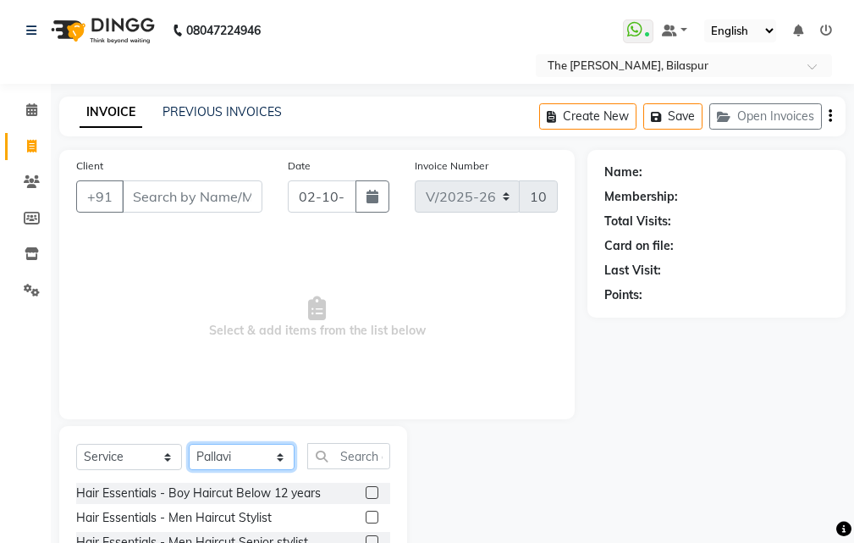
click at [272, 466] on select "Select Stylist Manager [PERSON_NAME][GEOGRAPHIC_DATA] [GEOGRAPHIC_DATA][PERSON_…" at bounding box center [242, 457] width 106 height 26
select select "86788"
click at [189, 444] on select "Select Stylist Manager [PERSON_NAME][GEOGRAPHIC_DATA] [GEOGRAPHIC_DATA][PERSON_…" at bounding box center [242, 457] width 106 height 26
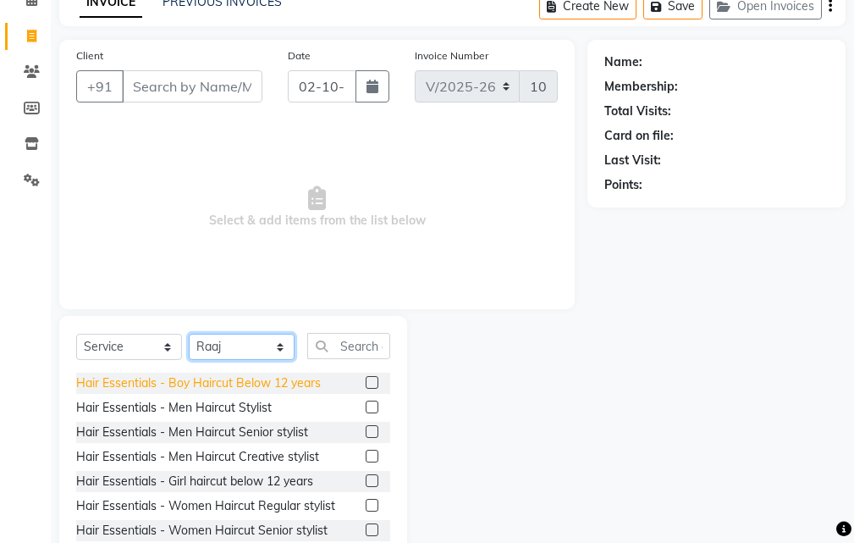
scroll to position [158, 0]
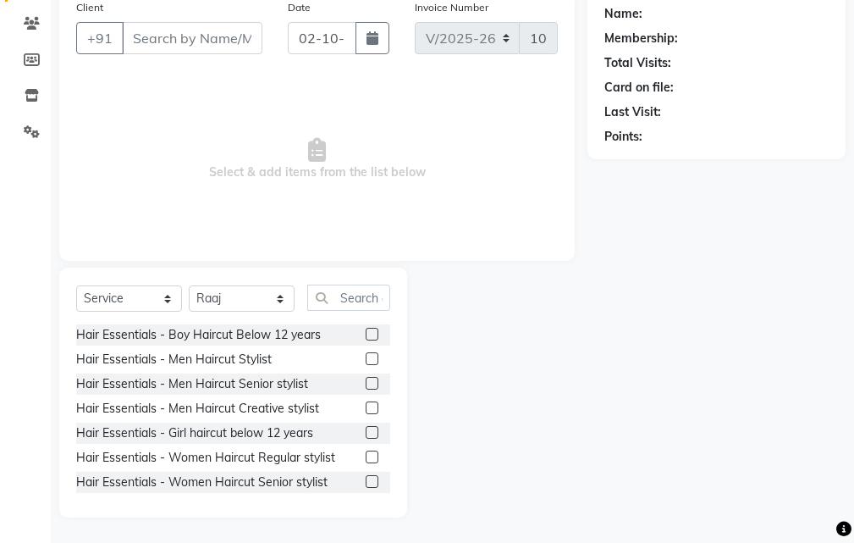
click at [366, 383] on label at bounding box center [372, 383] width 13 height 13
click at [366, 383] on input "checkbox" at bounding box center [371, 383] width 11 height 11
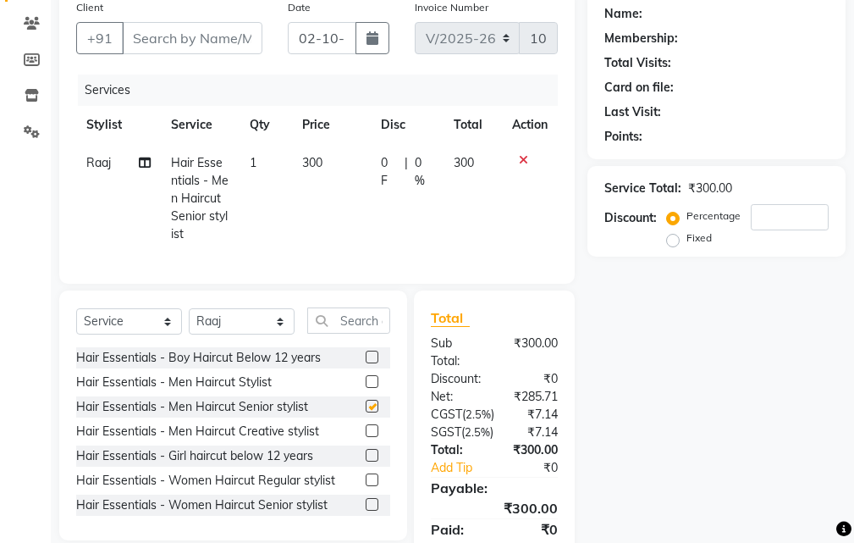
checkbox input "false"
click at [351, 334] on input "text" at bounding box center [348, 320] width 83 height 26
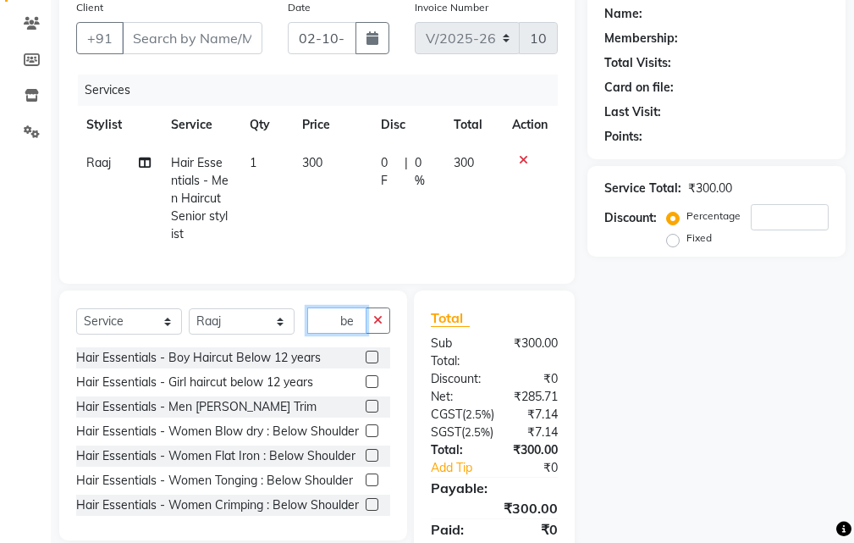
type input "be"
click at [366, 412] on label at bounding box center [372, 406] width 13 height 13
click at [366, 412] on input "checkbox" at bounding box center [371, 406] width 11 height 11
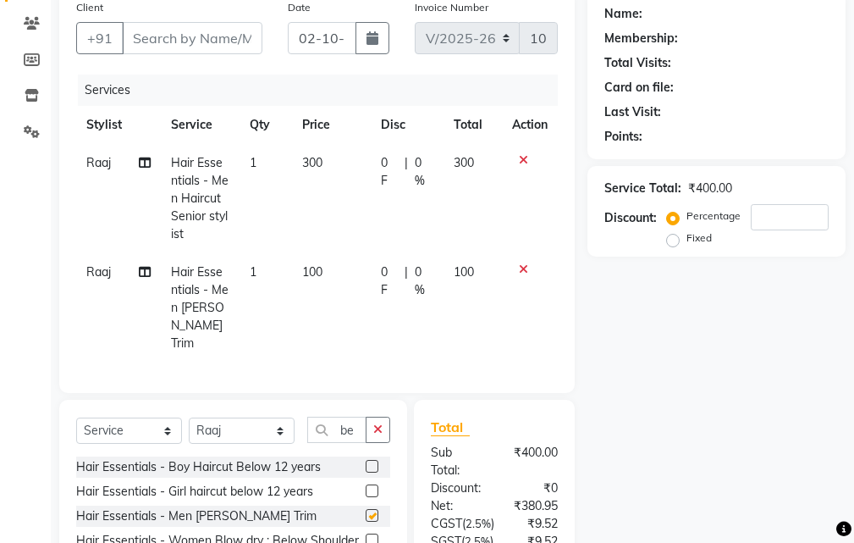
checkbox input "false"
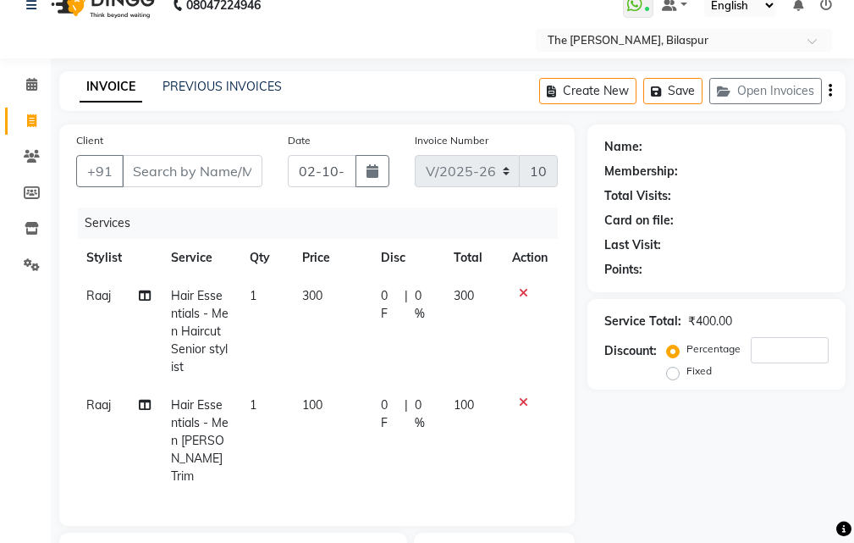
scroll to position [0, 0]
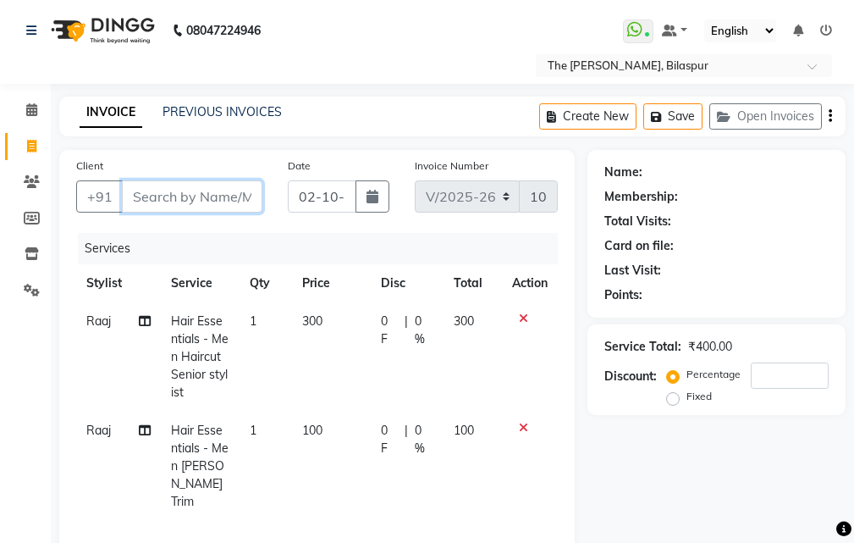
click at [187, 190] on input "Client" at bounding box center [192, 196] width 141 height 32
click at [178, 198] on input "Client" at bounding box center [192, 196] width 141 height 32
click at [176, 197] on input "Client" at bounding box center [192, 196] width 141 height 32
type input "9"
type input "0"
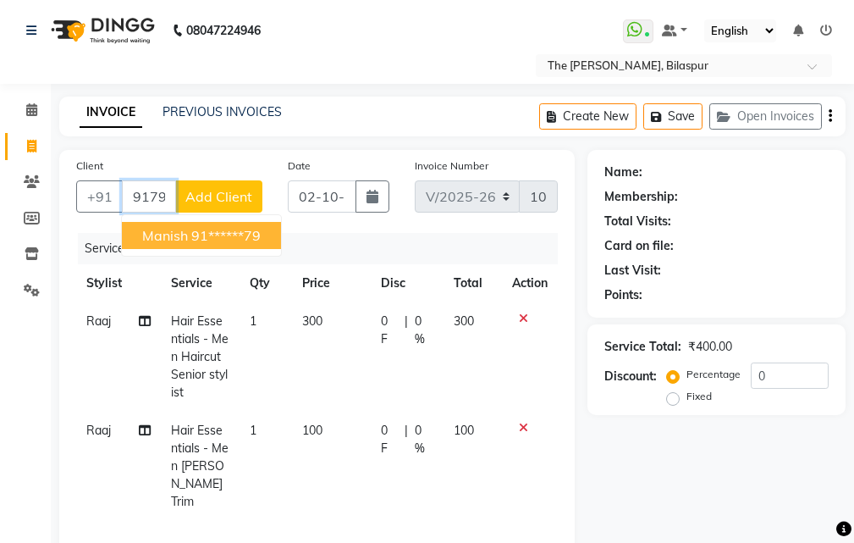
click at [261, 234] on ngb-highlight "91******79" at bounding box center [225, 235] width 69 height 17
type input "91******79"
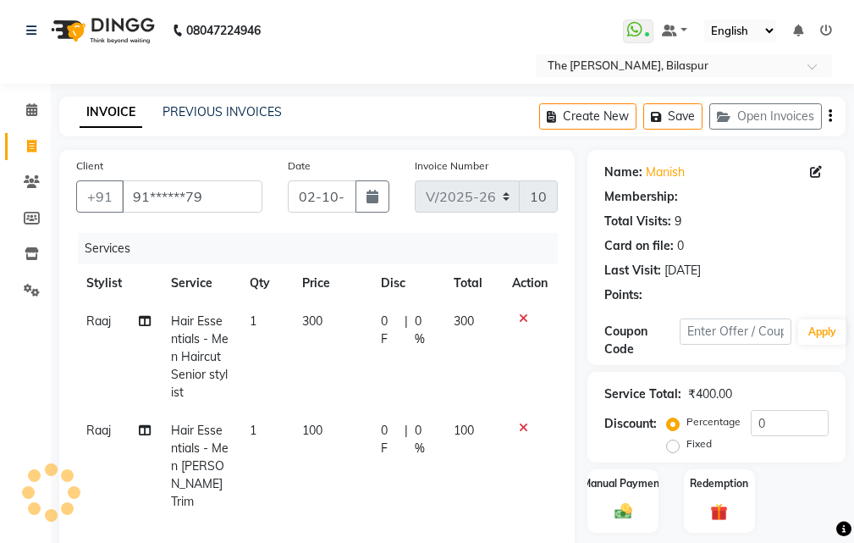
select select "1: Object"
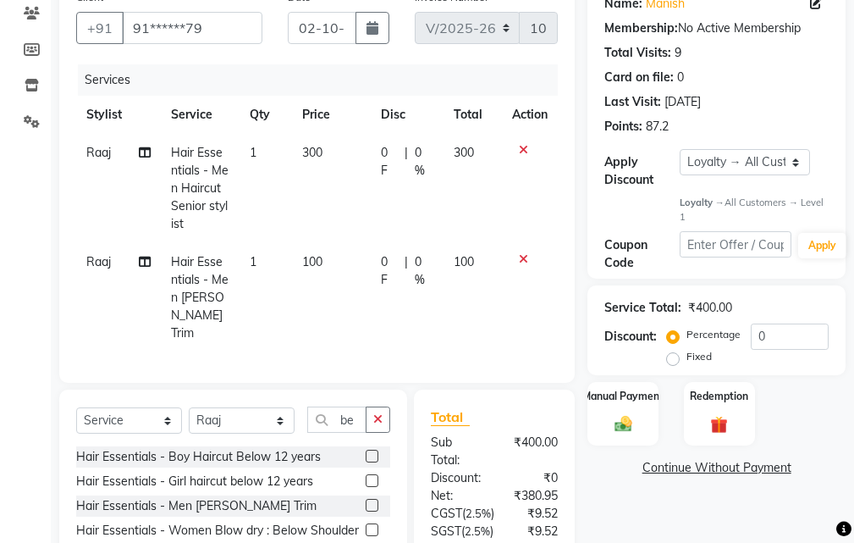
scroll to position [169, 0]
click at [622, 405] on div "Manual Payment" at bounding box center [624, 413] width 74 height 66
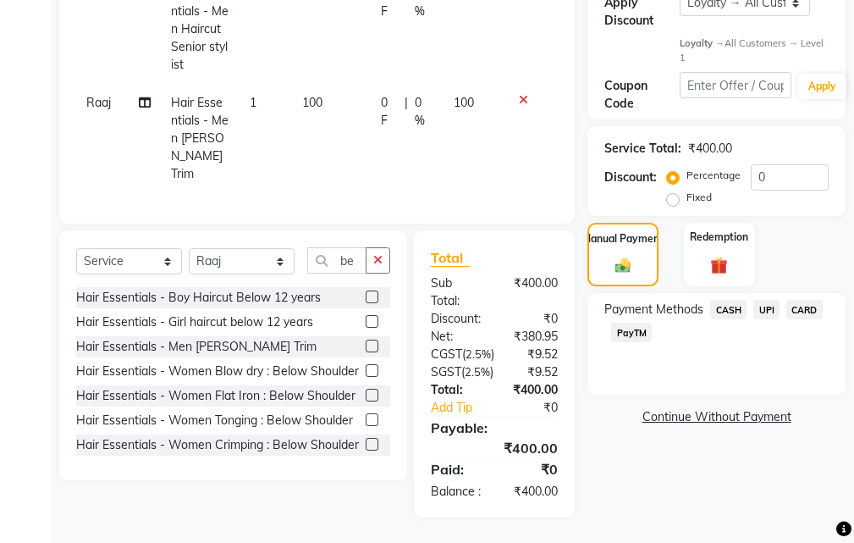
scroll to position [376, 0]
click at [768, 300] on span "UPI" at bounding box center [766, 309] width 26 height 19
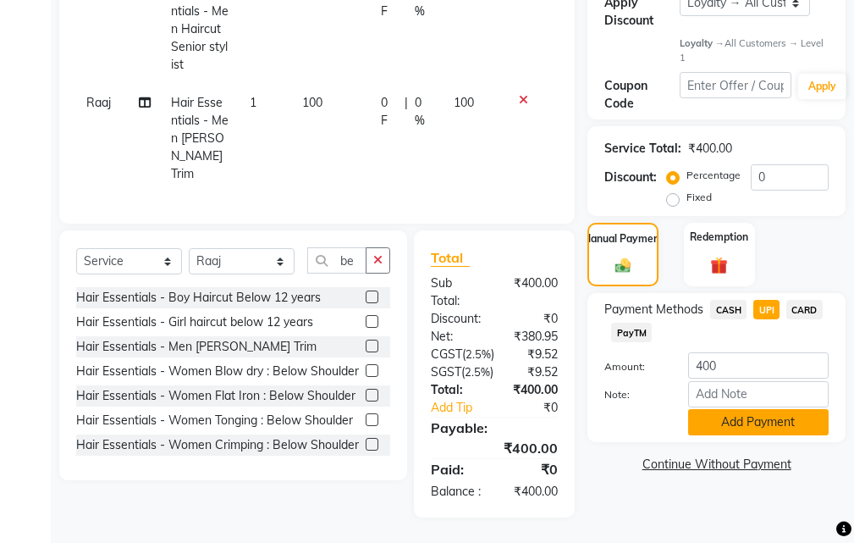
click at [725, 409] on button "Add Payment" at bounding box center [758, 422] width 141 height 26
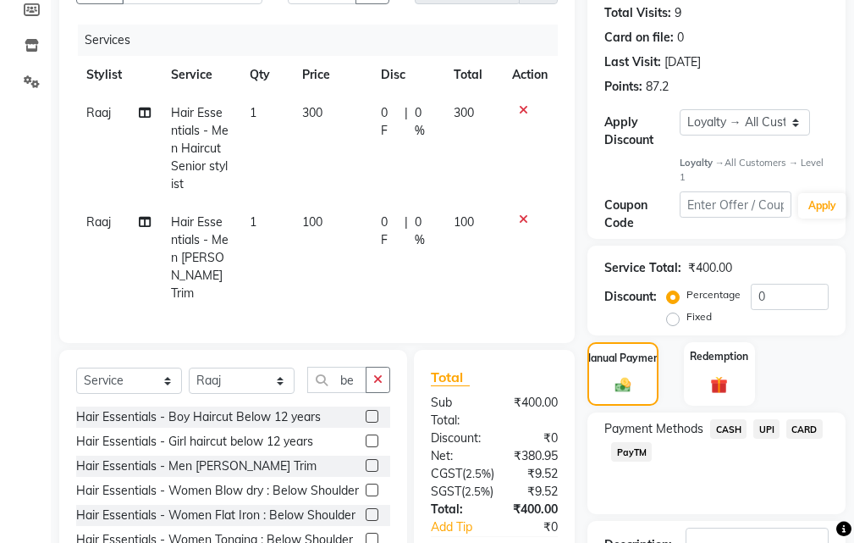
scroll to position [312, 0]
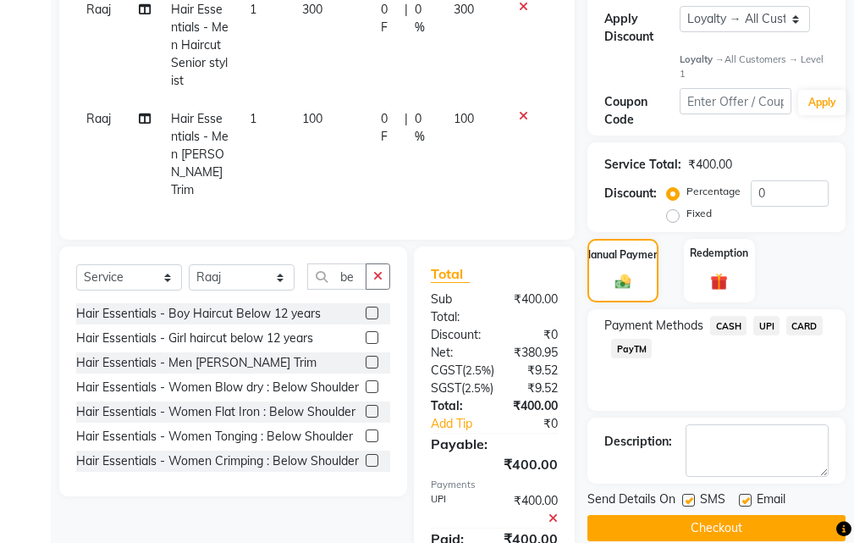
click at [772, 323] on span "UPI" at bounding box center [766, 325] width 26 height 19
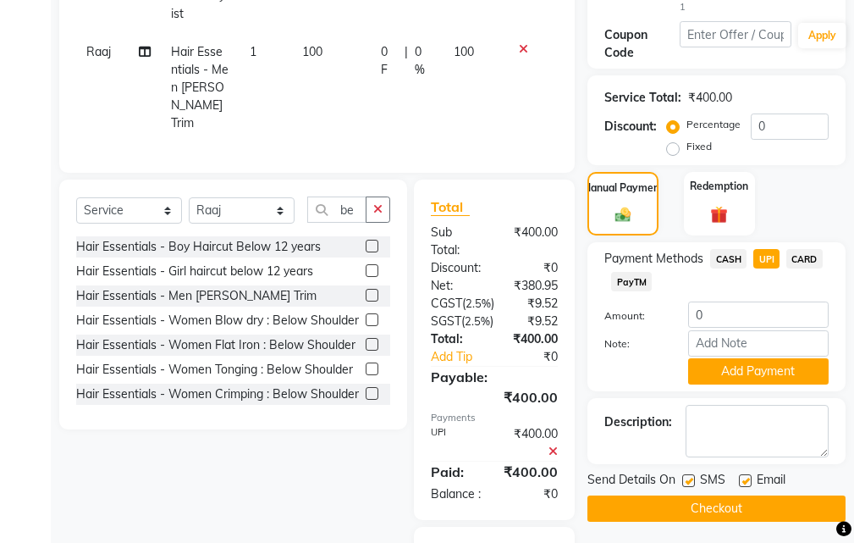
scroll to position [565, 0]
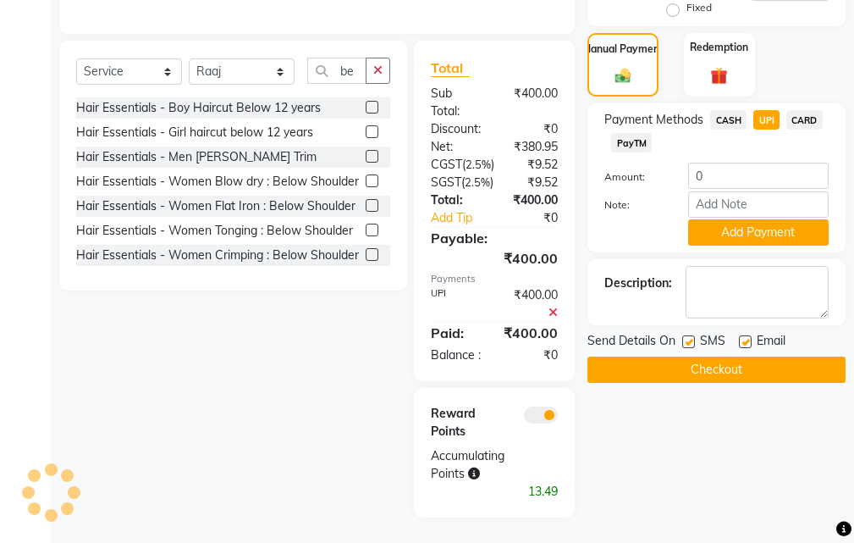
drag, startPoint x: 748, startPoint y: 188, endPoint x: 731, endPoint y: 194, distance: 18.7
click at [748, 219] on button "Add Payment" at bounding box center [758, 232] width 141 height 26
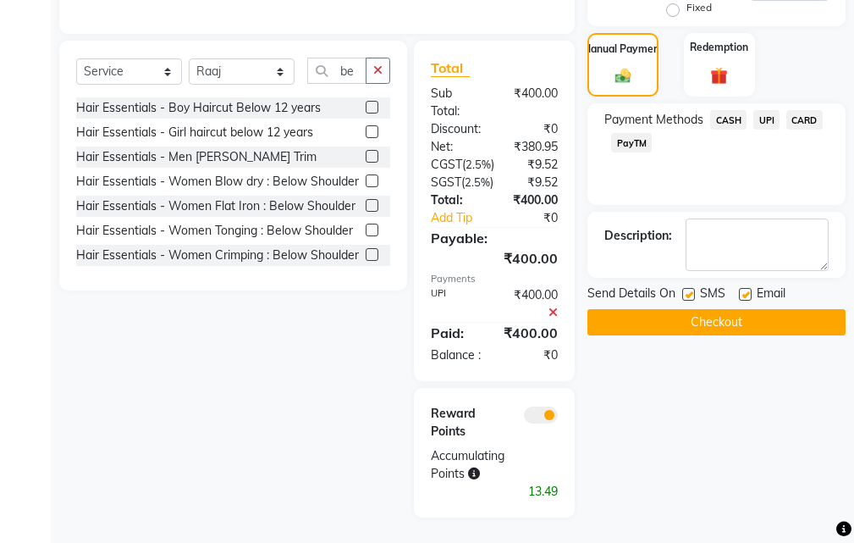
click at [669, 309] on button "Checkout" at bounding box center [716, 322] width 258 height 26
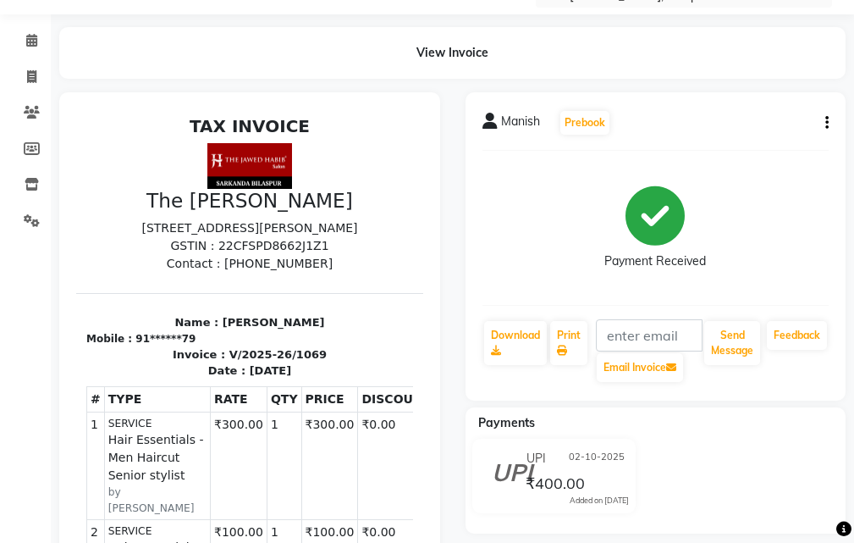
scroll to position [14, 0]
click at [31, 66] on link "Invoice" at bounding box center [25, 77] width 41 height 28
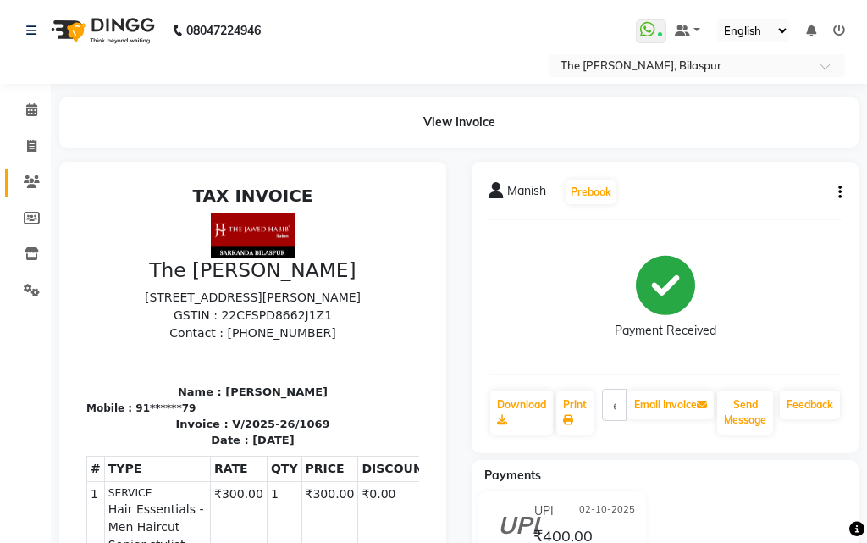
select select "service"
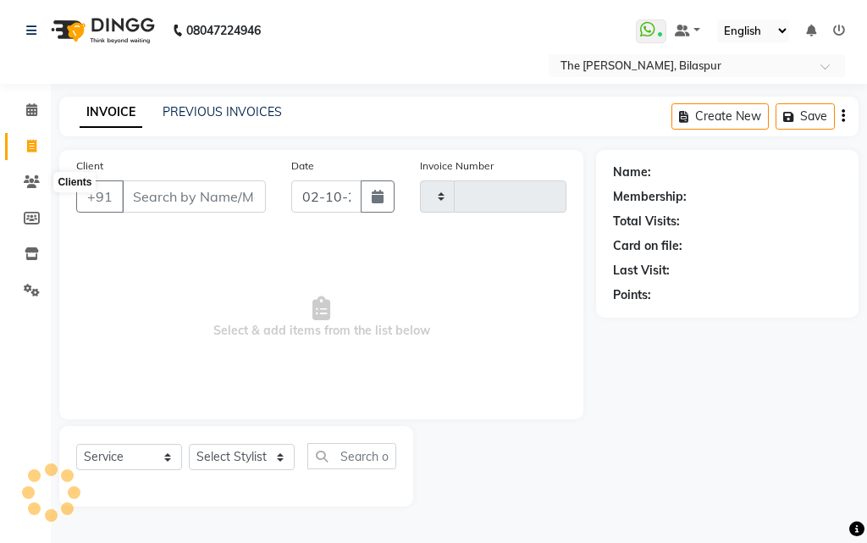
type input "1070"
select select "6473"
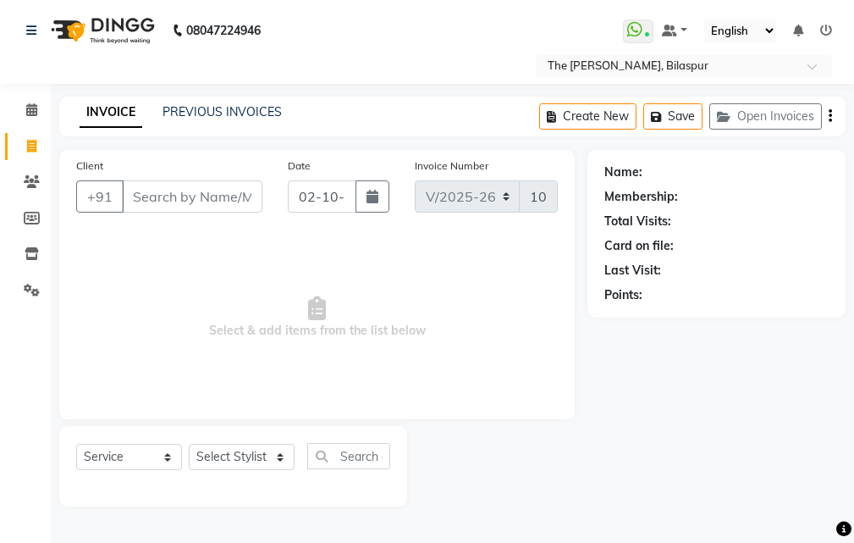
select select "63556"
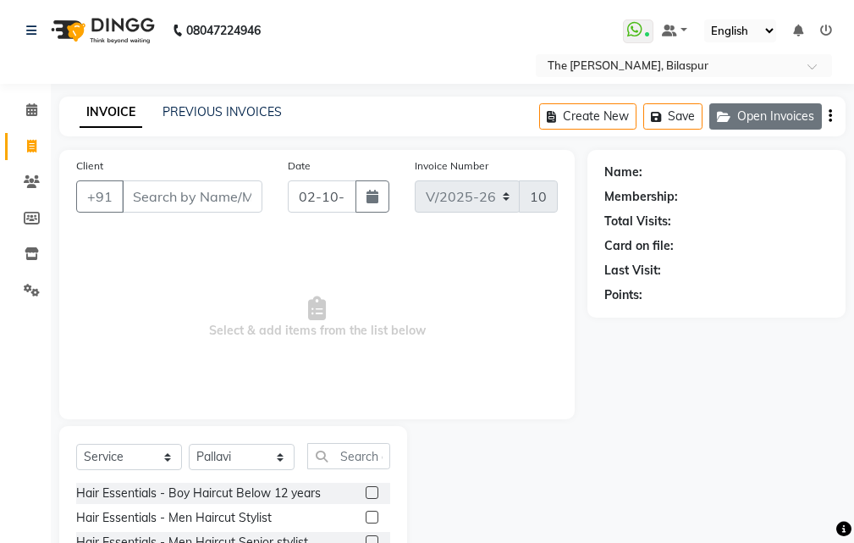
click at [764, 119] on button "Open Invoices" at bounding box center [765, 116] width 113 height 26
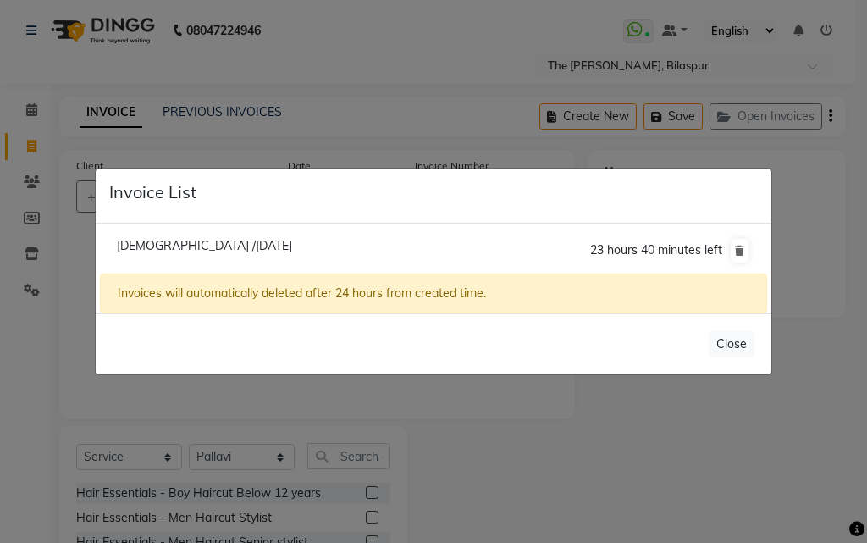
click at [195, 248] on span "[DEMOGRAPHIC_DATA] /[DATE]" at bounding box center [204, 245] width 175 height 15
type input "91******67"
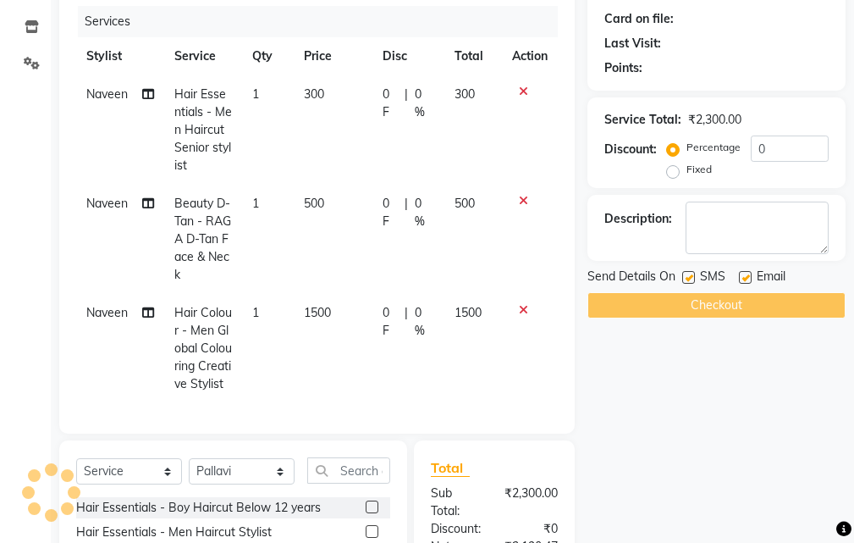
scroll to position [254, 0]
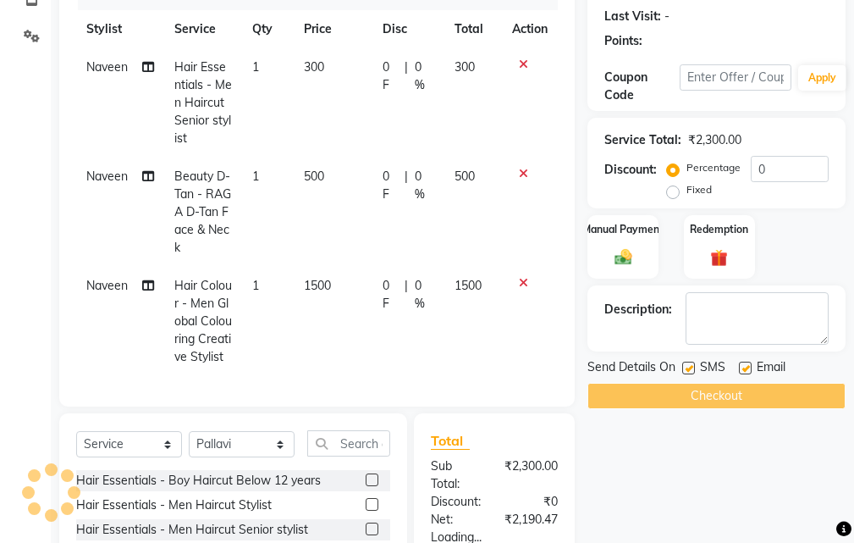
select select "1: Object"
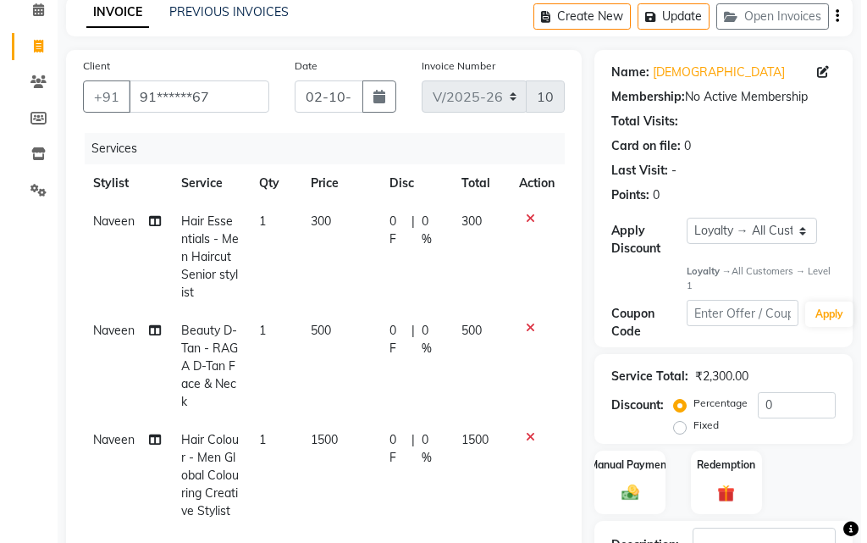
scroll to position [18, 0]
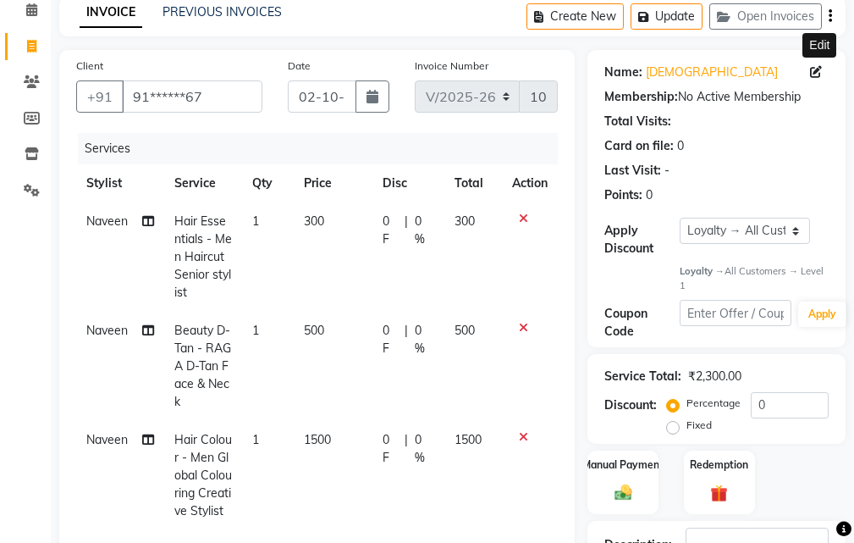
click at [811, 75] on icon at bounding box center [816, 72] width 12 height 12
select select "[DEMOGRAPHIC_DATA]"
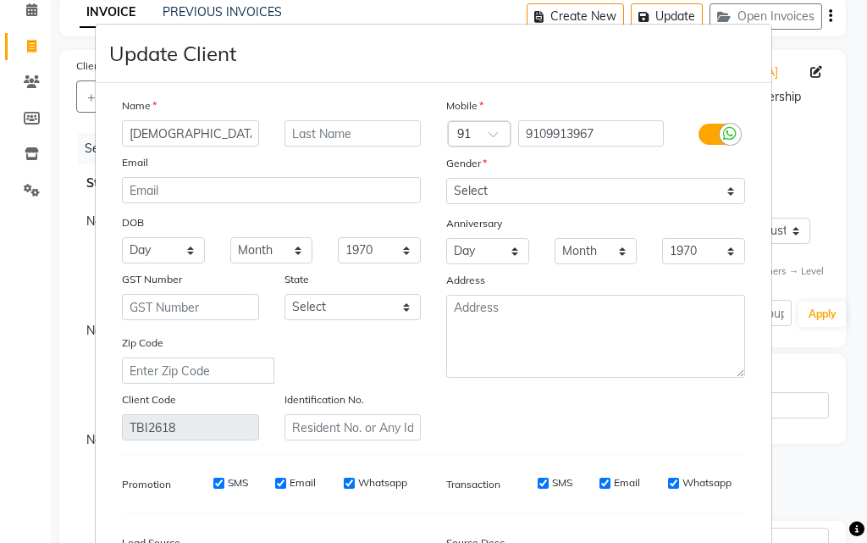
click at [814, 74] on ngb-modal-window "Update Client Name Shiva Email DOB Day 01 02 03 04 05 06 07 08 09 10 11 12 13 1…" at bounding box center [433, 271] width 867 height 543
drag, startPoint x: 157, startPoint y: 125, endPoint x: 168, endPoint y: 135, distance: 15.0
click at [160, 129] on input "[DEMOGRAPHIC_DATA]" at bounding box center [190, 133] width 137 height 26
type input "S"
type input "[PERSON_NAME]"
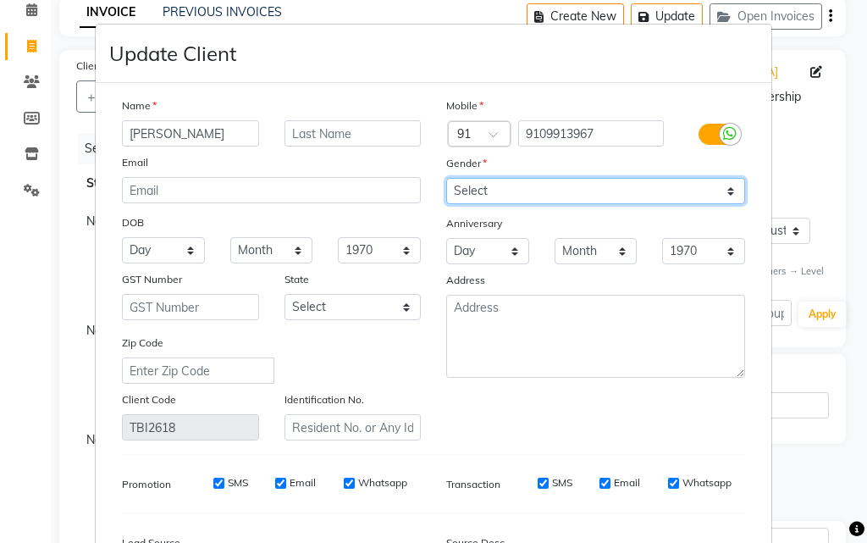
click at [526, 184] on select "Select [DEMOGRAPHIC_DATA] [DEMOGRAPHIC_DATA] Other Prefer Not To Say" at bounding box center [595, 191] width 299 height 26
click at [525, 184] on select "Select [DEMOGRAPHIC_DATA] [DEMOGRAPHIC_DATA] Other Prefer Not To Say" at bounding box center [595, 191] width 299 height 26
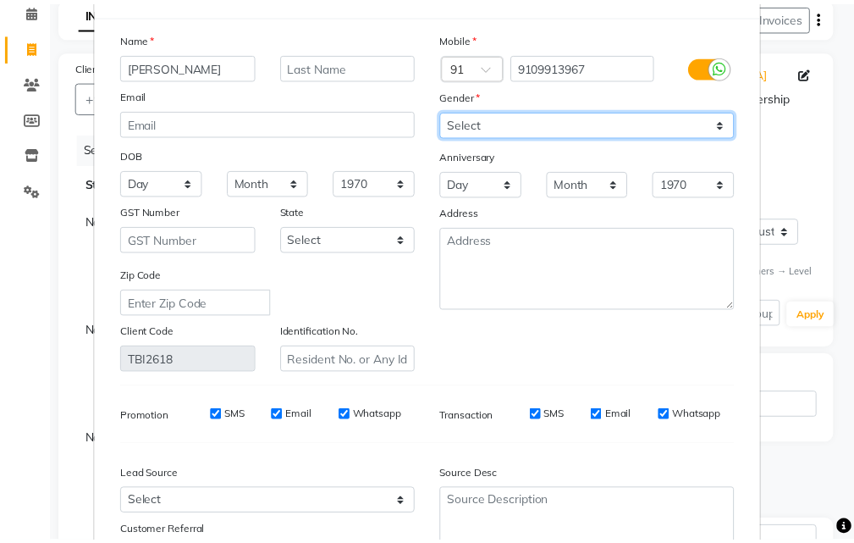
scroll to position [208, 0]
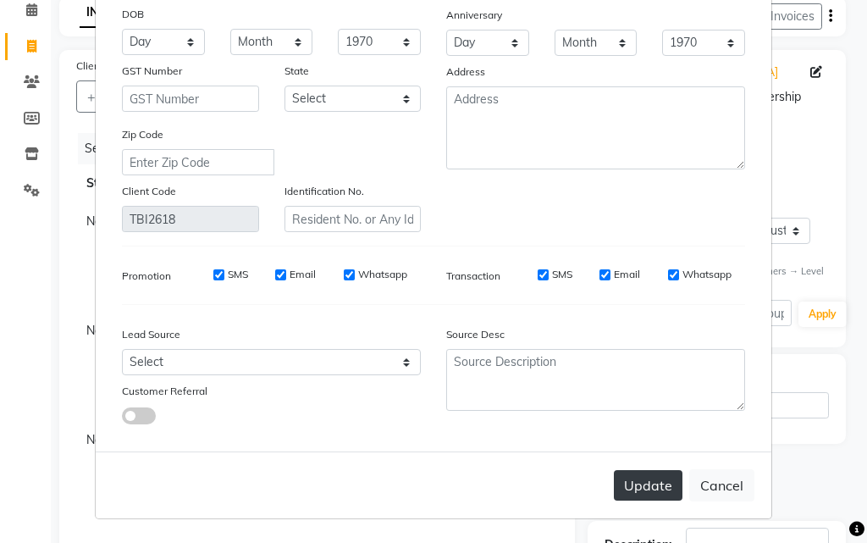
click at [634, 484] on button "Update" at bounding box center [648, 485] width 69 height 30
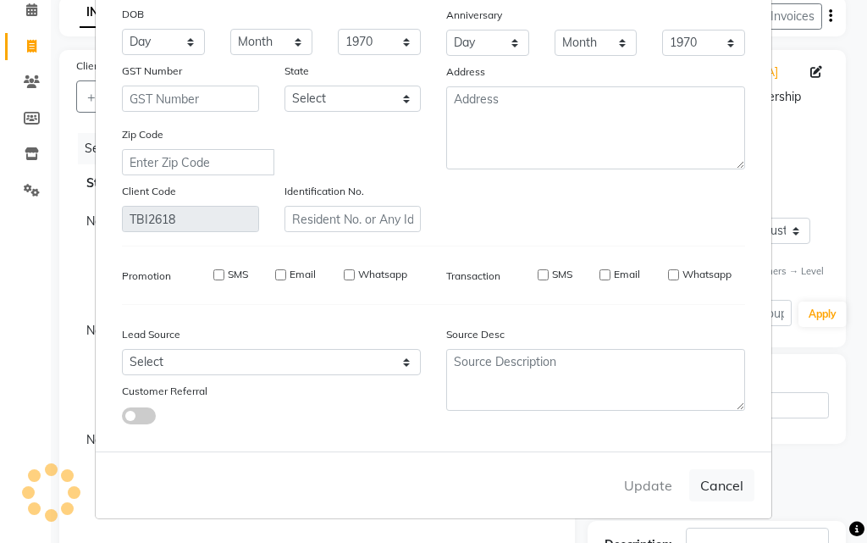
select select
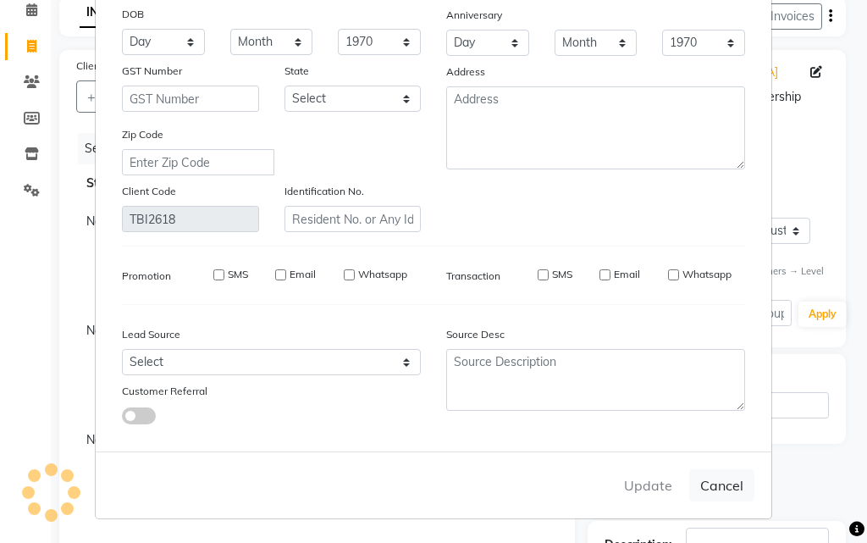
select select
checkbox input "false"
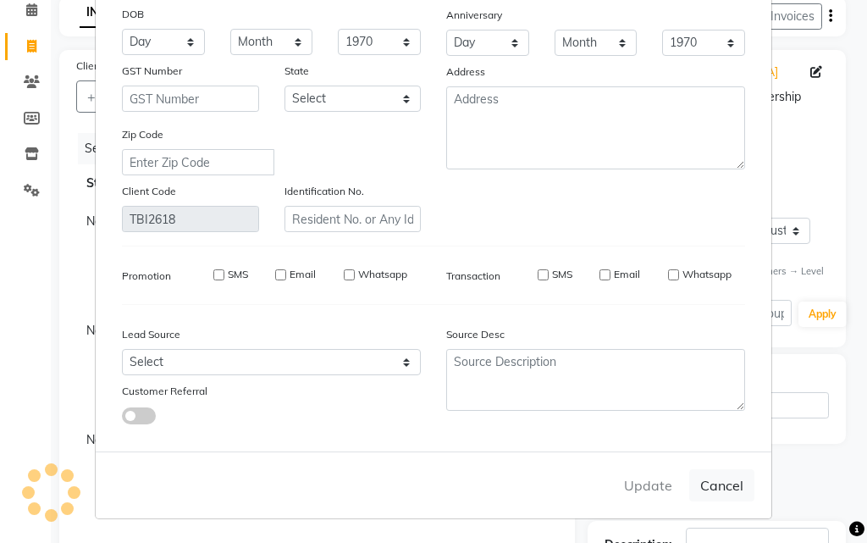
checkbox input "false"
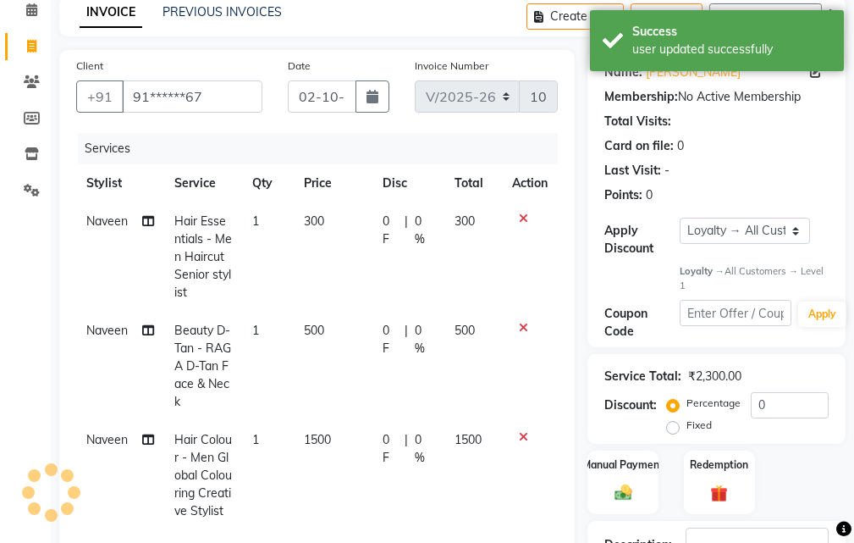
select select "1: Object"
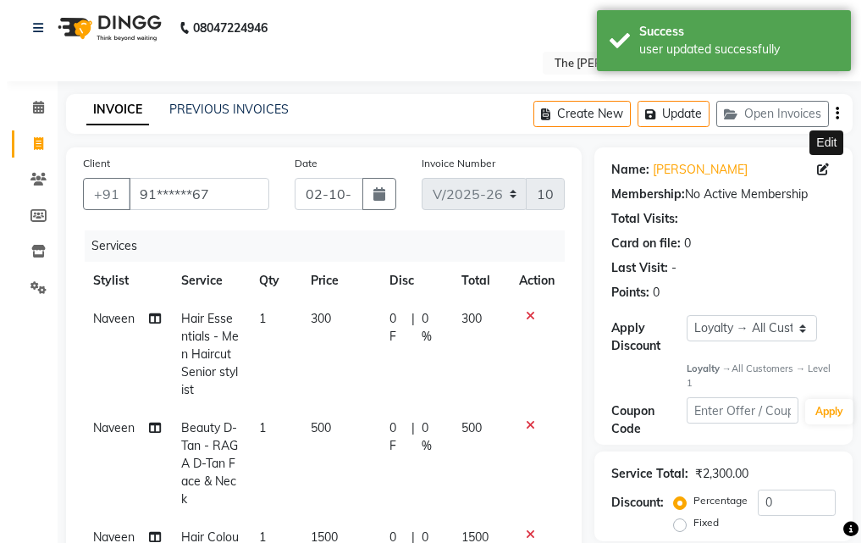
scroll to position [0, 0]
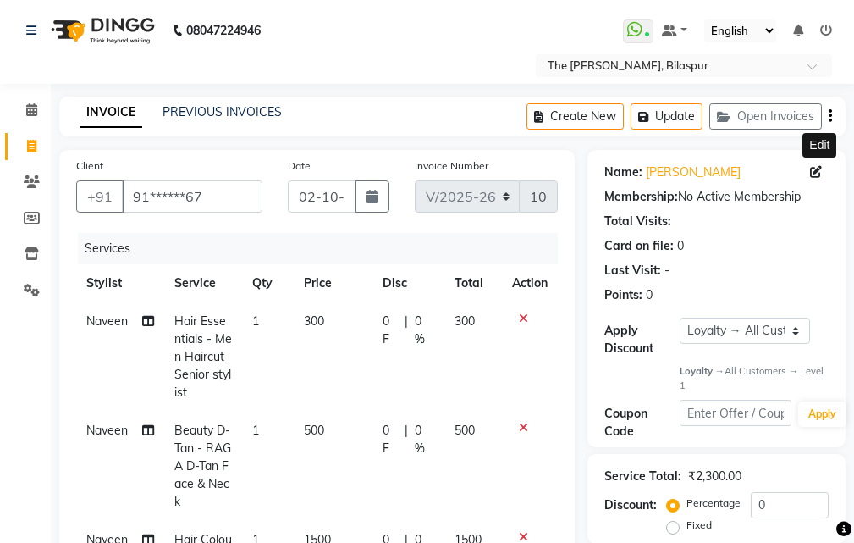
click at [816, 173] on icon at bounding box center [816, 172] width 12 height 12
select select "[DEMOGRAPHIC_DATA]"
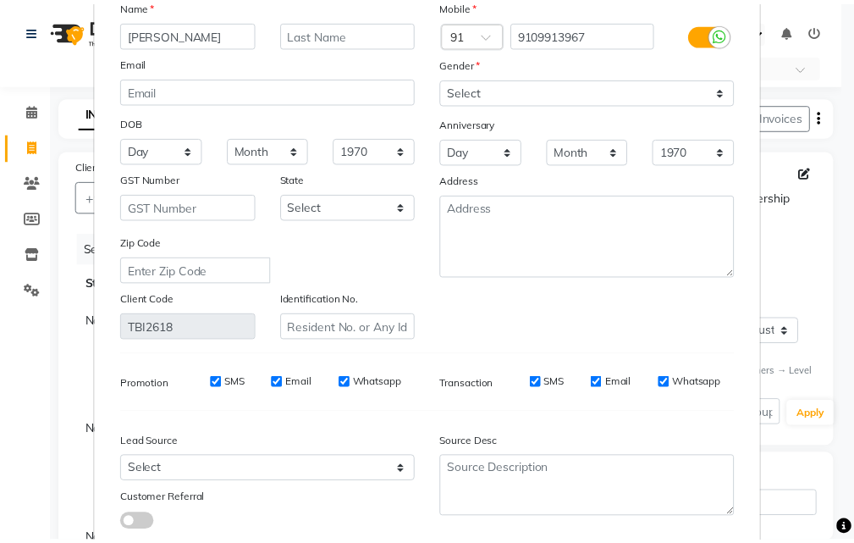
scroll to position [208, 0]
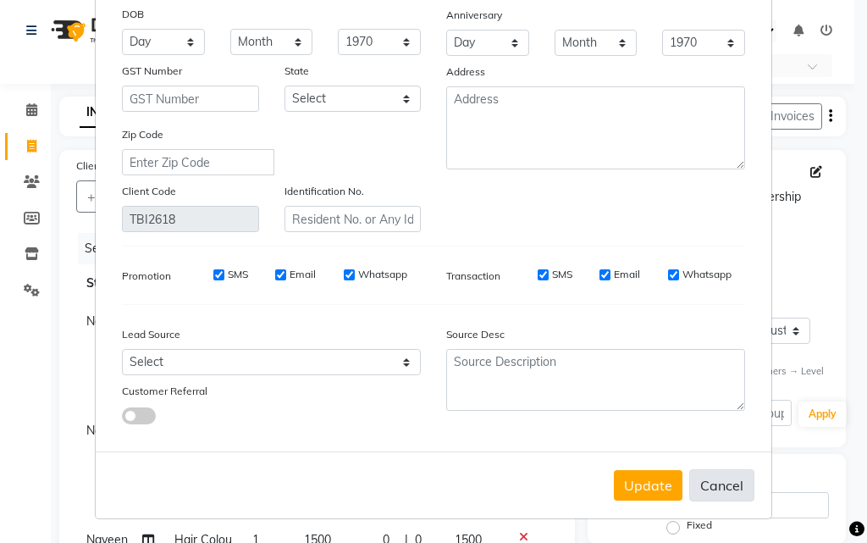
click at [722, 489] on button "Cancel" at bounding box center [721, 485] width 65 height 32
select select
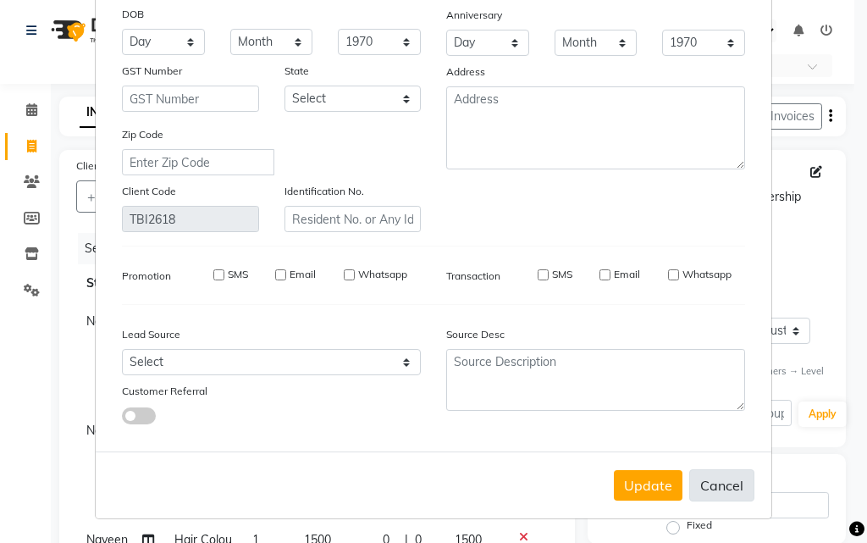
select select
checkbox input "false"
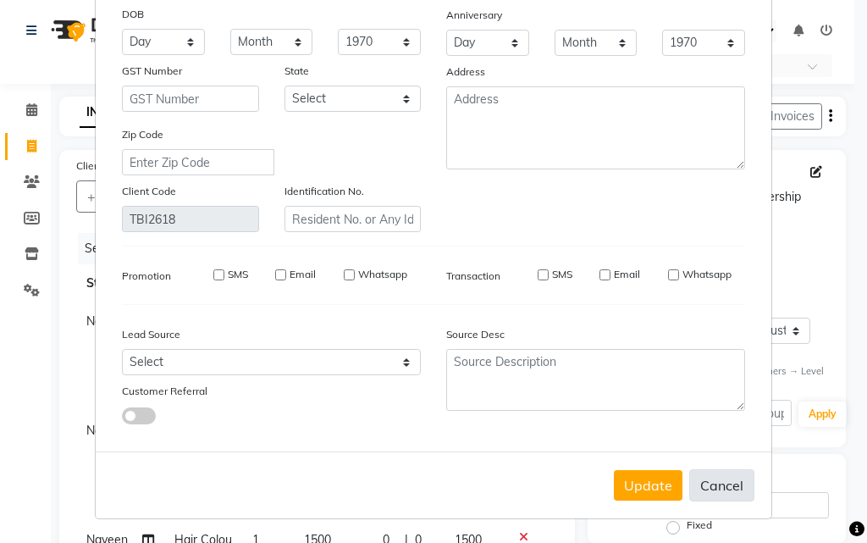
checkbox input "false"
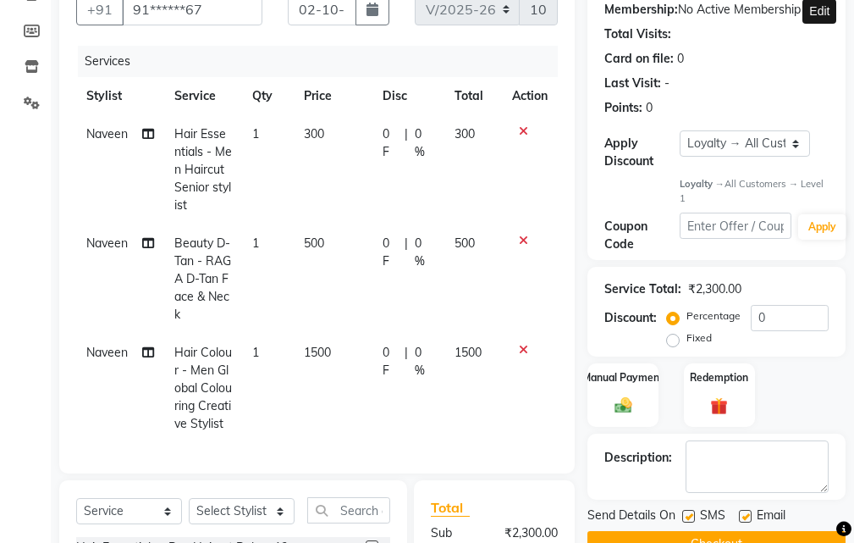
scroll to position [339, 0]
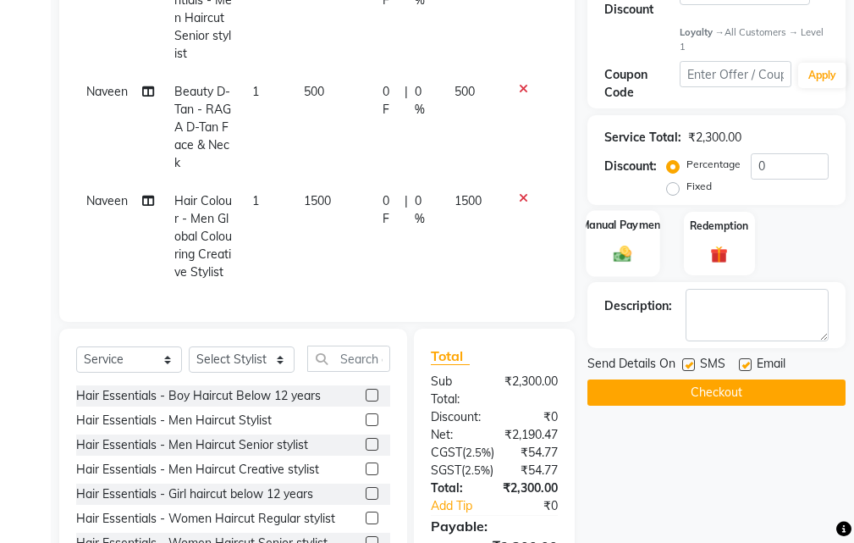
drag, startPoint x: 630, startPoint y: 247, endPoint x: 655, endPoint y: 266, distance: 31.5
click at [632, 248] on img at bounding box center [623, 254] width 29 height 20
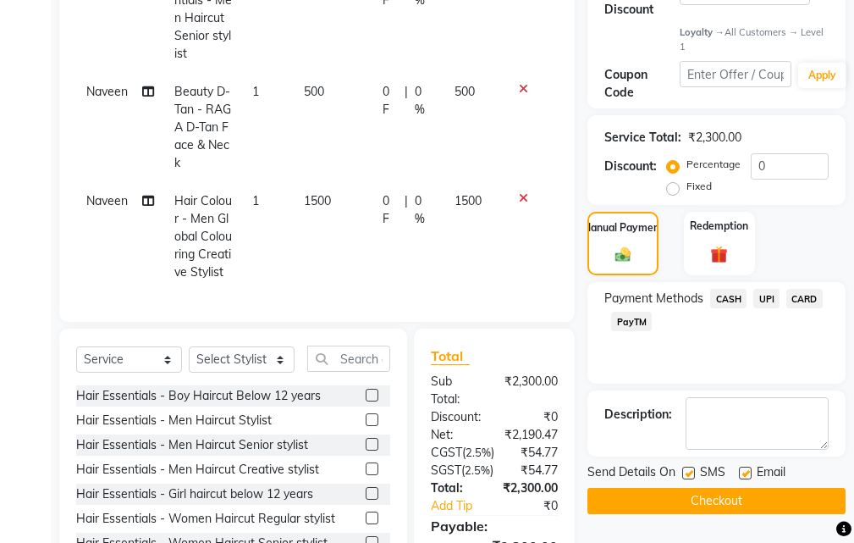
click at [775, 297] on span "UPI" at bounding box center [766, 298] width 26 height 19
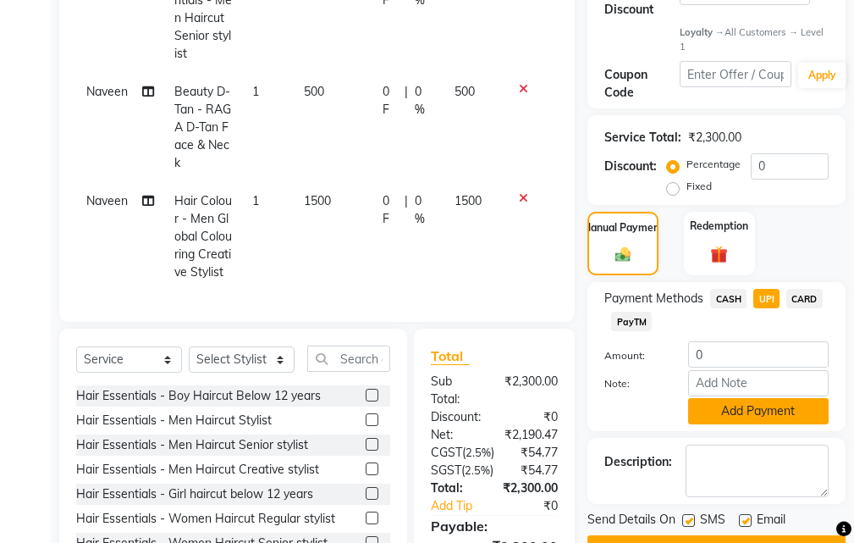
click at [753, 410] on button "Add Payment" at bounding box center [758, 411] width 141 height 26
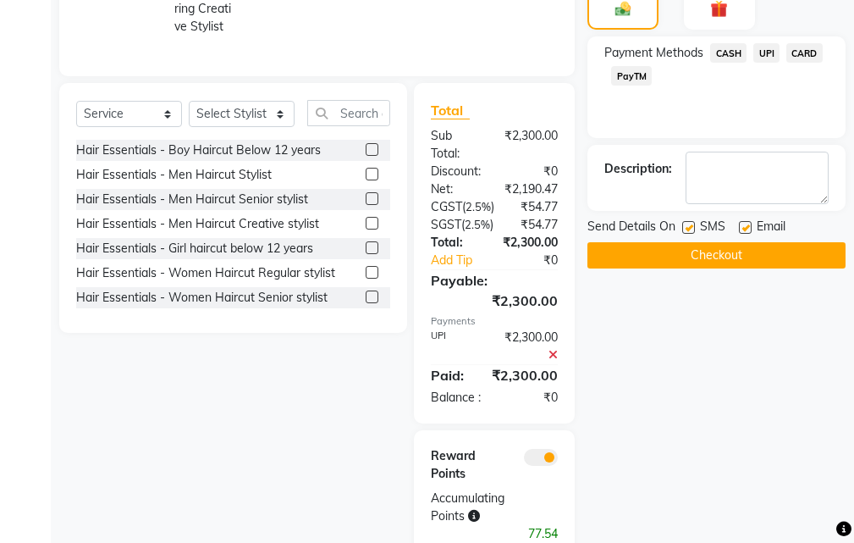
scroll to position [692, 0]
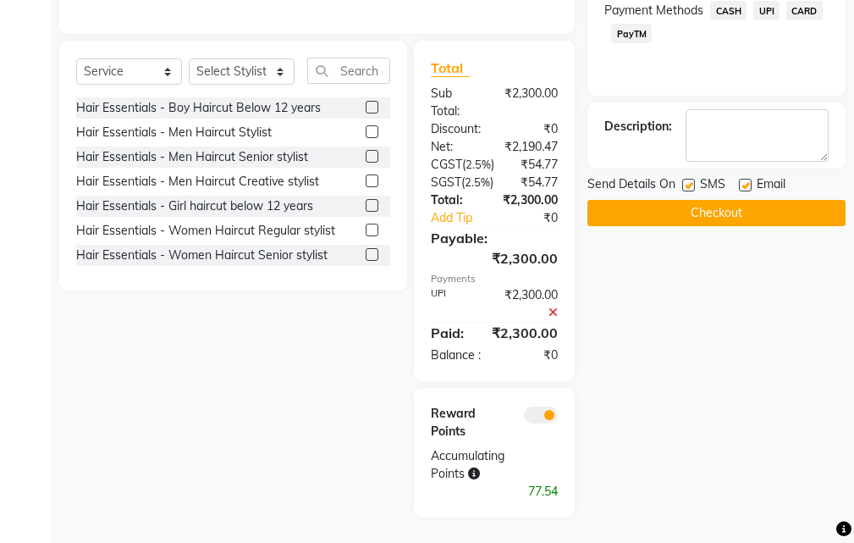
click at [653, 200] on button "Checkout" at bounding box center [716, 213] width 258 height 26
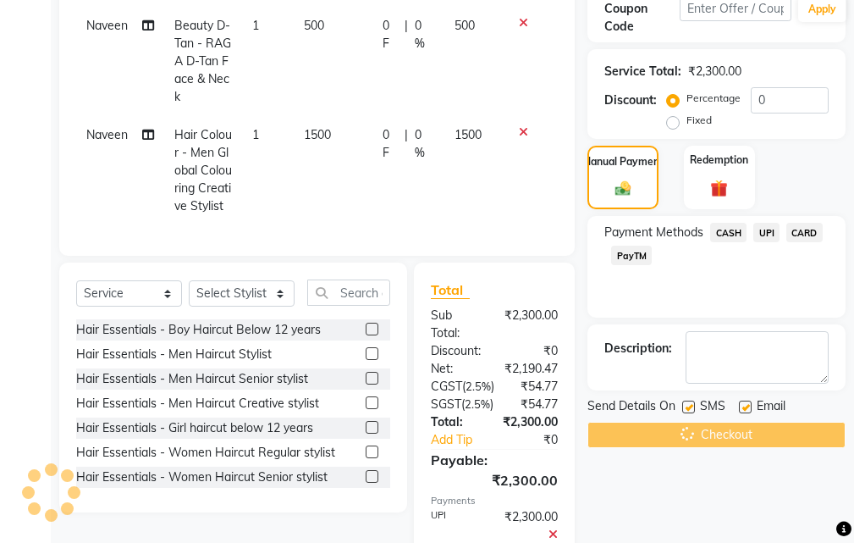
scroll to position [354, 0]
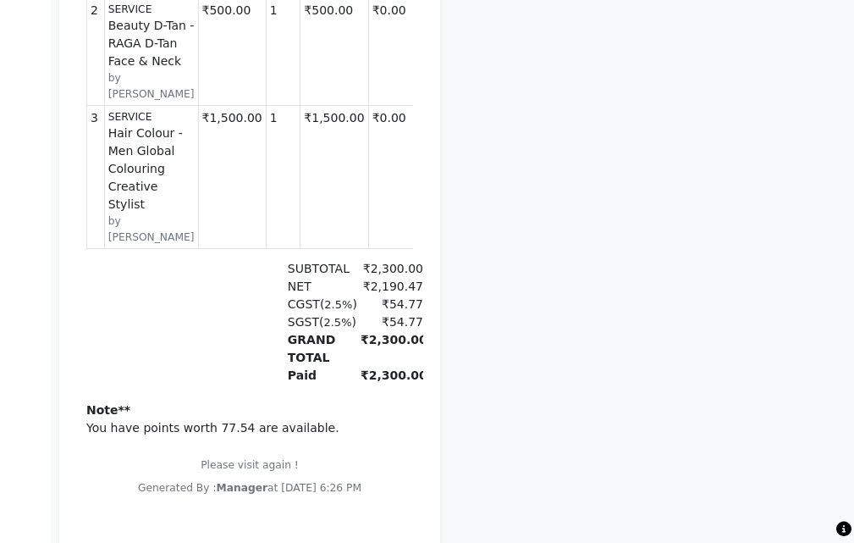
scroll to position [741, 0]
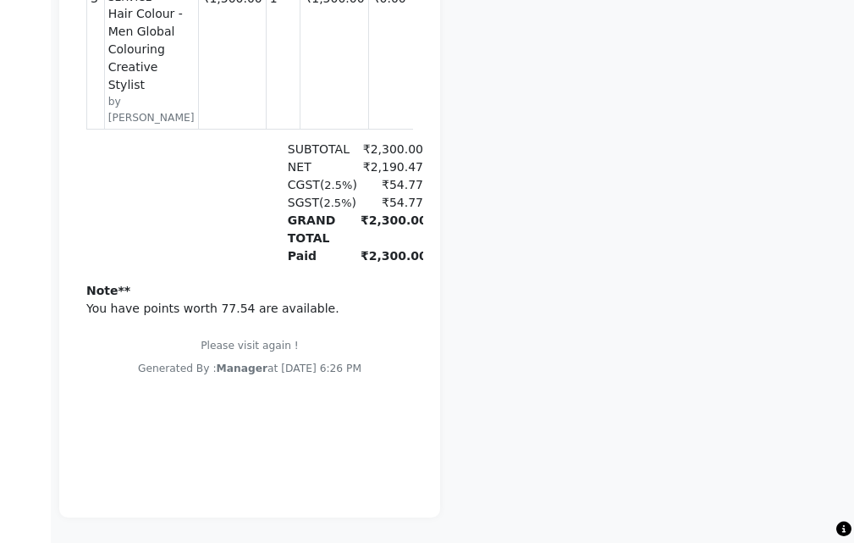
select select "service"
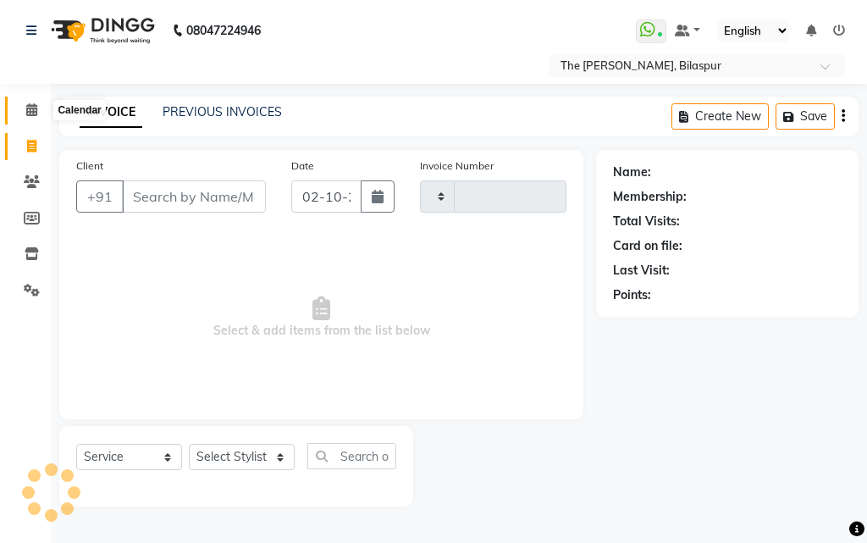
click at [30, 106] on icon at bounding box center [31, 109] width 11 height 13
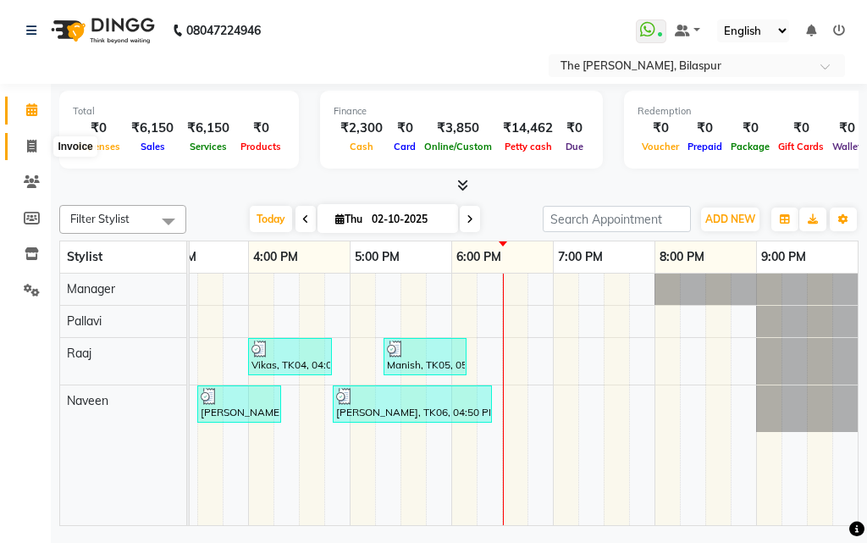
click at [36, 151] on icon at bounding box center [31, 146] width 9 height 13
select select "6473"
select select "service"
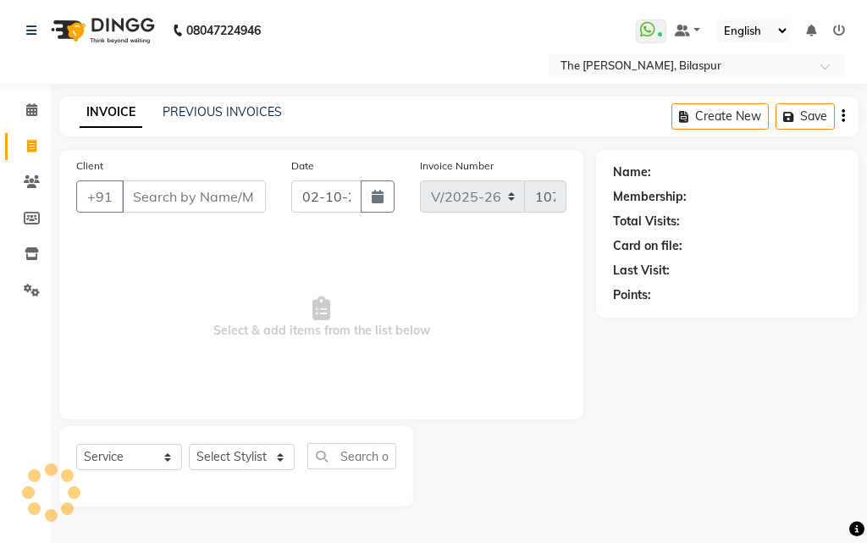
select select "63556"
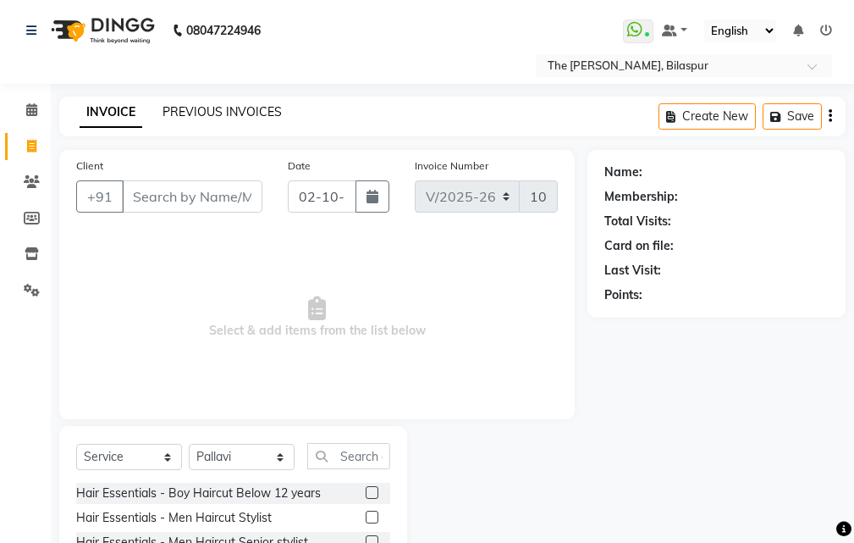
click at [238, 105] on link "PREVIOUS INVOICES" at bounding box center [222, 111] width 119 height 15
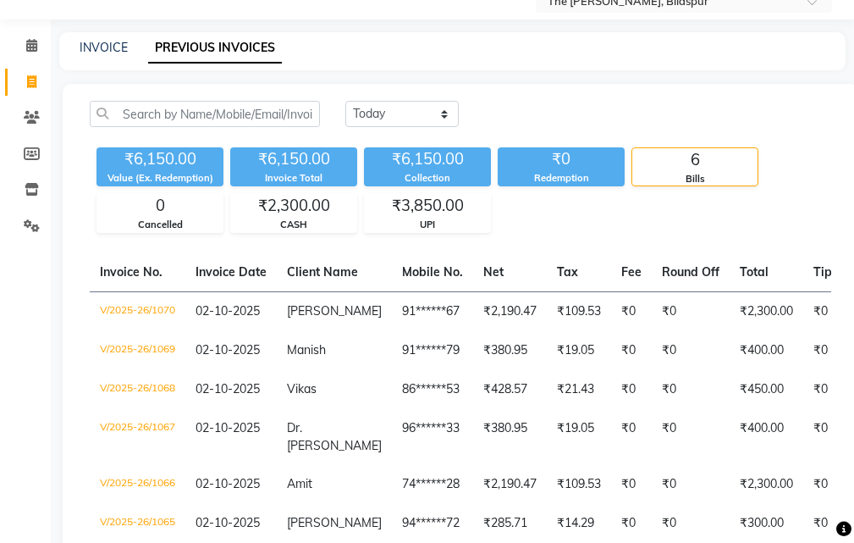
scroll to position [169, 0]
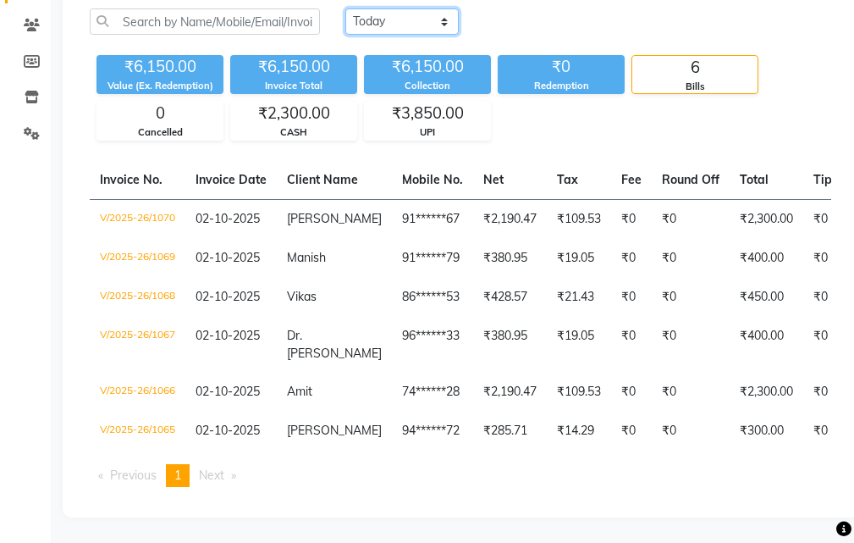
click at [401, 13] on select "[DATE] [DATE] Custom Range" at bounding box center [401, 21] width 113 height 26
click at [345, 8] on select "[DATE] [DATE] Custom Range" at bounding box center [401, 21] width 113 height 26
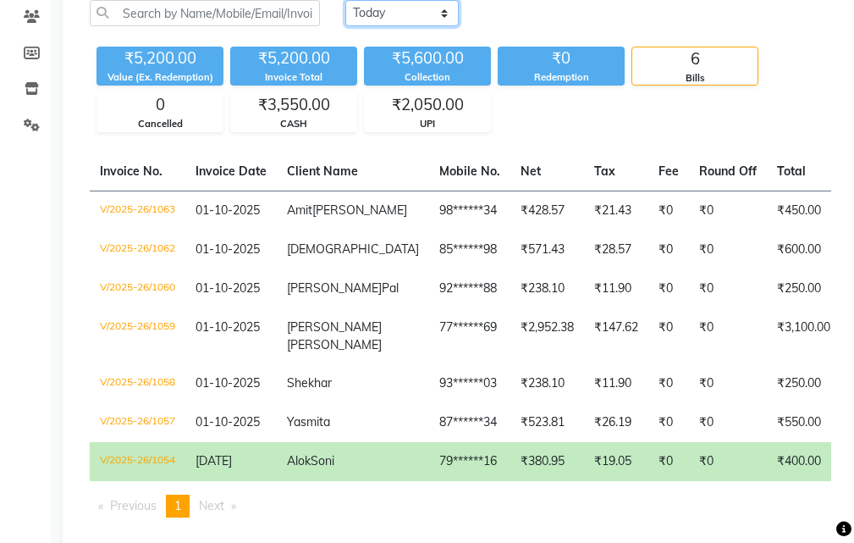
click at [411, 14] on select "[DATE] [DATE] Custom Range" at bounding box center [401, 13] width 113 height 26
select select "[DATE]"
click at [345, 0] on select "[DATE] [DATE] Custom Range" at bounding box center [401, 13] width 113 height 26
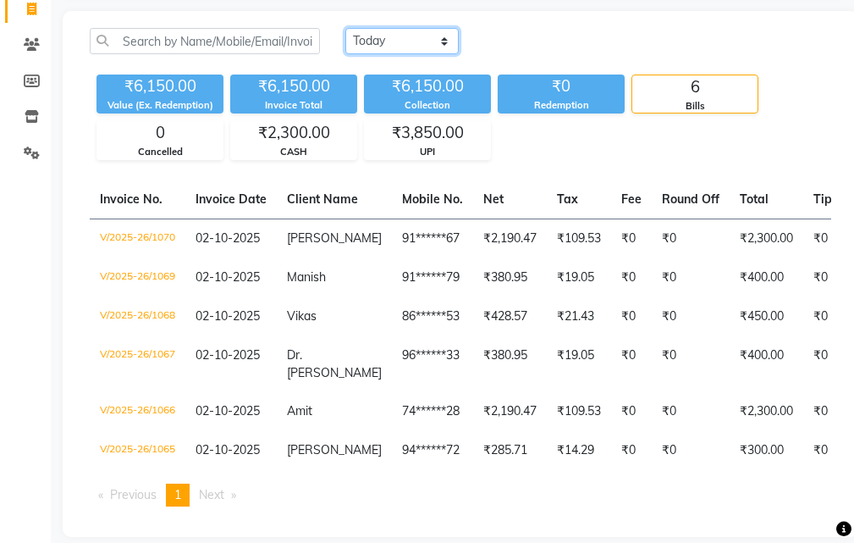
scroll to position [169, 0]
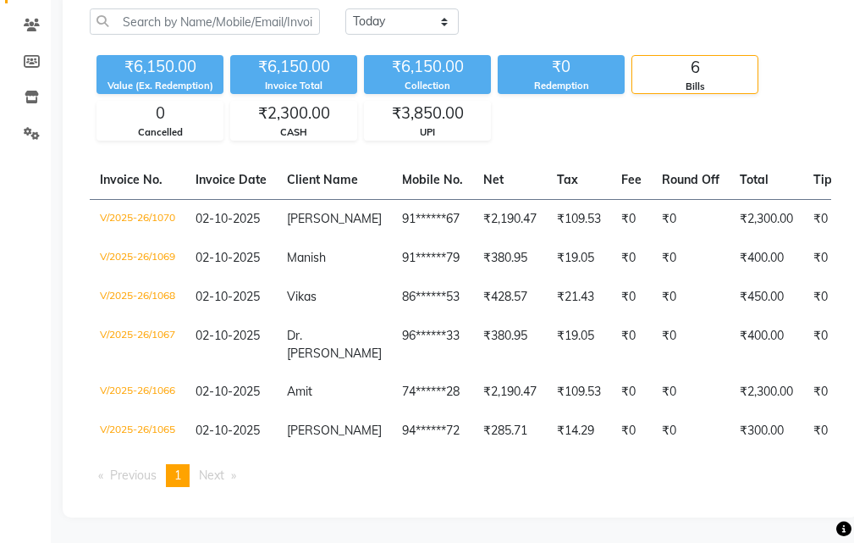
select select "service"
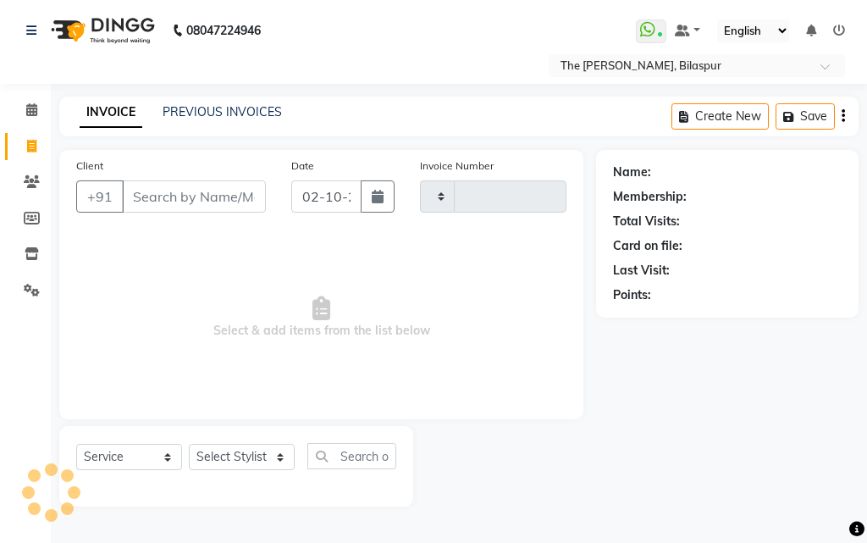
type input "1071"
select select "6473"
select select "63556"
